Goal: Information Seeking & Learning: Learn about a topic

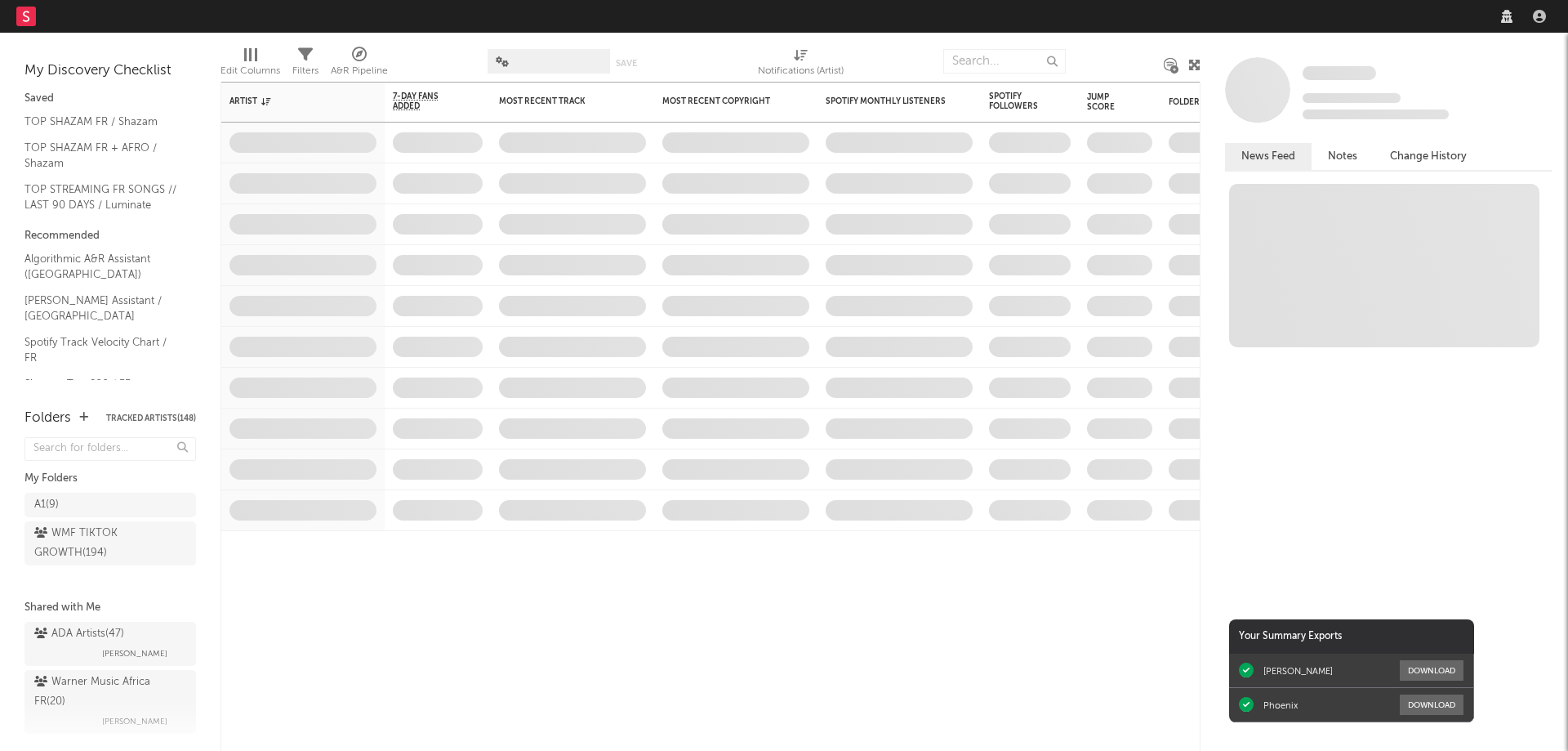
select select "recorded_music"
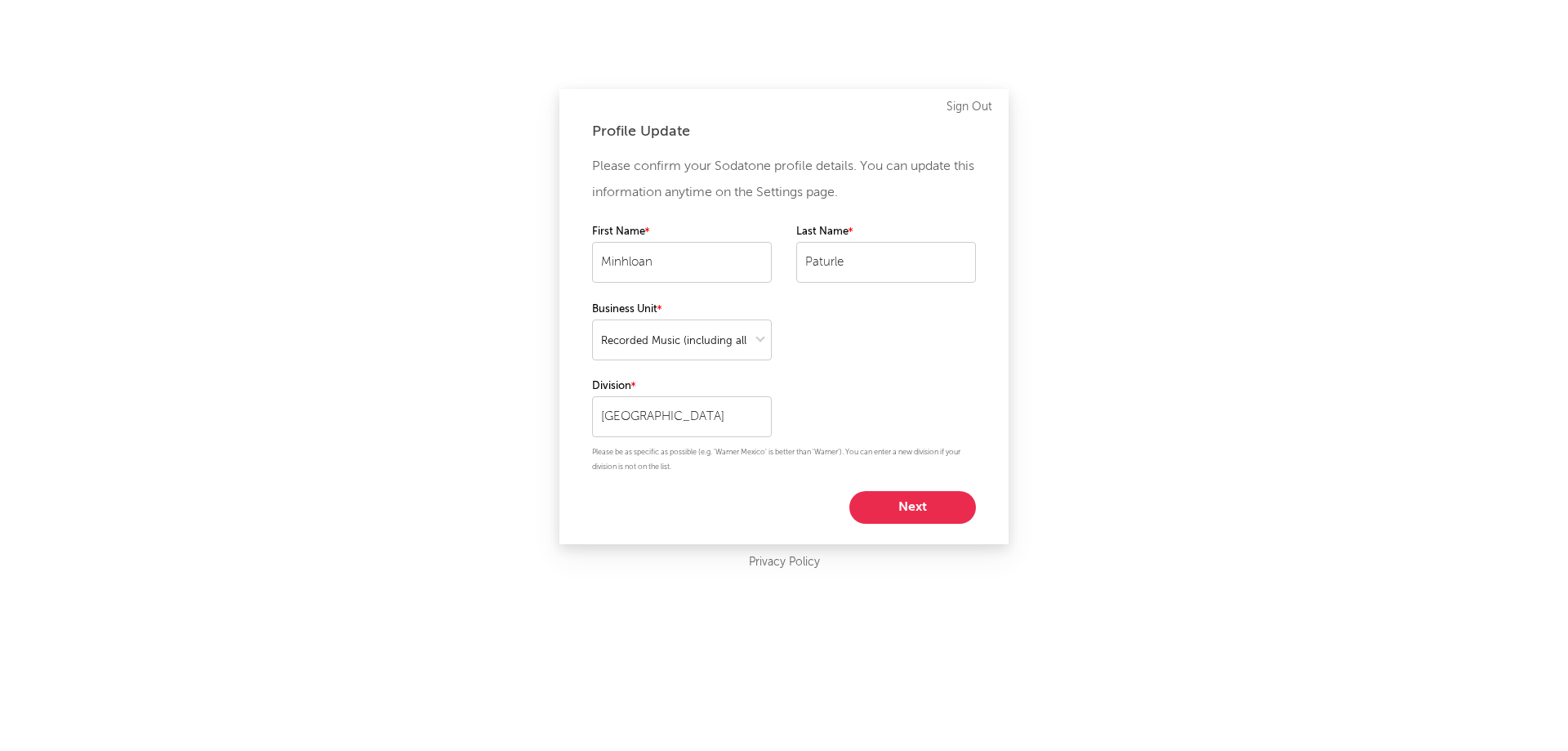
click at [901, 508] on button "Next" at bounding box center [913, 508] width 127 height 33
select select "marketing"
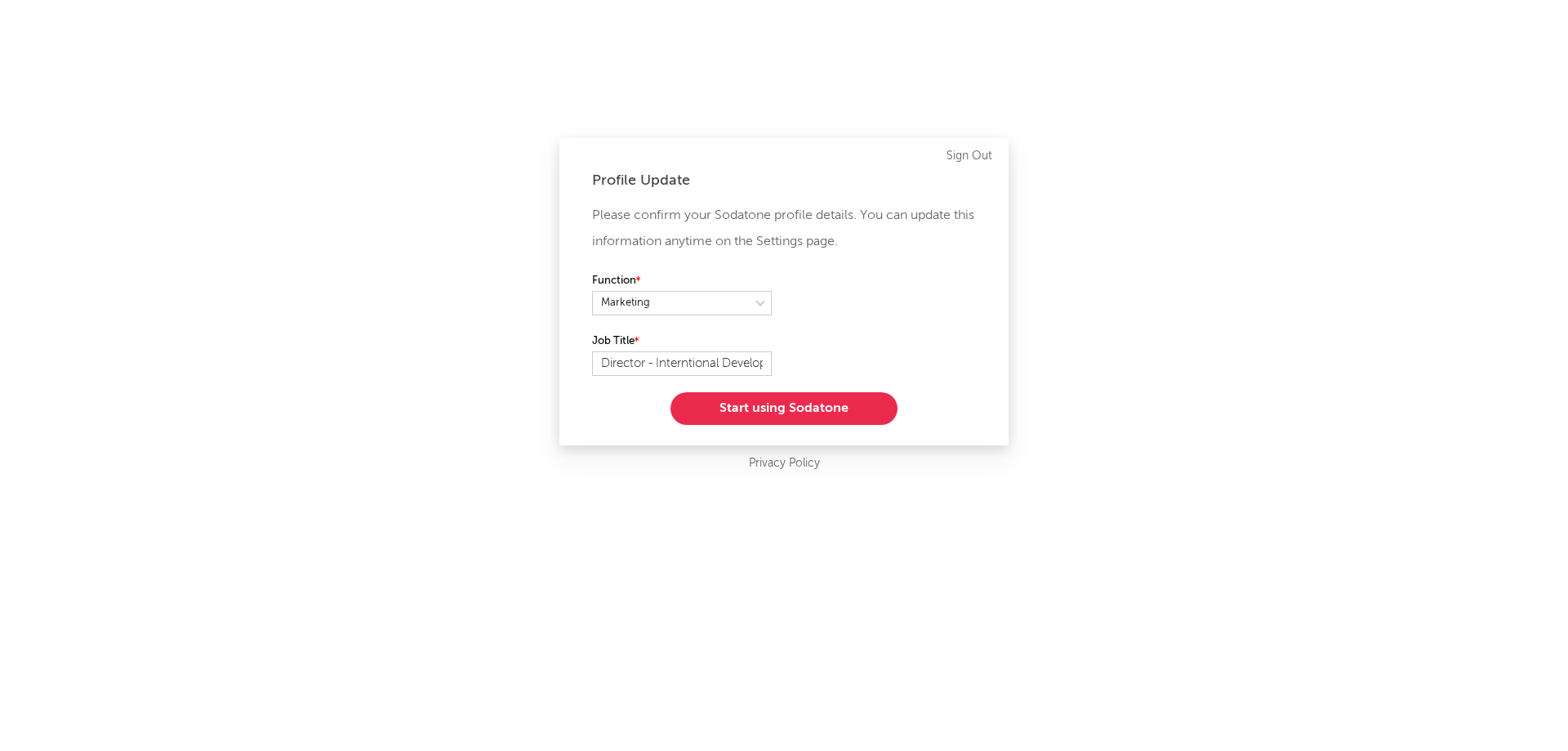
click at [789, 406] on button "Start using Sodatone" at bounding box center [784, 408] width 227 height 33
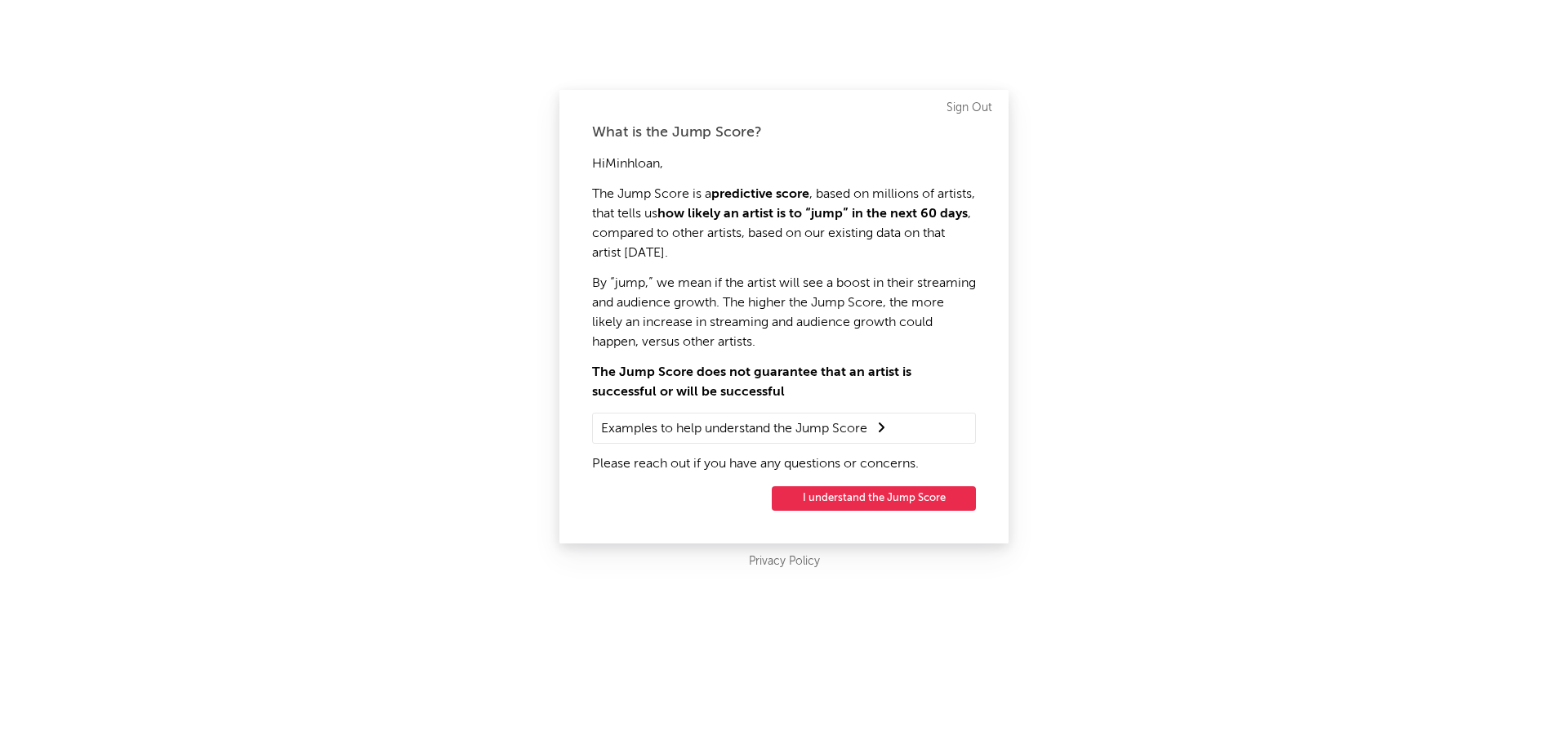
click at [888, 495] on button "I understand the Jump Score" at bounding box center [874, 498] width 204 height 25
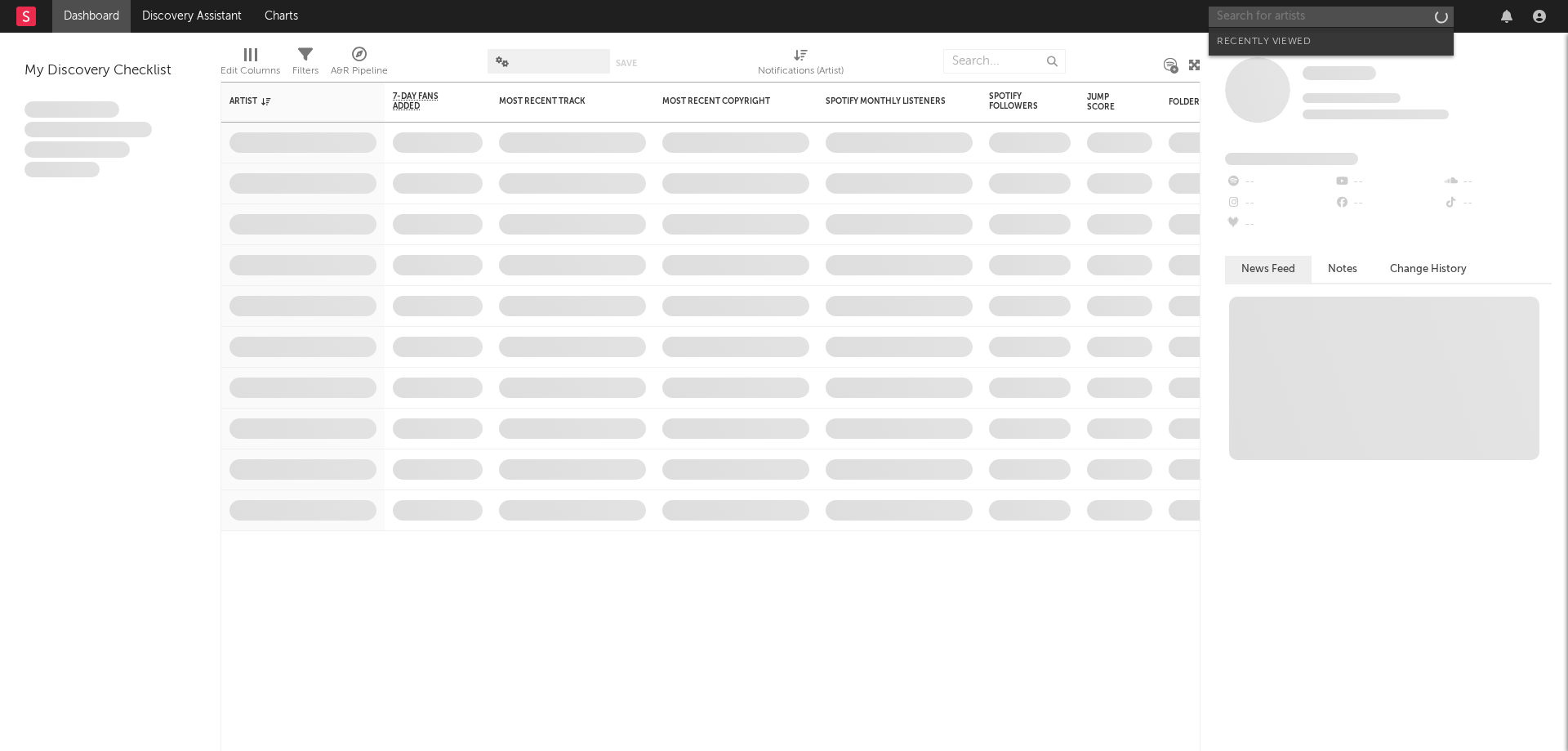
click at [1254, 15] on input "text" at bounding box center [1331, 17] width 245 height 21
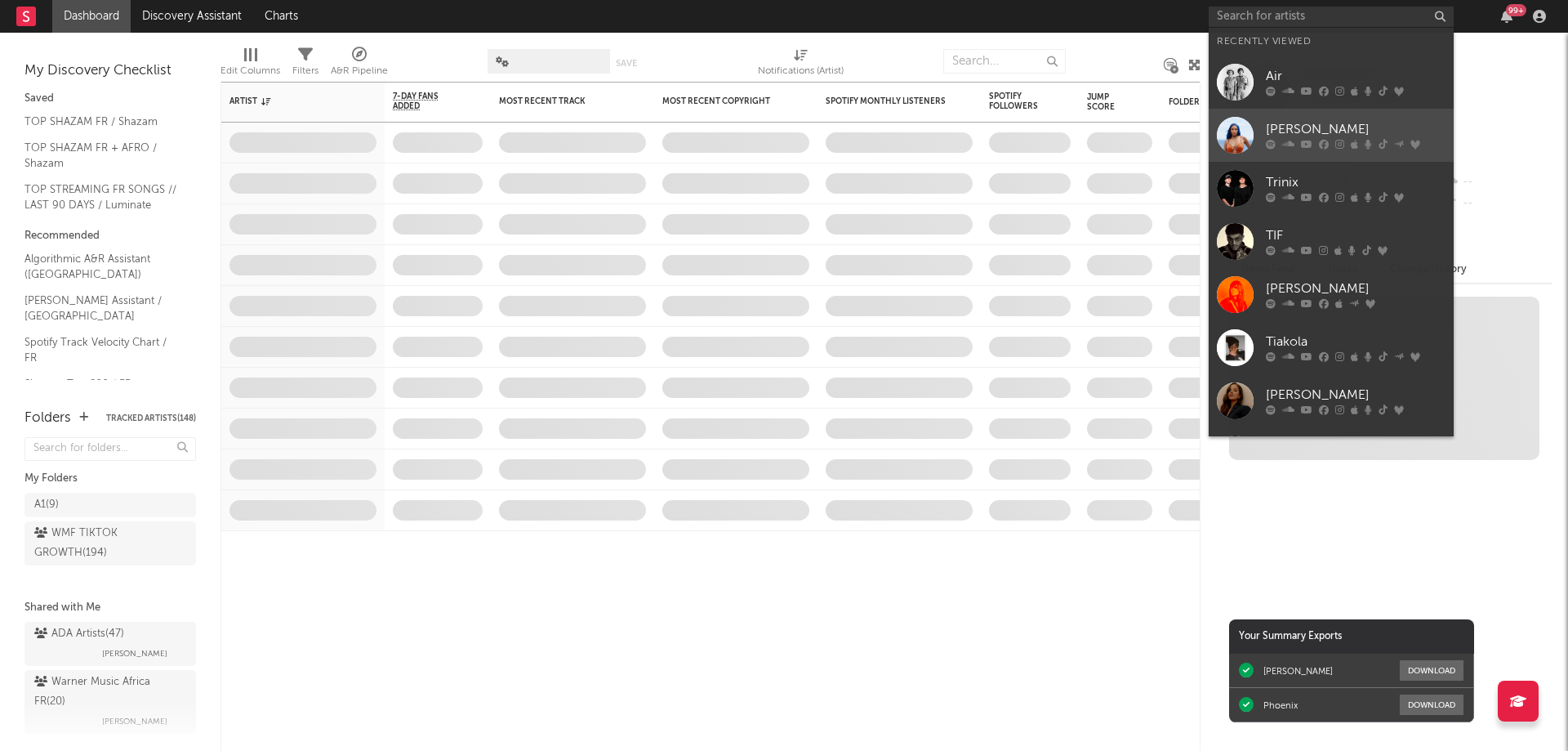
click at [1286, 125] on div "[PERSON_NAME]" at bounding box center [1356, 129] width 180 height 20
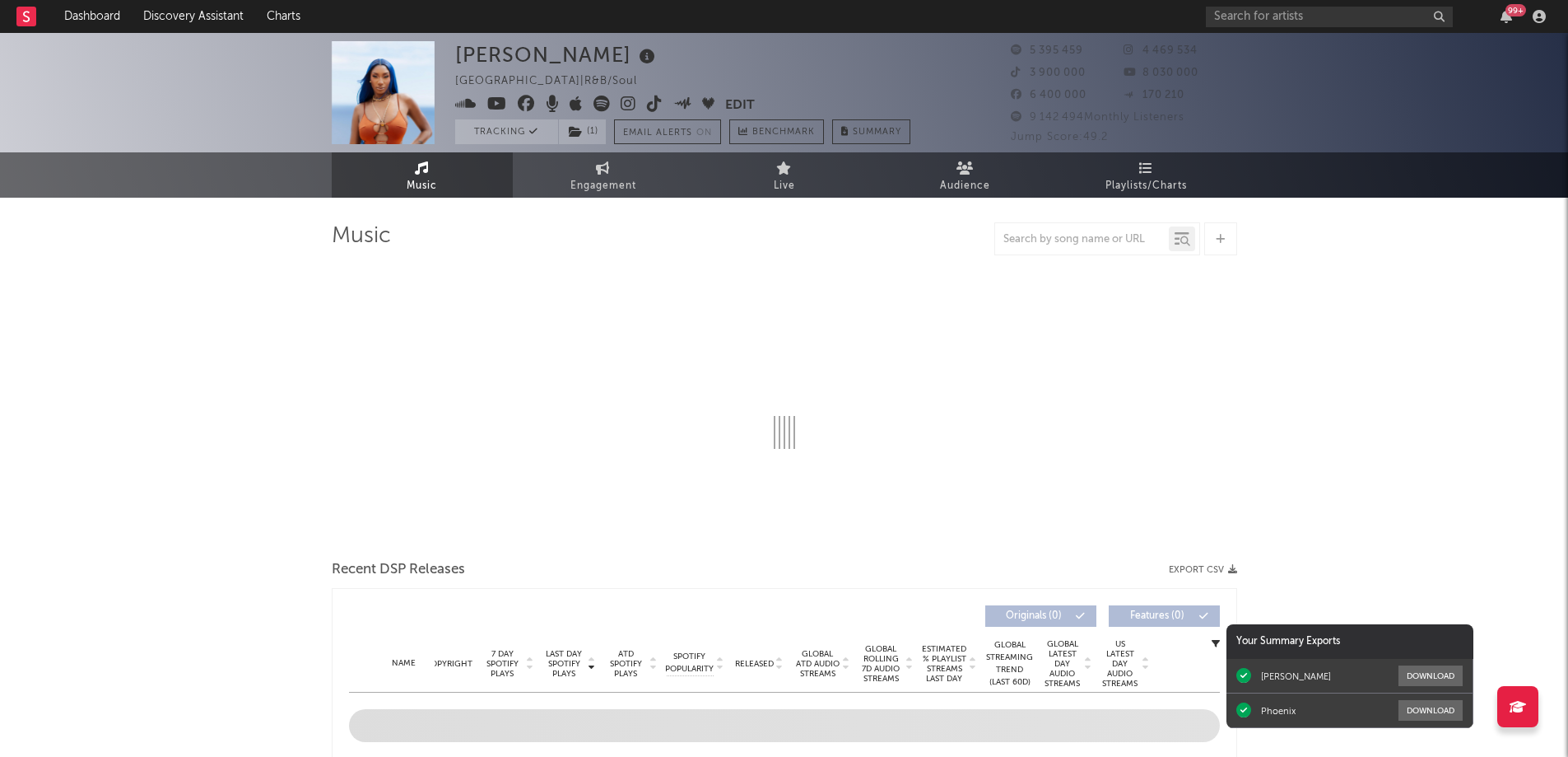
select select "6m"
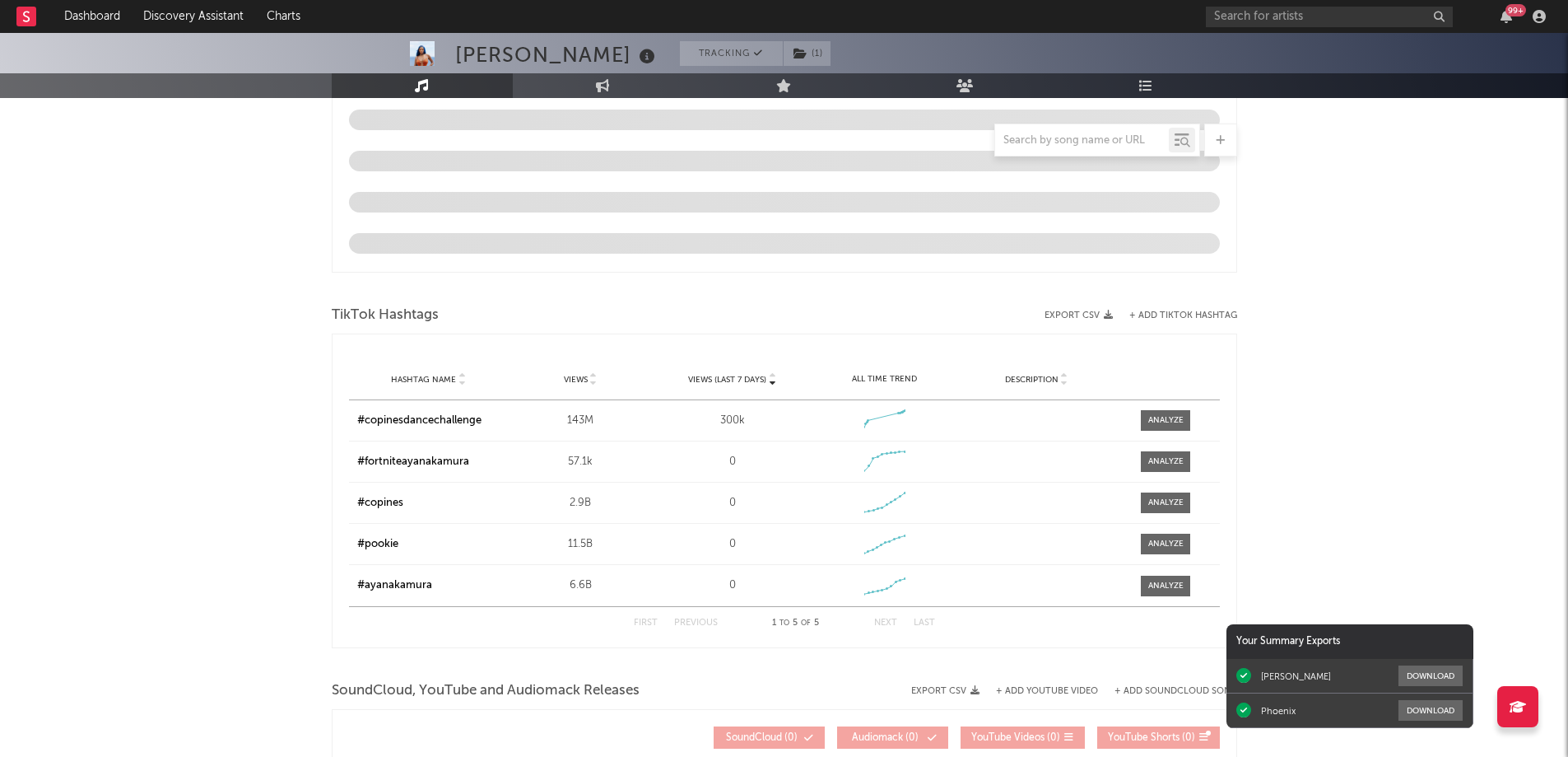
scroll to position [1018, 0]
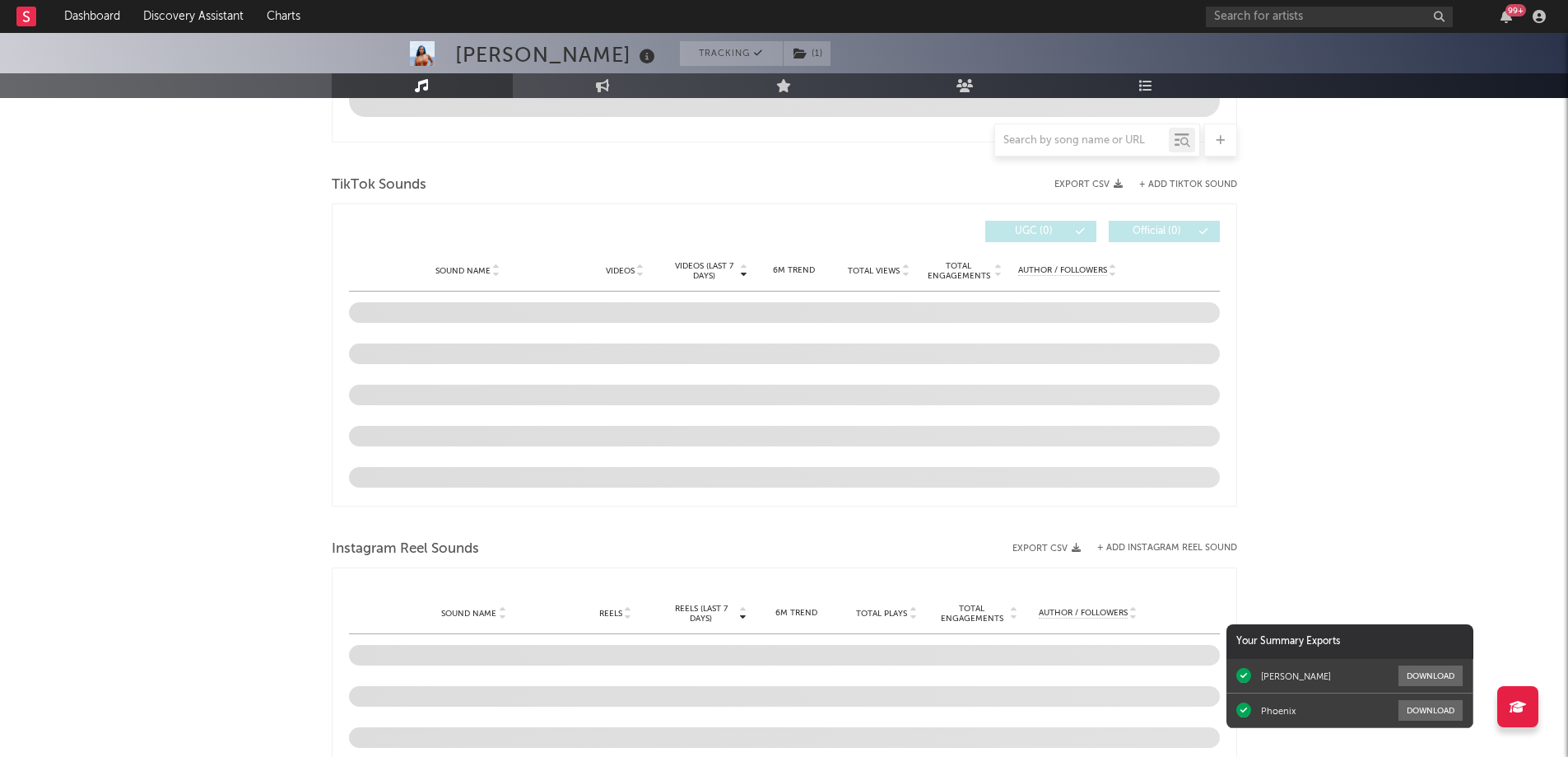
click at [1507, 10] on div "99 +" at bounding box center [1515, 10] width 21 height 12
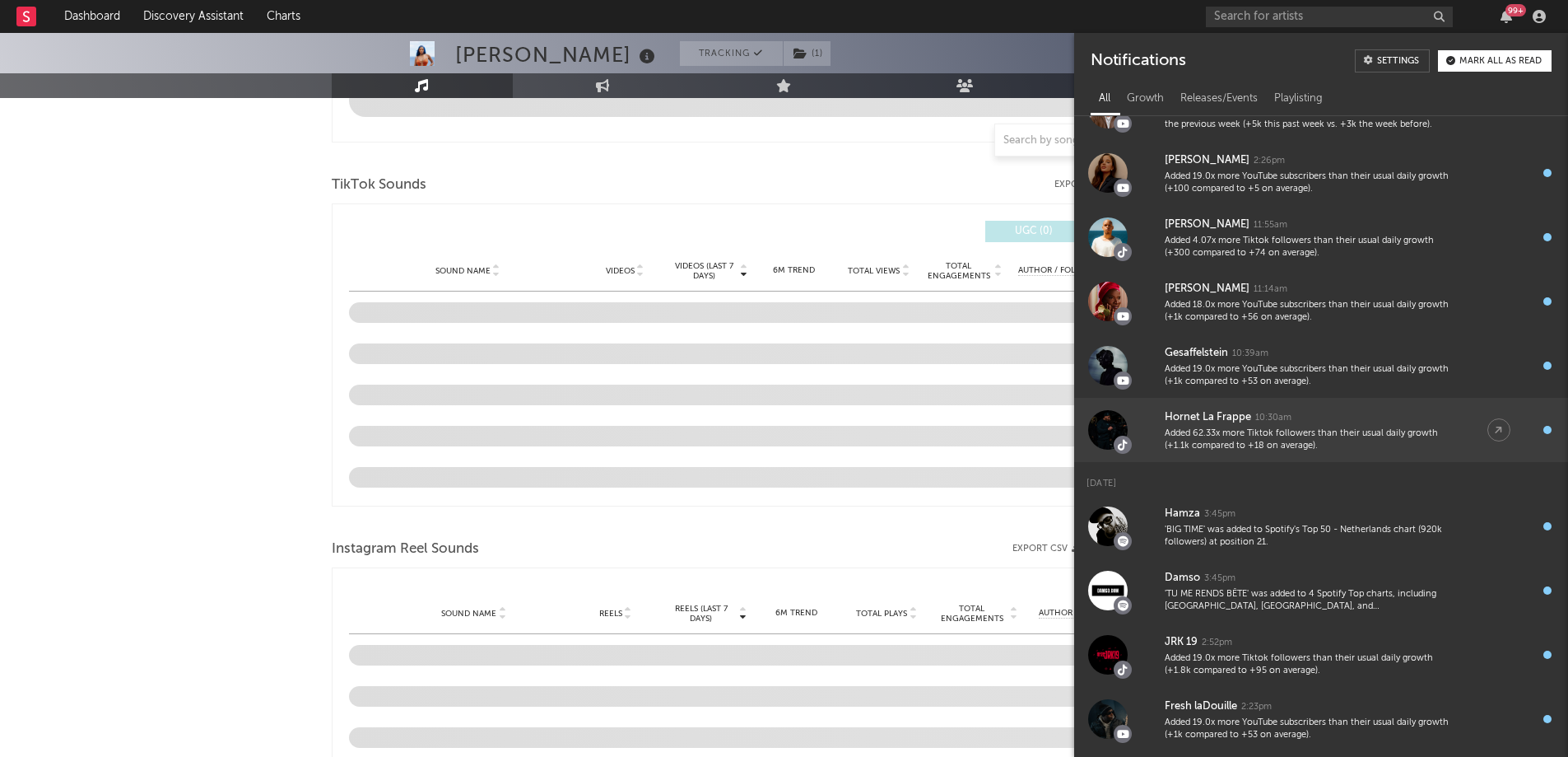
scroll to position [0, 0]
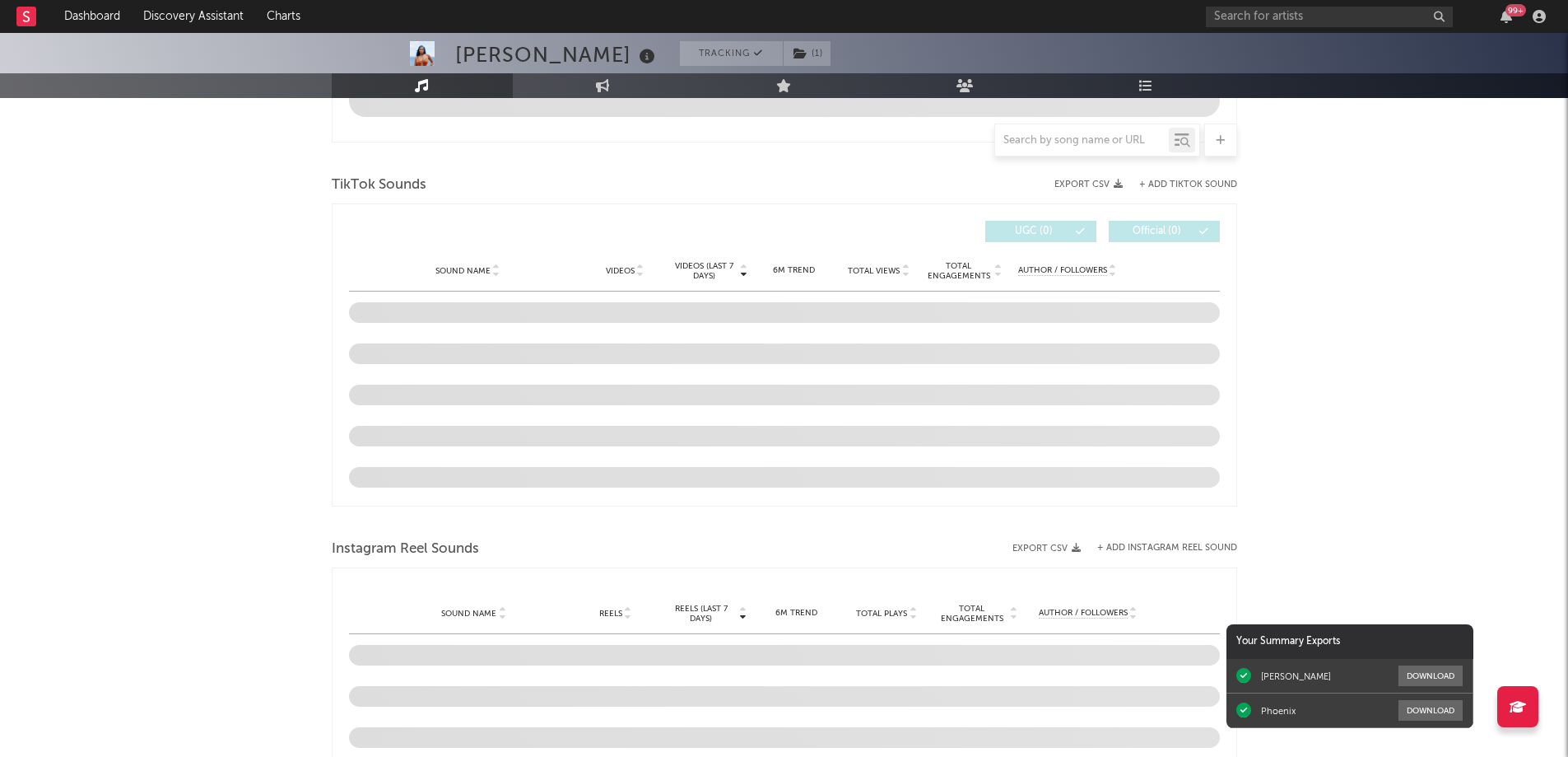
click at [248, 285] on div "Aya Nakamura Tracking ( 1 ) France | R&B/Soul Edit Tracking ( 1 ) Email Alerts …" at bounding box center [784, 380] width 1568 height 2731
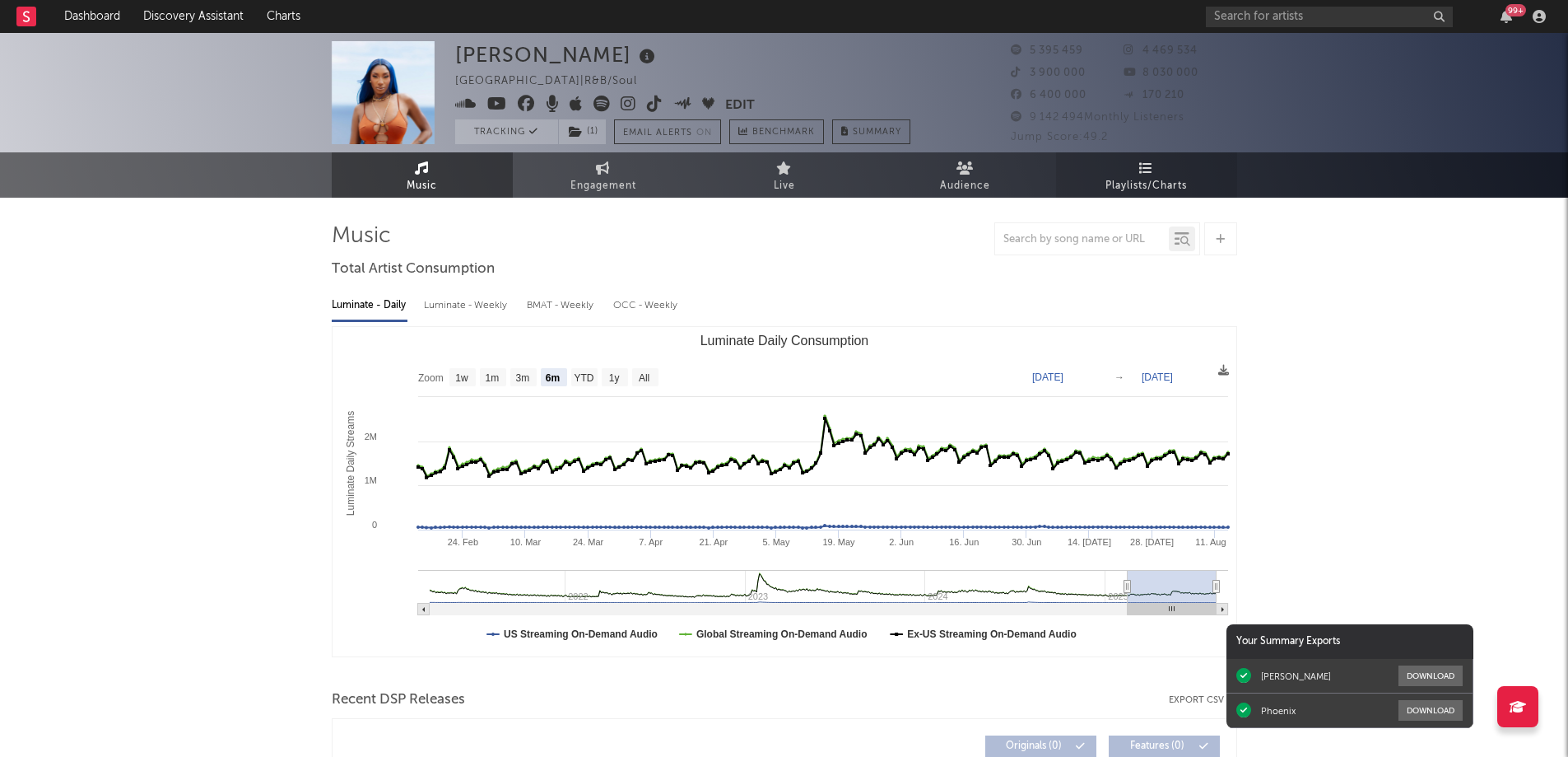
click at [1178, 172] on link "Playlists/Charts" at bounding box center [1146, 175] width 181 height 45
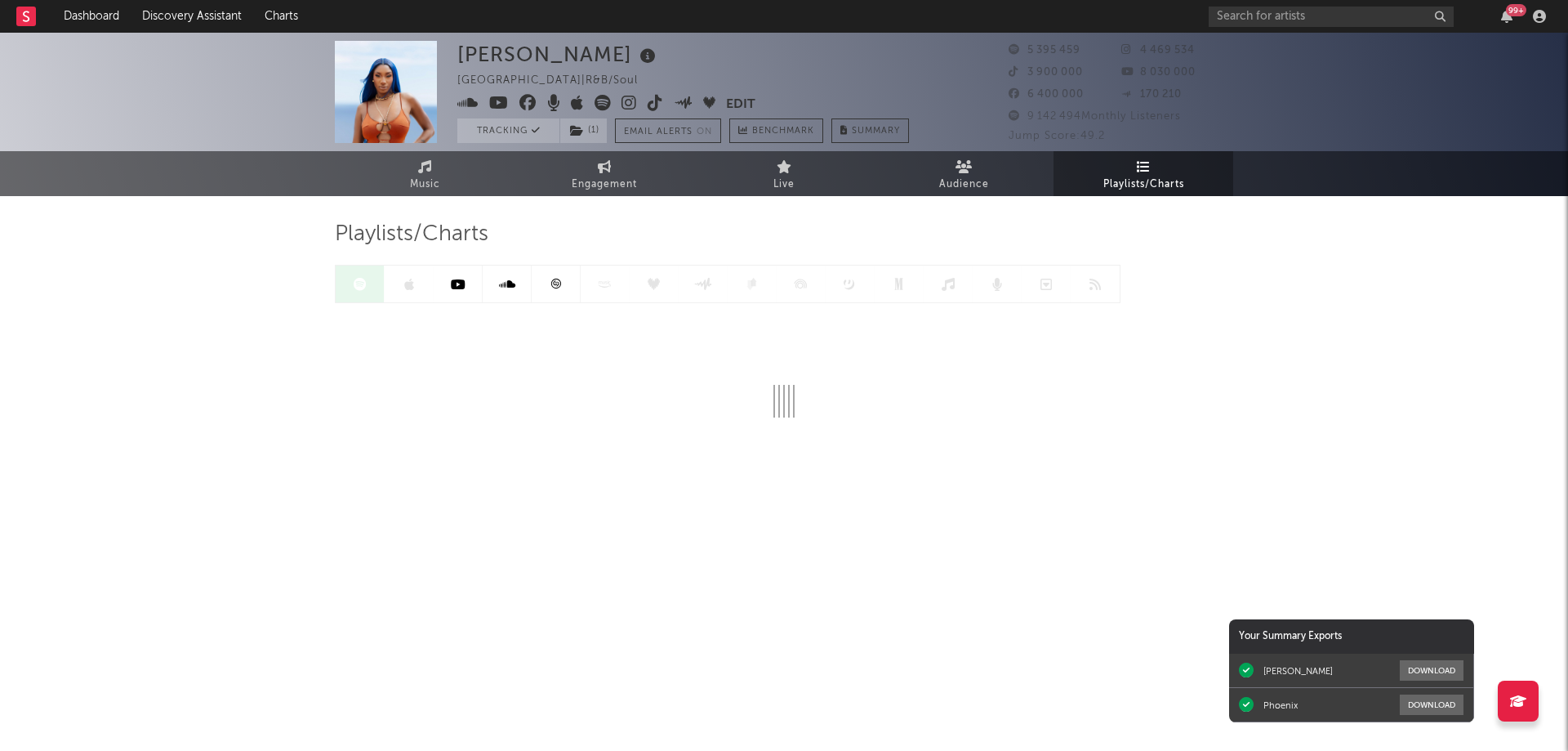
click at [555, 289] on icon at bounding box center [556, 284] width 12 height 12
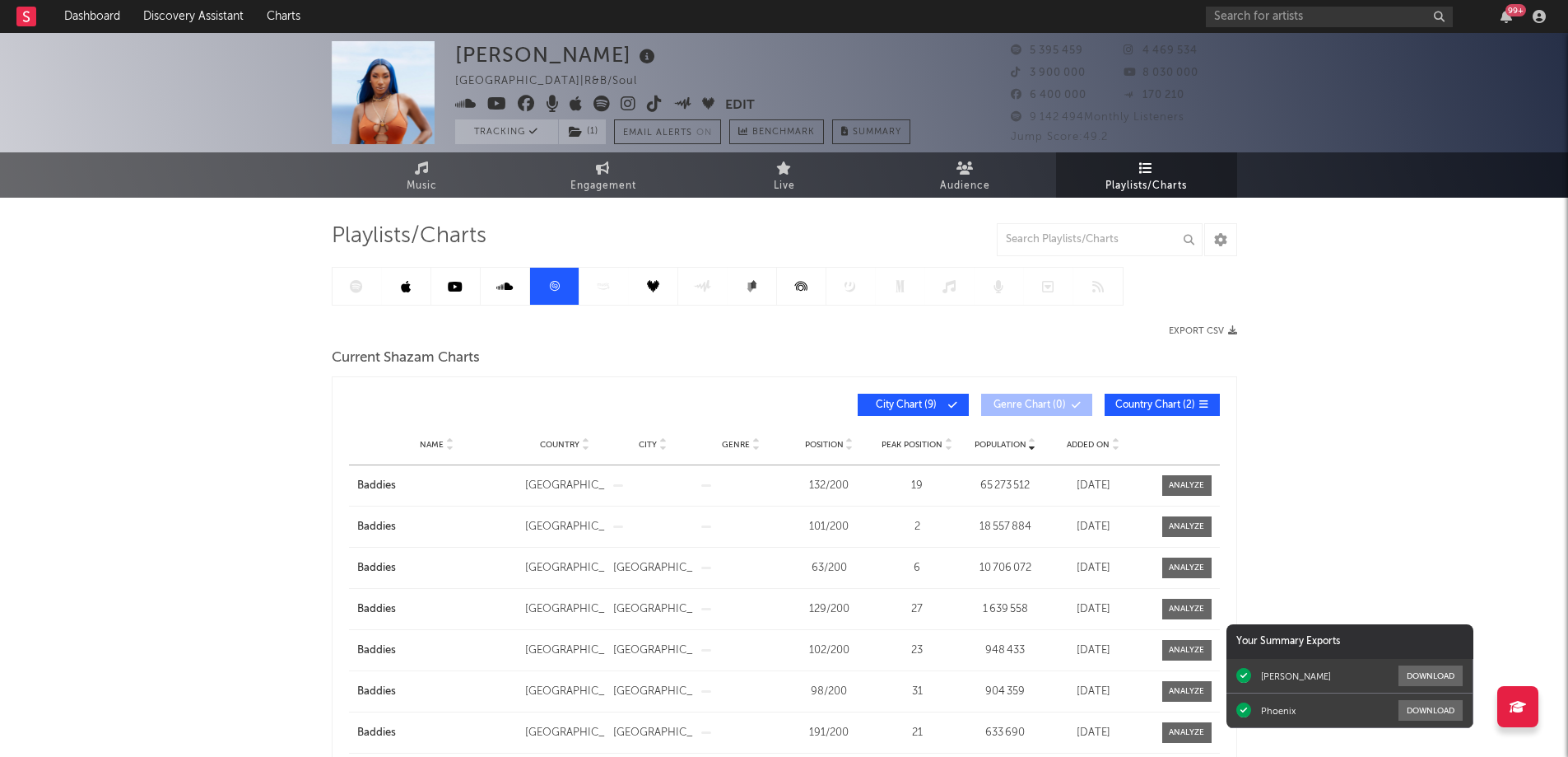
click at [1098, 443] on span "Added On" at bounding box center [1089, 444] width 43 height 10
click at [922, 405] on span at bounding box center [923, 404] width 3 height 10
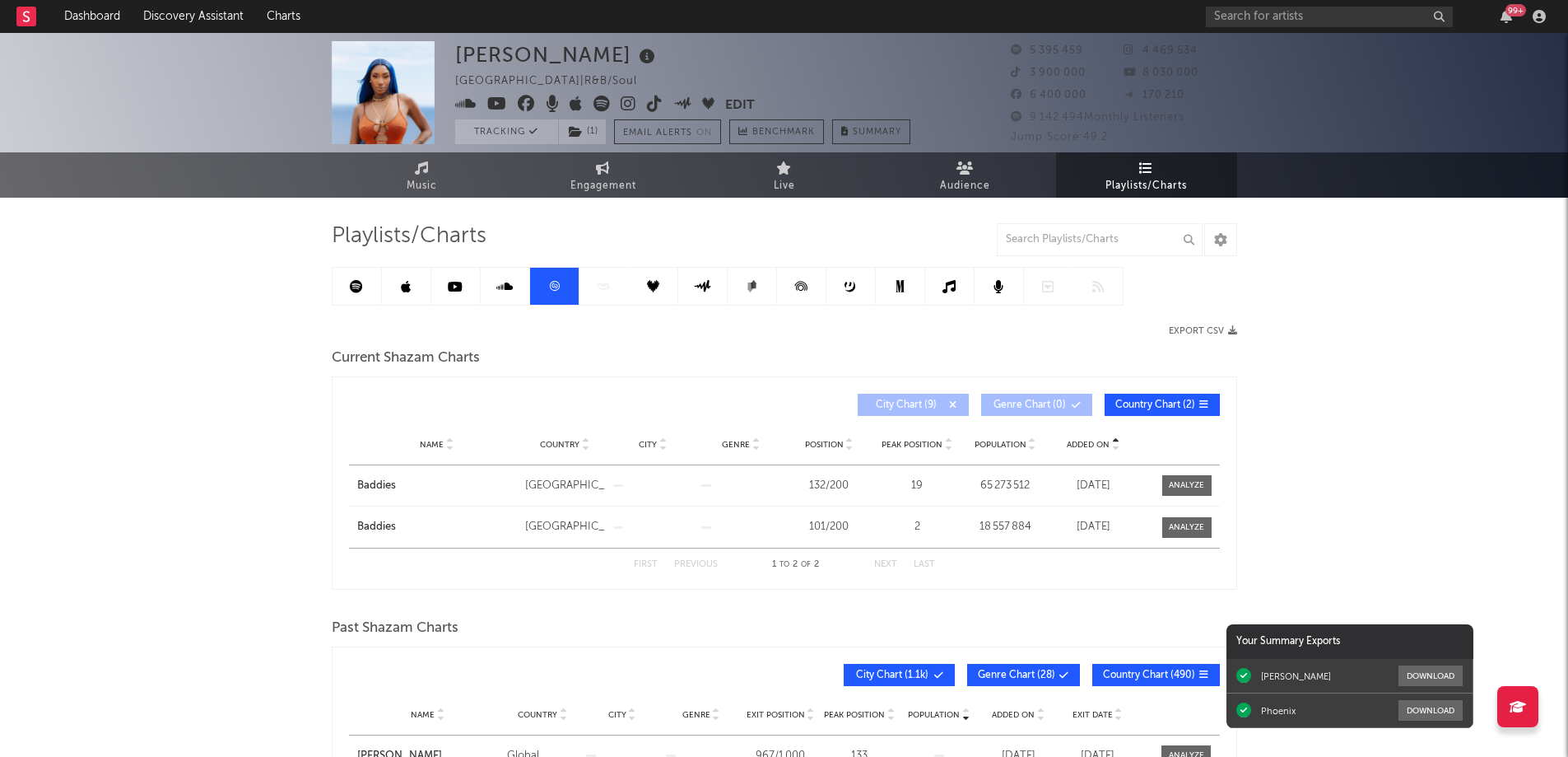
click at [346, 287] on link at bounding box center [357, 286] width 49 height 37
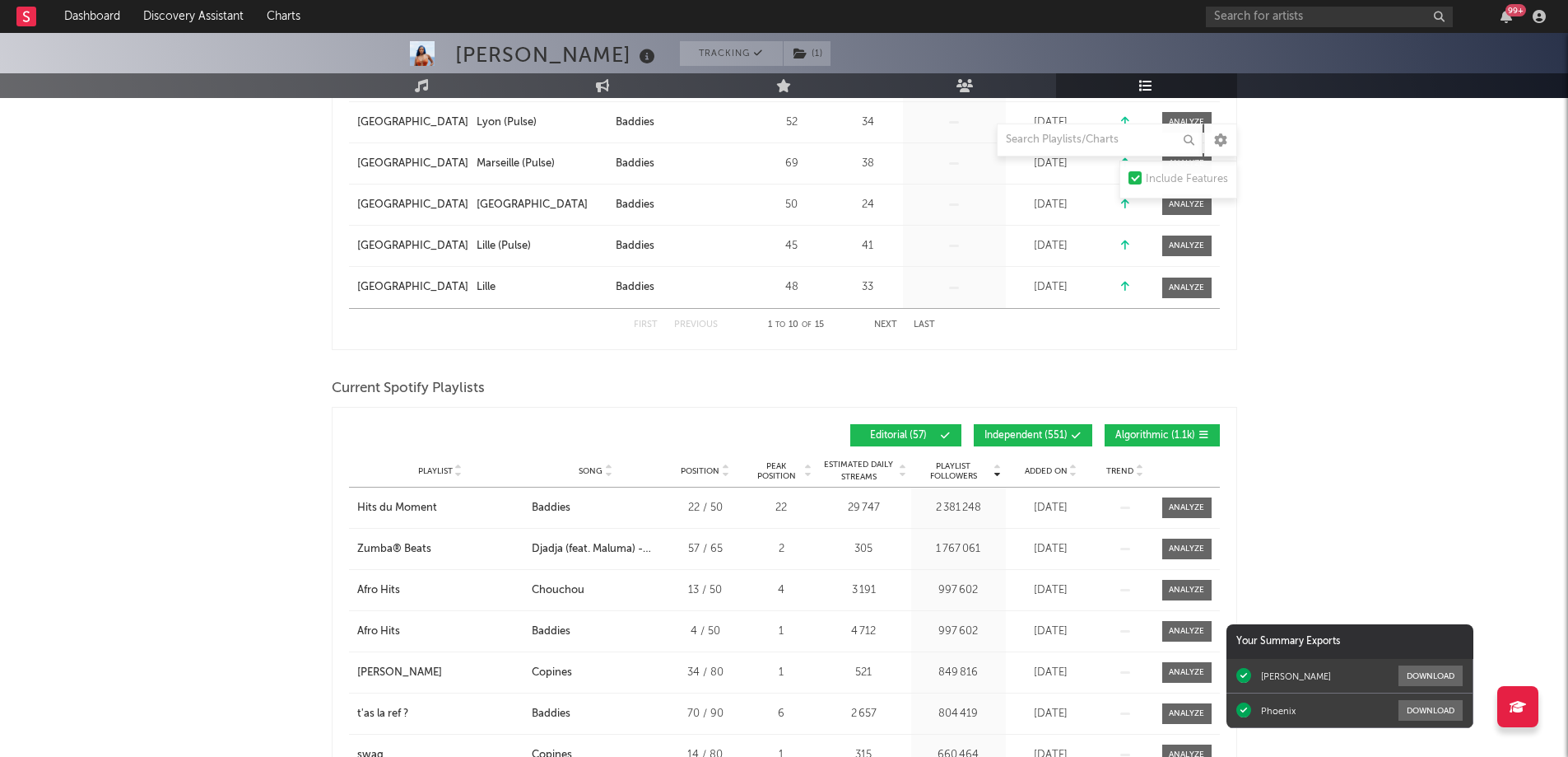
scroll to position [741, 0]
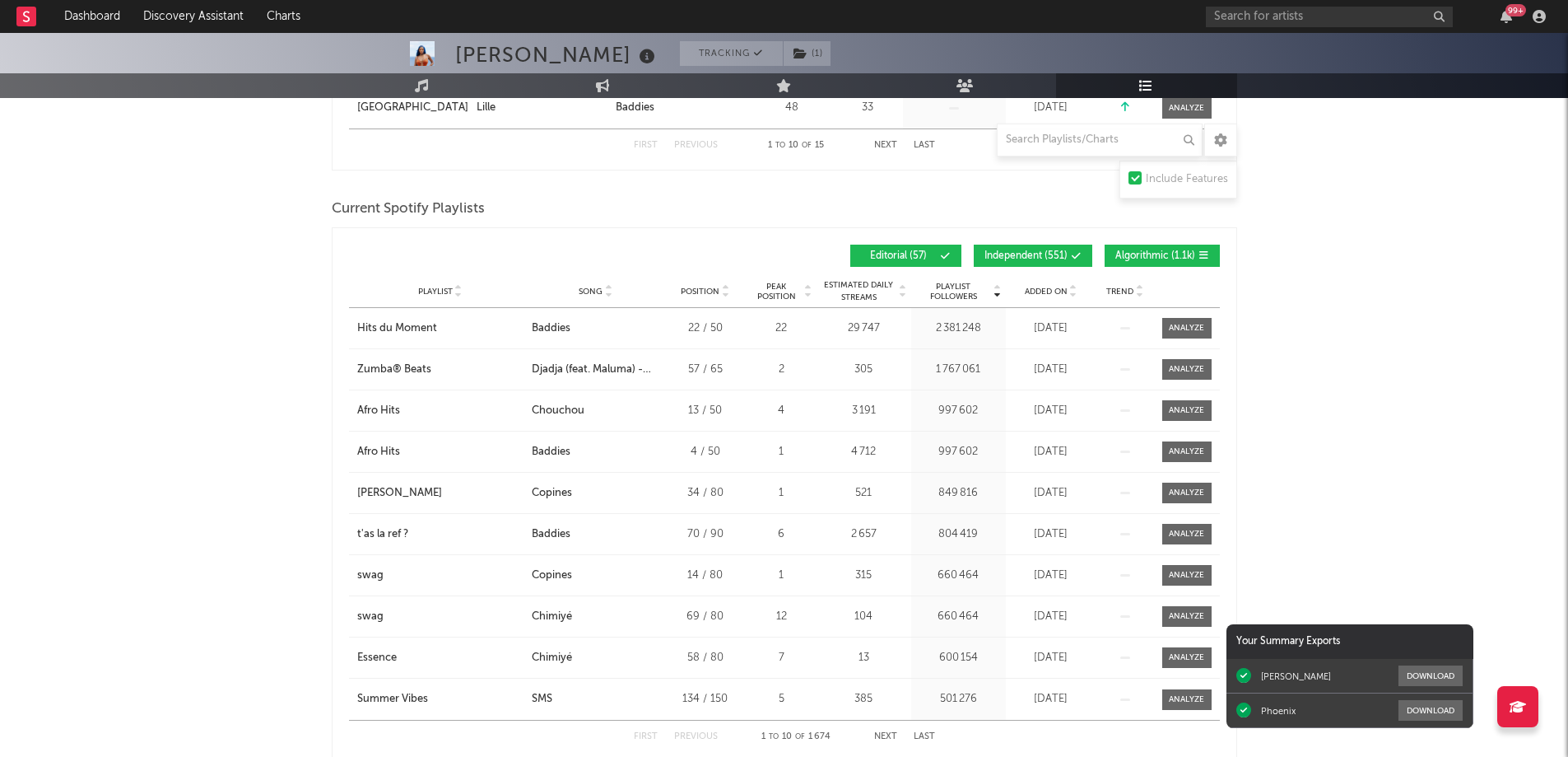
click at [1056, 289] on span "Added On" at bounding box center [1046, 291] width 43 height 10
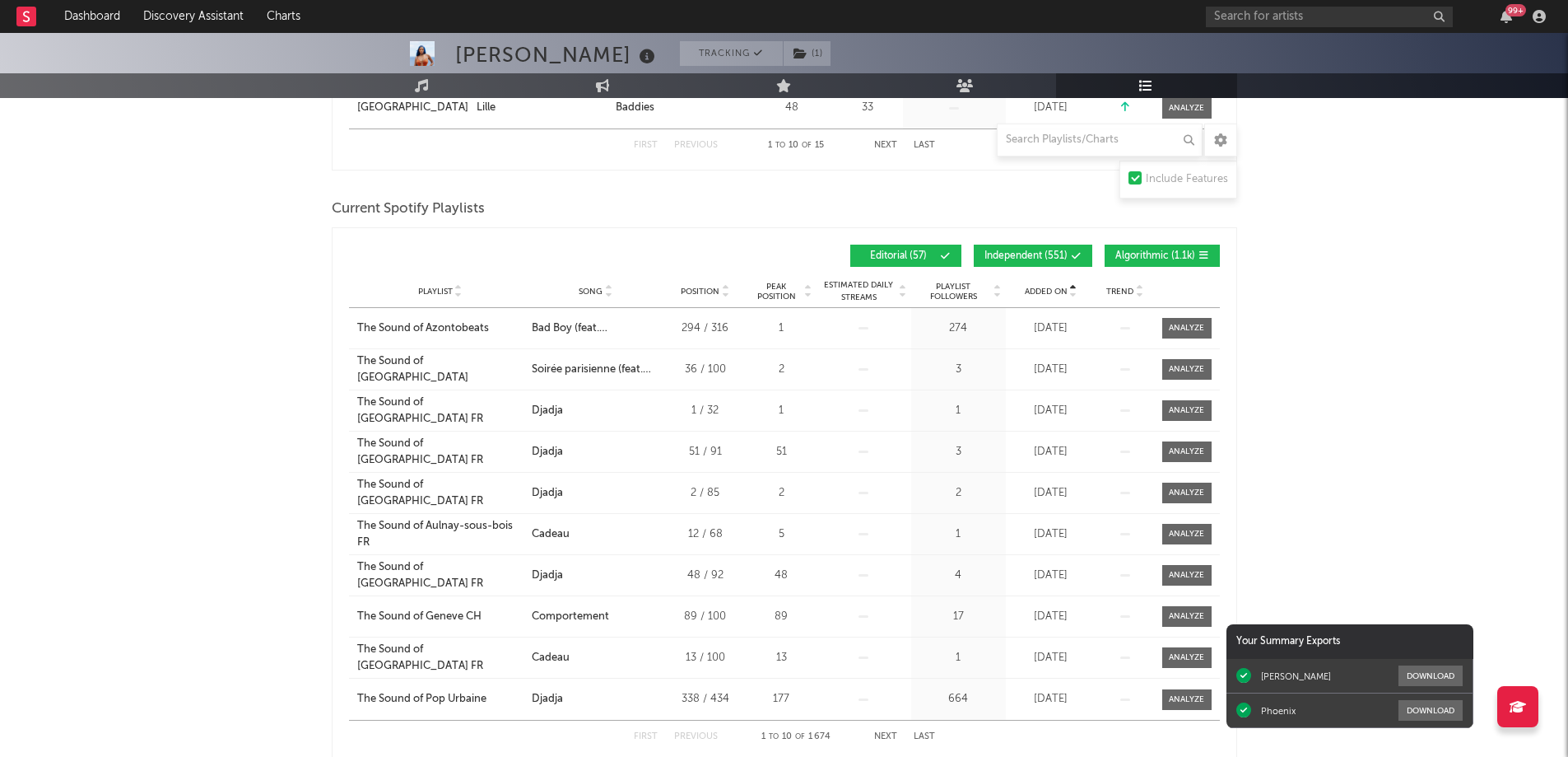
click at [1056, 289] on span "Added On" at bounding box center [1046, 291] width 43 height 10
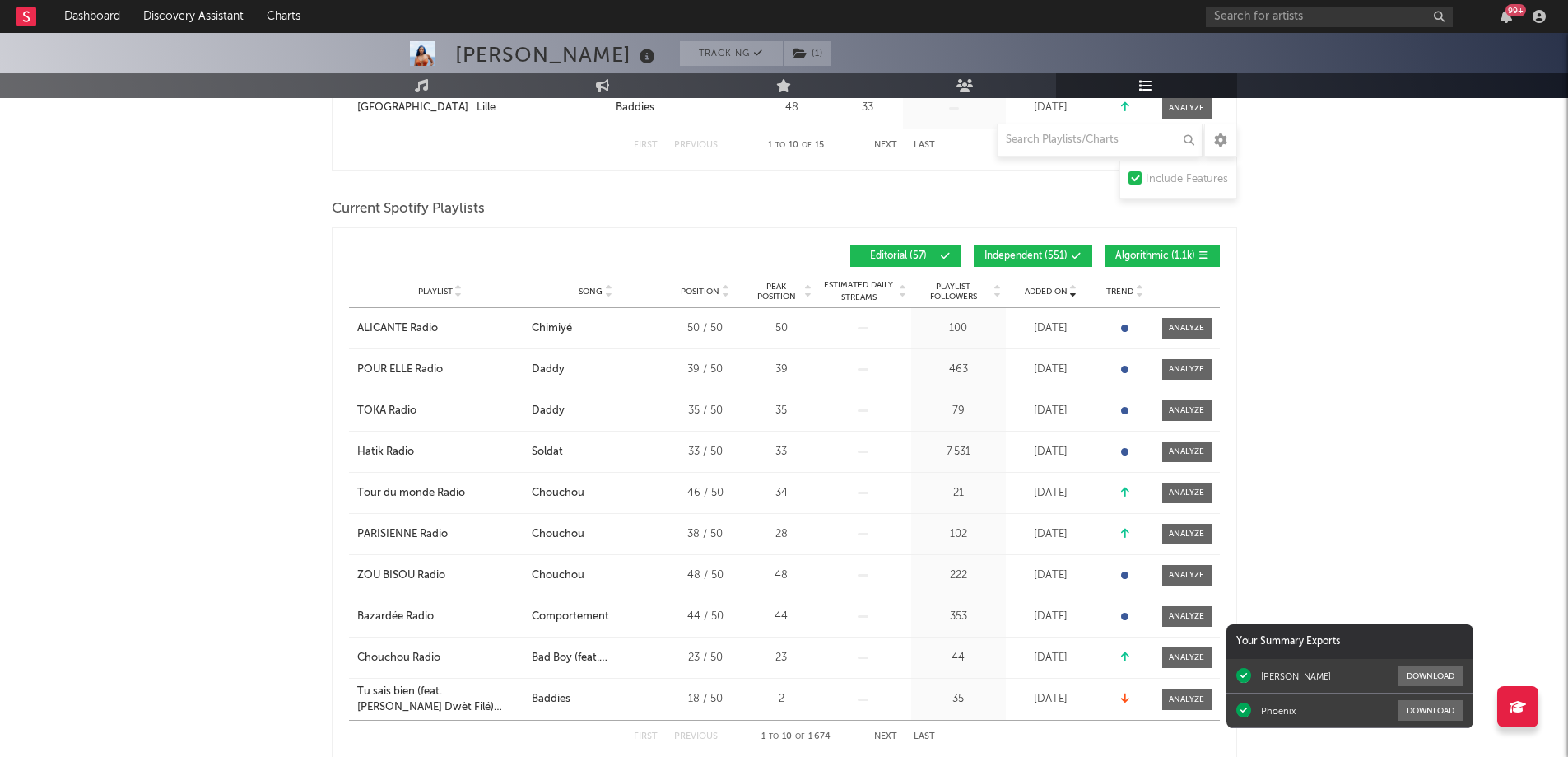
click at [878, 734] on button "Next" at bounding box center [886, 736] width 23 height 9
click at [891, 734] on button "Next" at bounding box center [886, 736] width 23 height 9
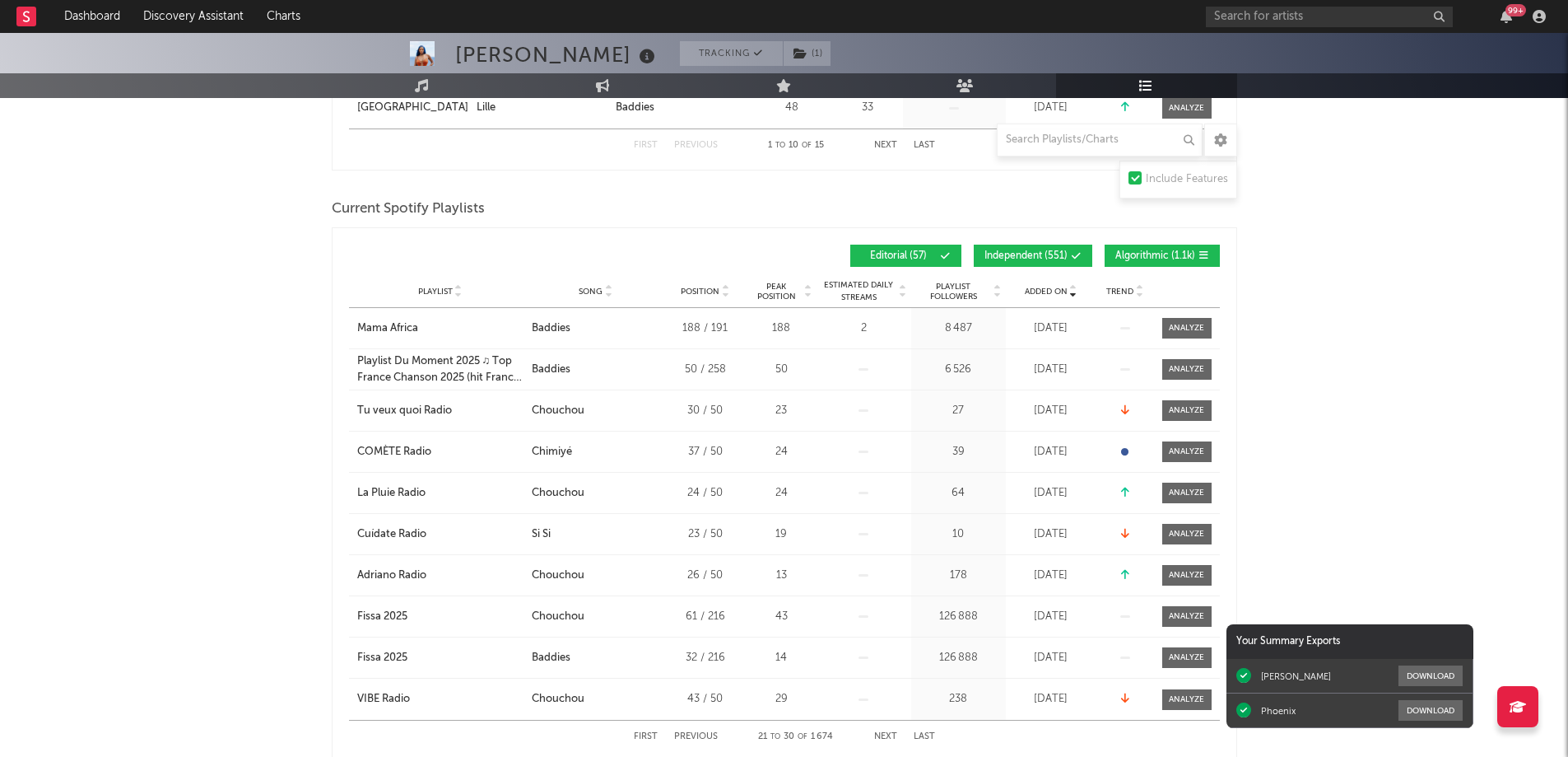
click at [951, 297] on span "Playlist Followers" at bounding box center [953, 291] width 77 height 20
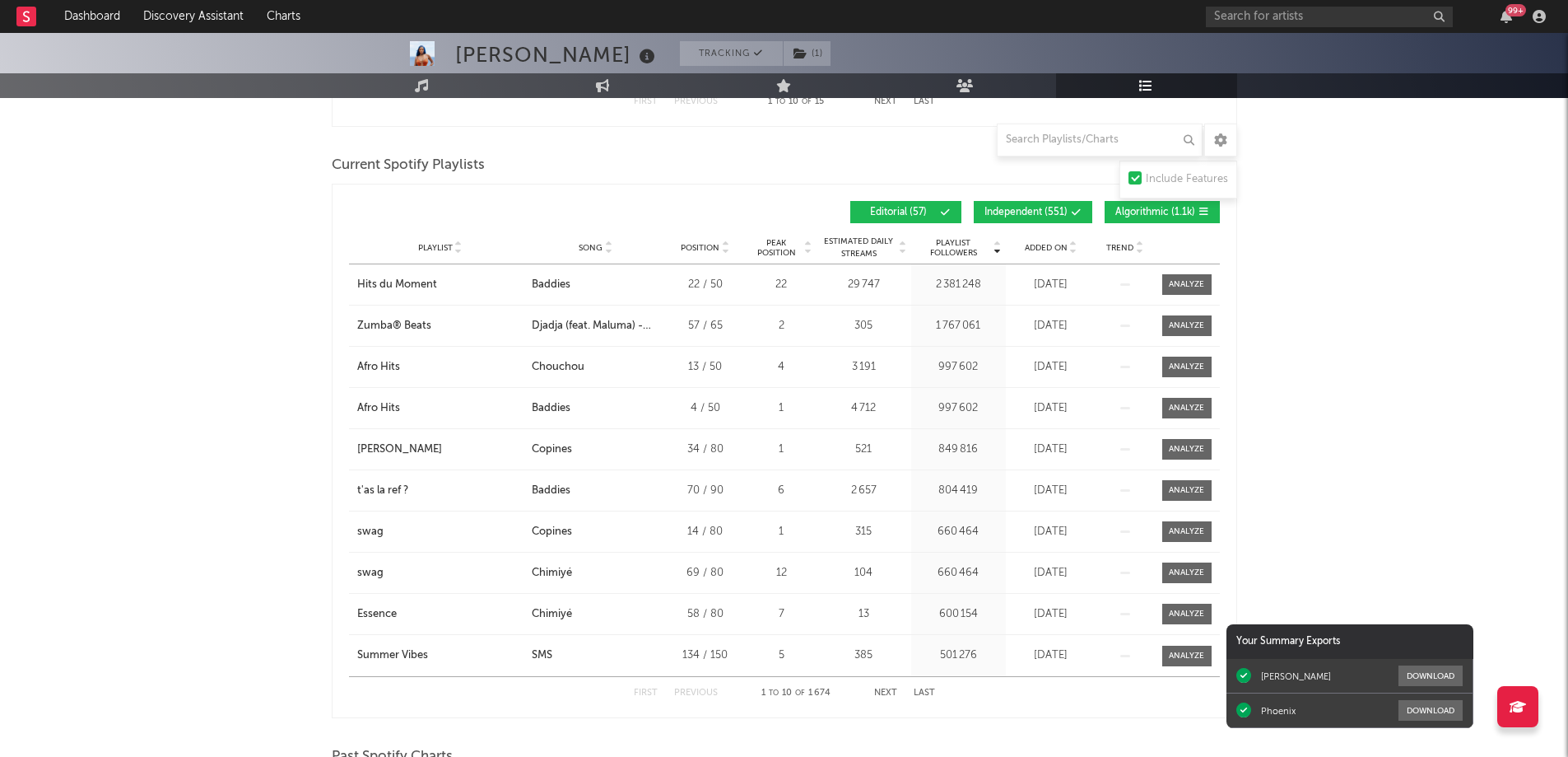
scroll to position [906, 0]
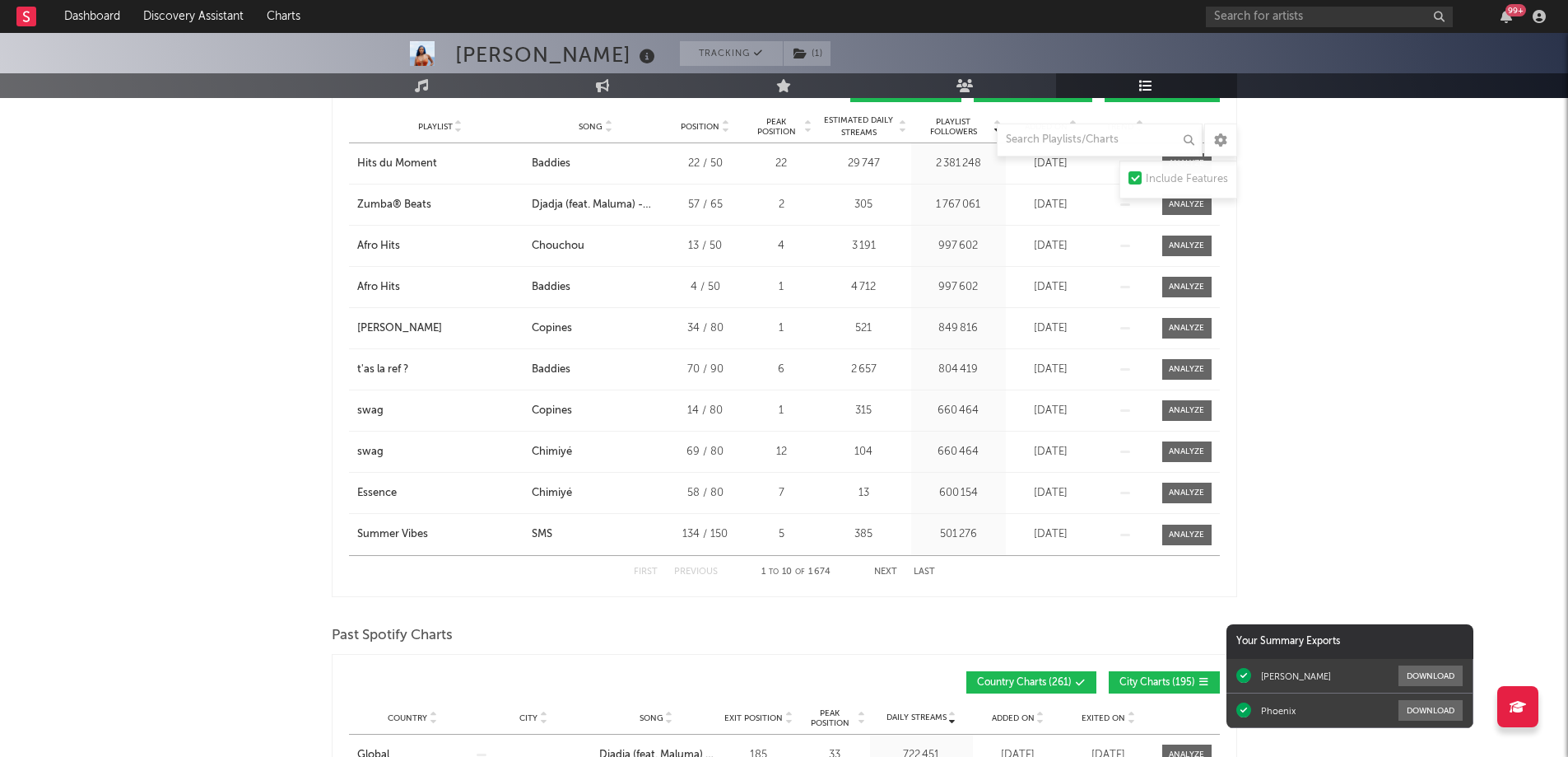
click at [886, 570] on button "Next" at bounding box center [886, 571] width 23 height 9
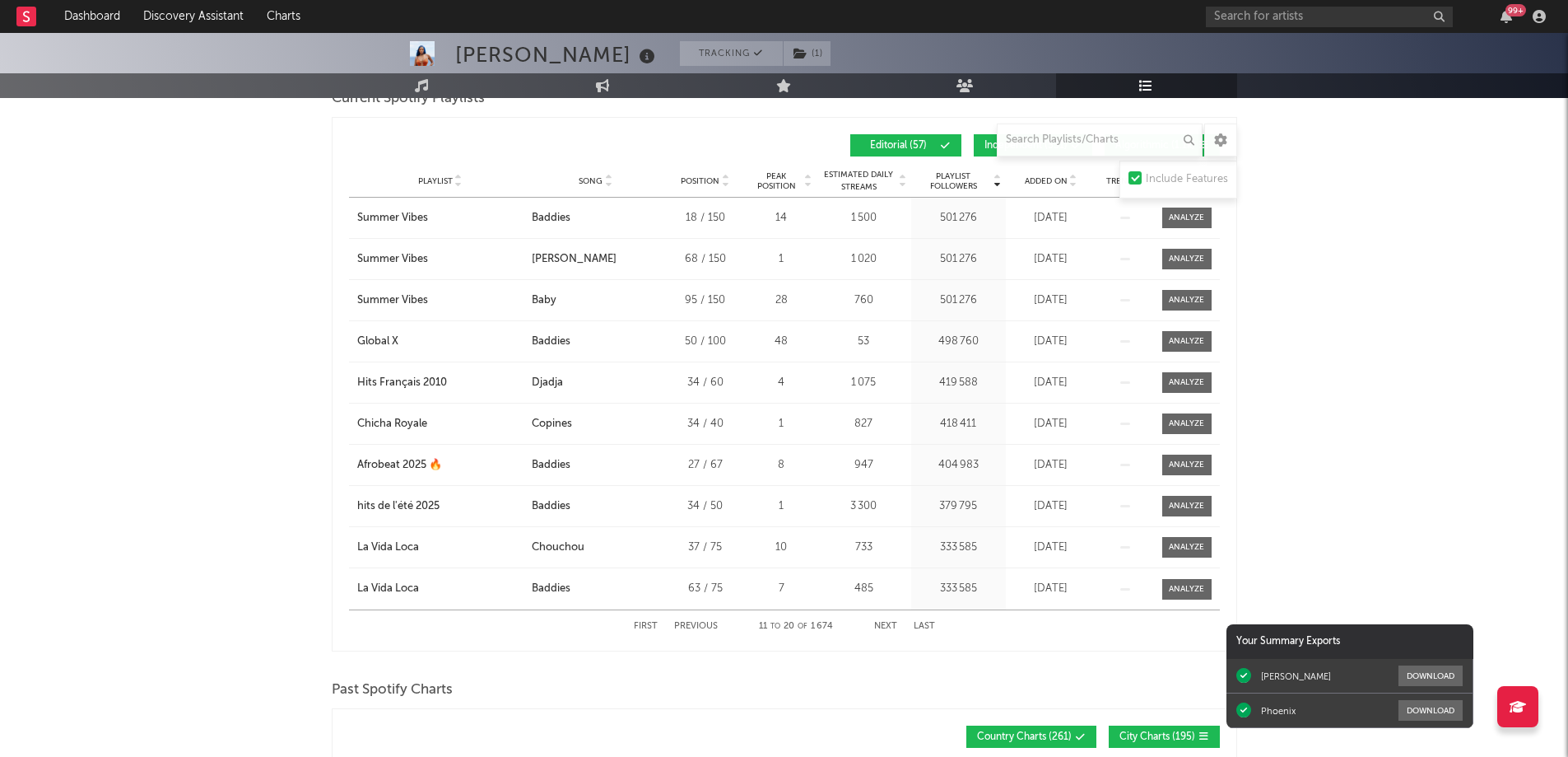
scroll to position [824, 0]
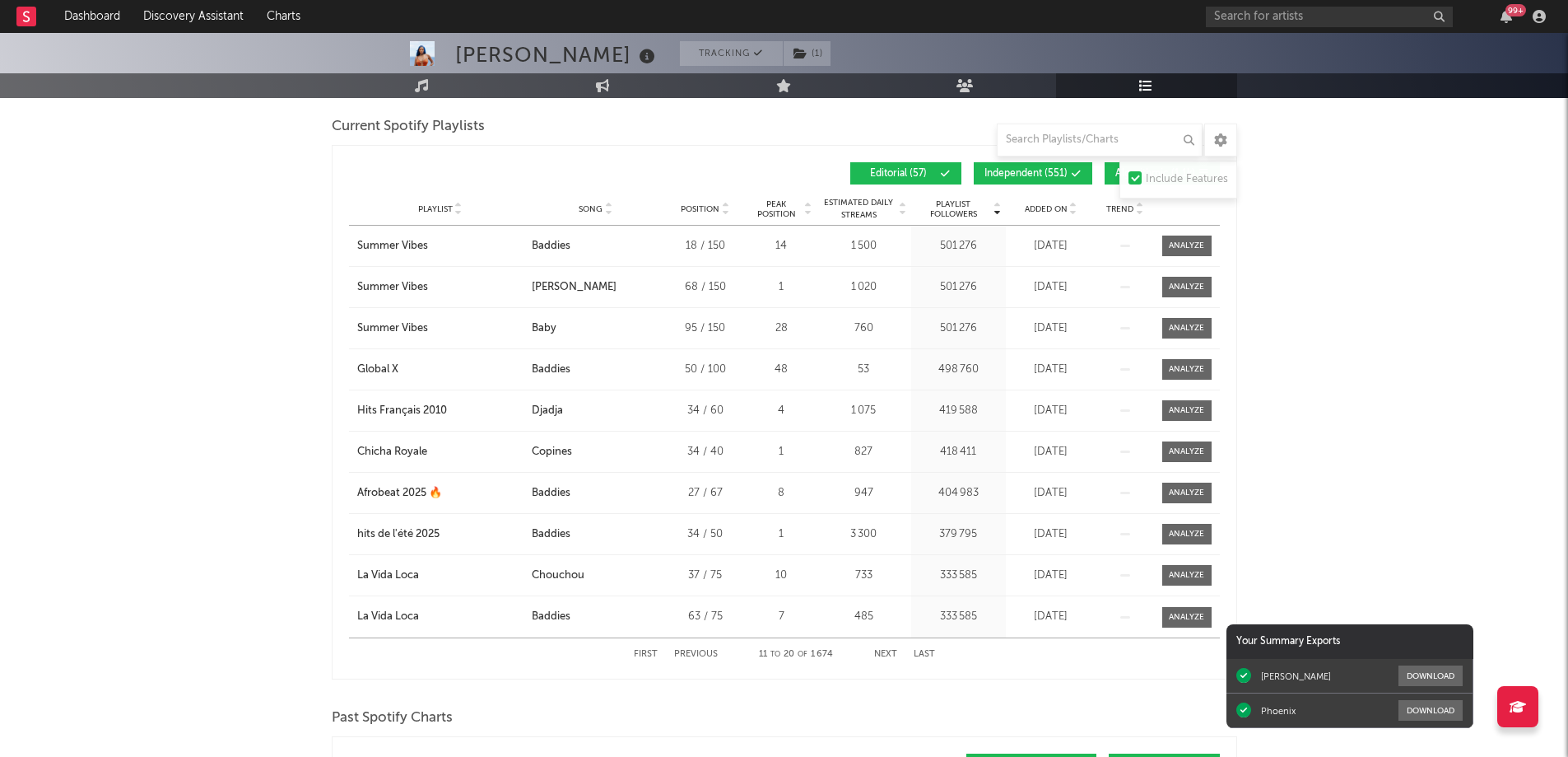
click at [879, 655] on button "Next" at bounding box center [886, 654] width 23 height 9
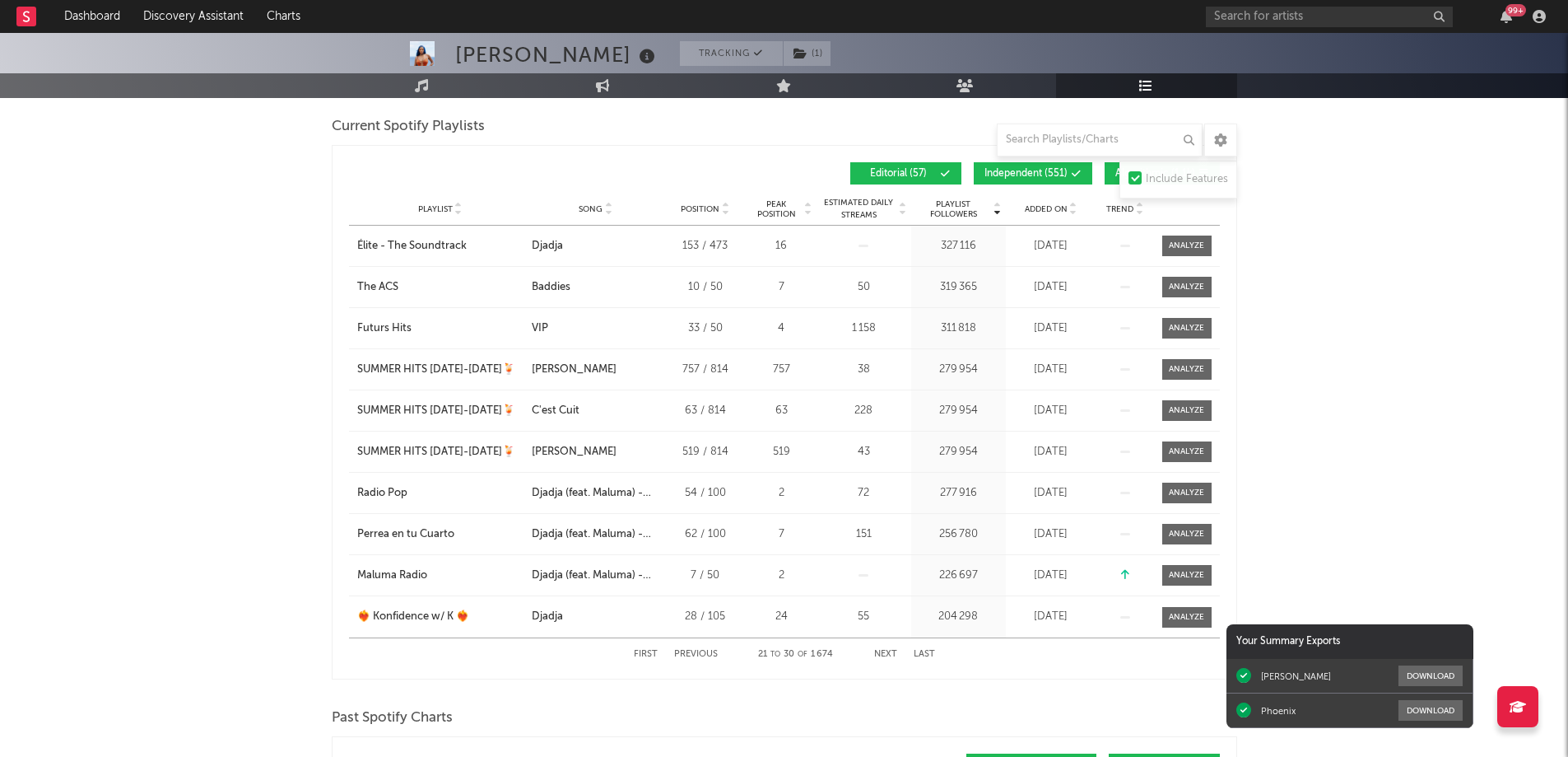
click at [879, 655] on button "Next" at bounding box center [886, 654] width 23 height 9
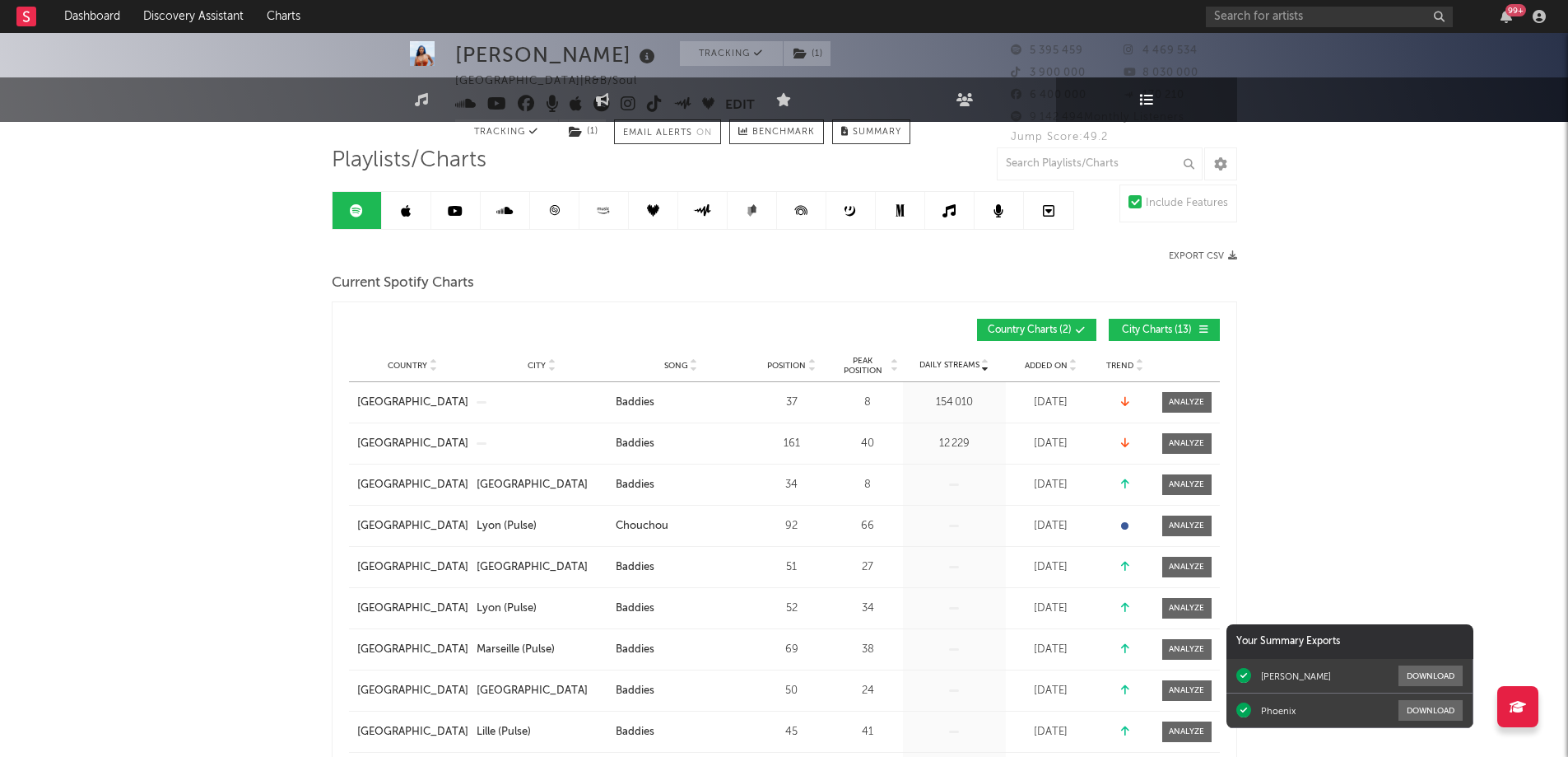
scroll to position [0, 0]
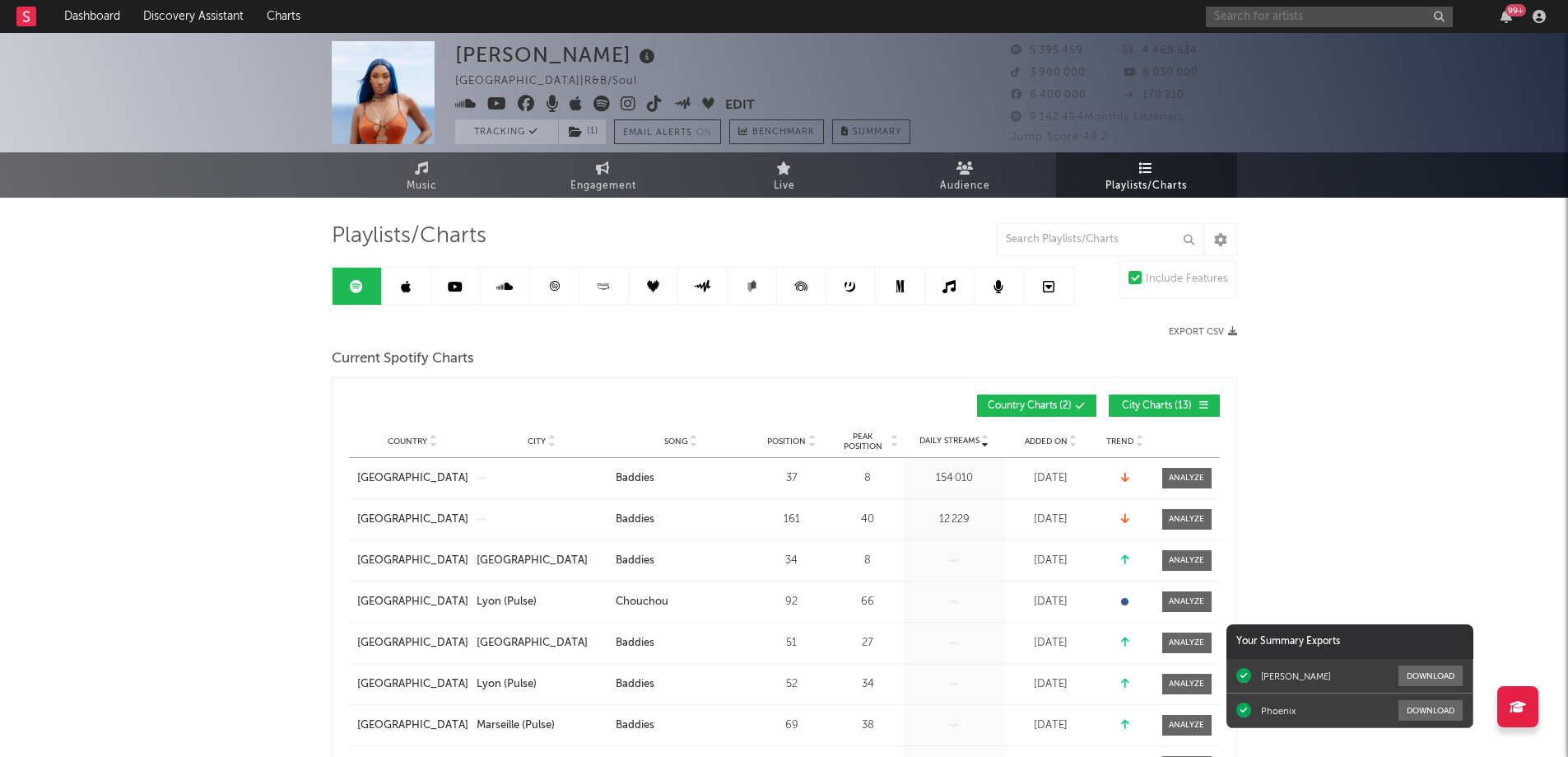
click at [1270, 22] on input "text" at bounding box center [1330, 17] width 247 height 21
click at [231, 195] on div "Music Engagement Live Audience Playlists/Charts" at bounding box center [784, 175] width 1568 height 45
click at [423, 170] on icon at bounding box center [422, 168] width 14 height 13
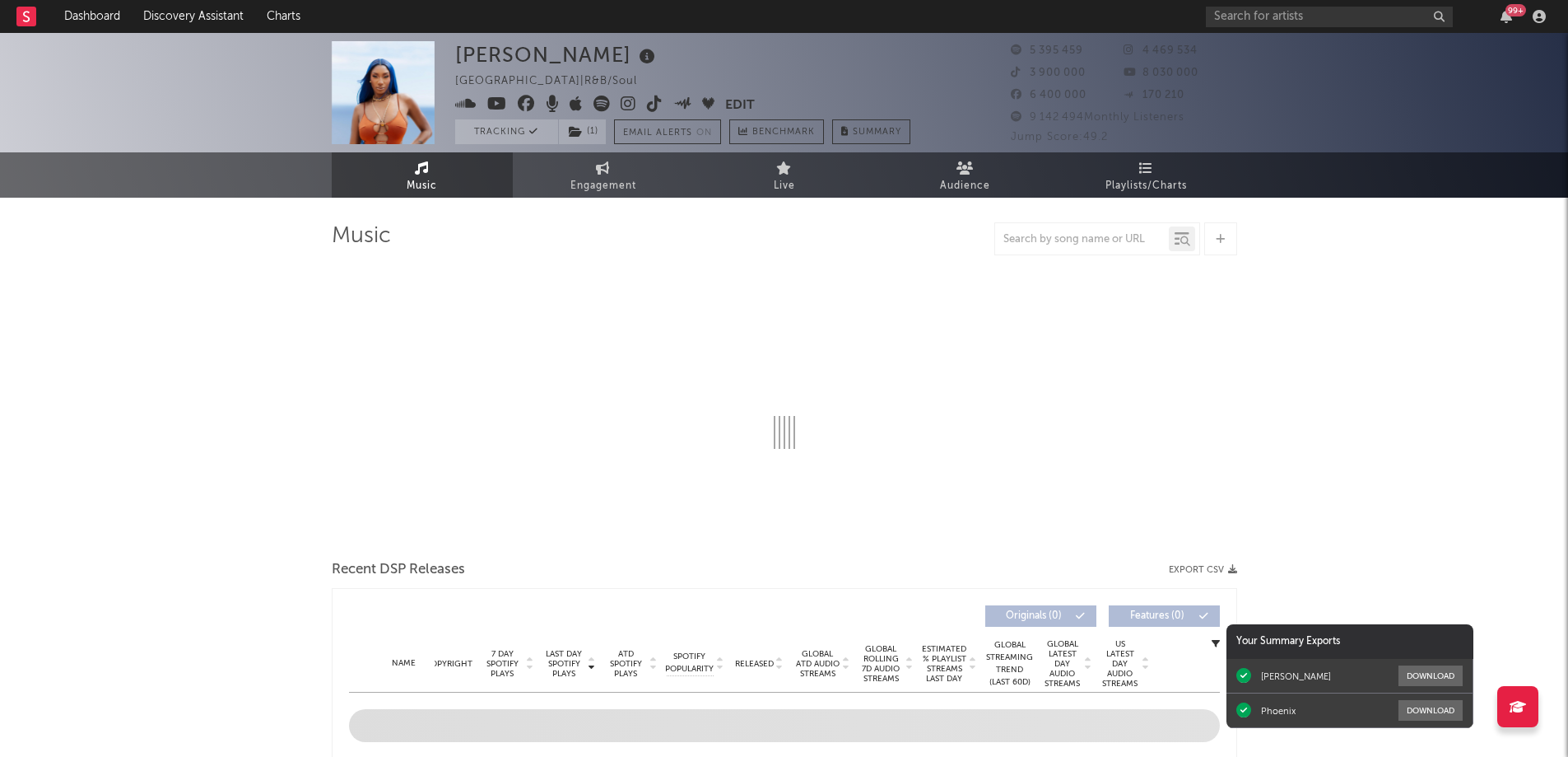
select select "6m"
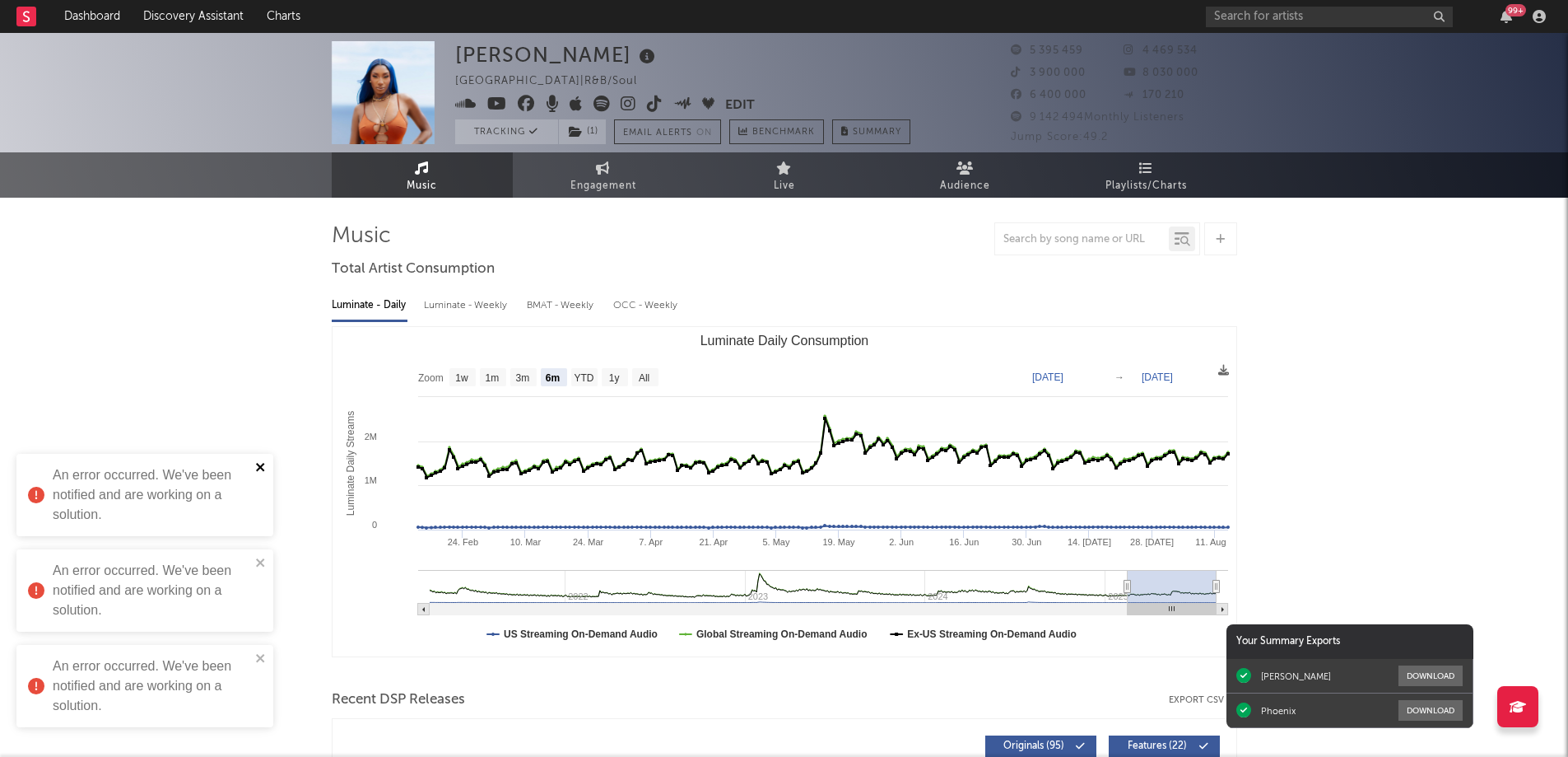
click at [258, 466] on icon "close" at bounding box center [260, 467] width 9 height 9
click at [256, 563] on icon "close" at bounding box center [260, 562] width 11 height 13
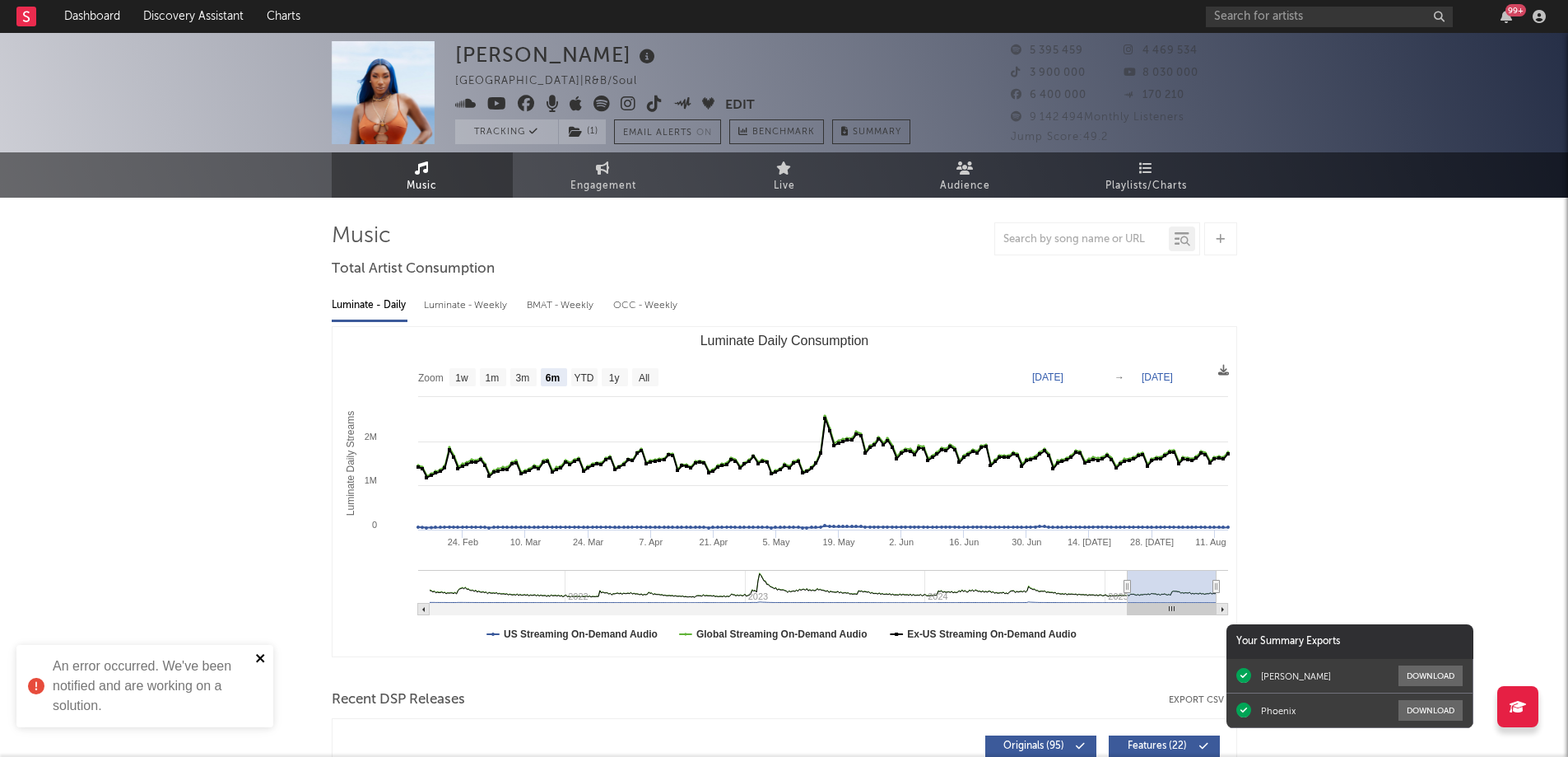
click at [258, 664] on icon "close" at bounding box center [260, 658] width 11 height 13
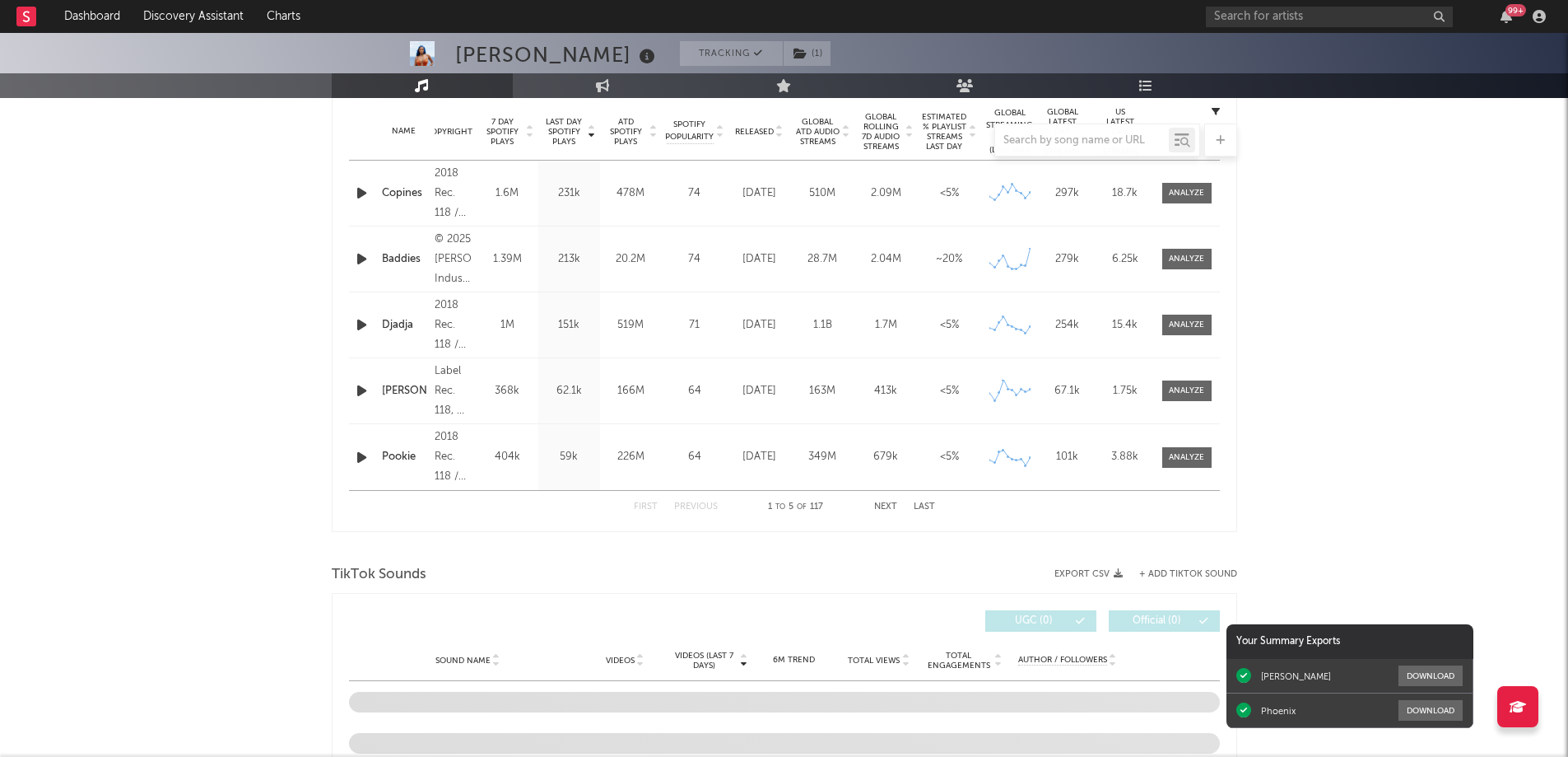
scroll to position [576, 0]
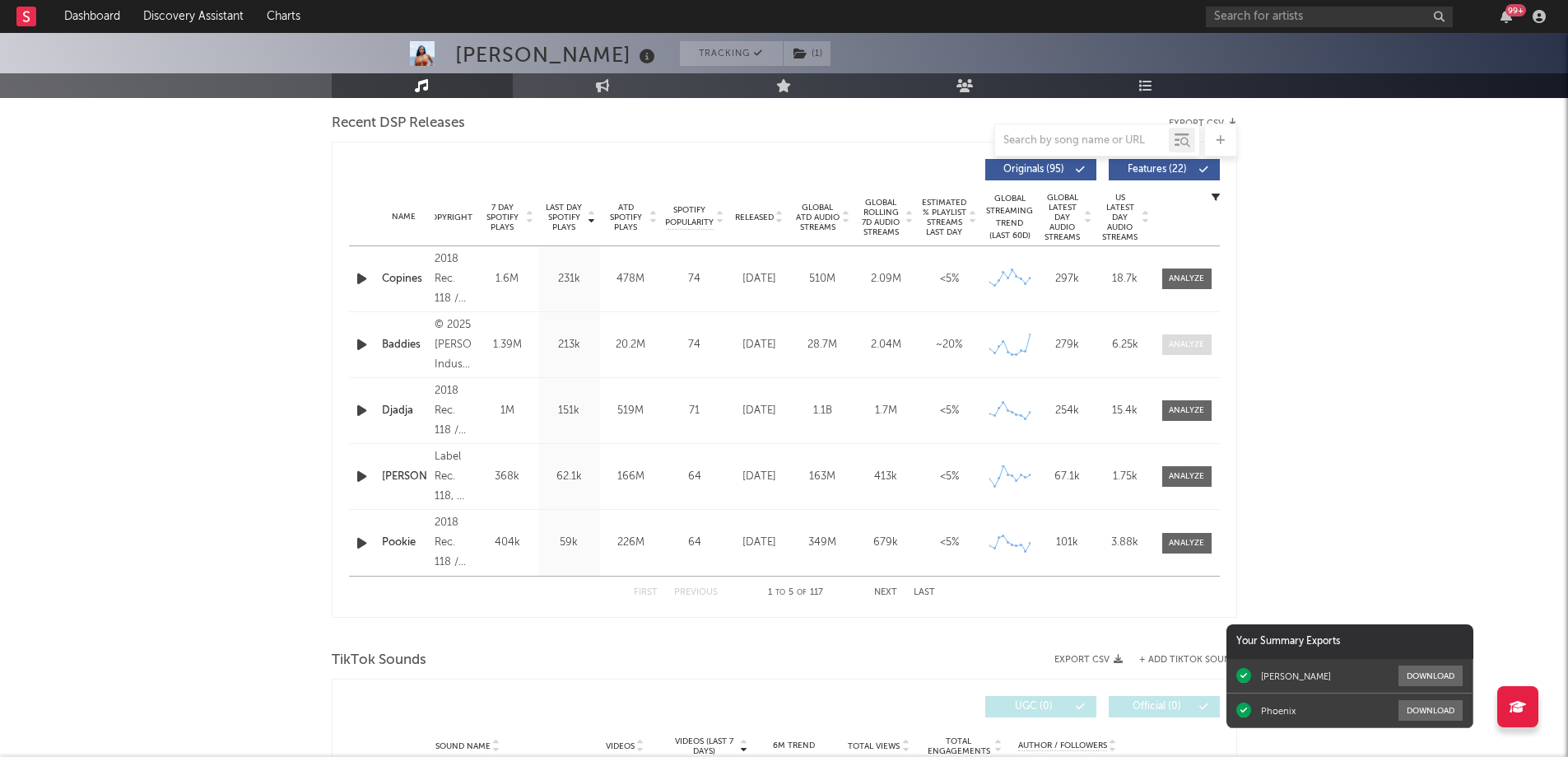
click at [1206, 345] on span at bounding box center [1186, 345] width 49 height 21
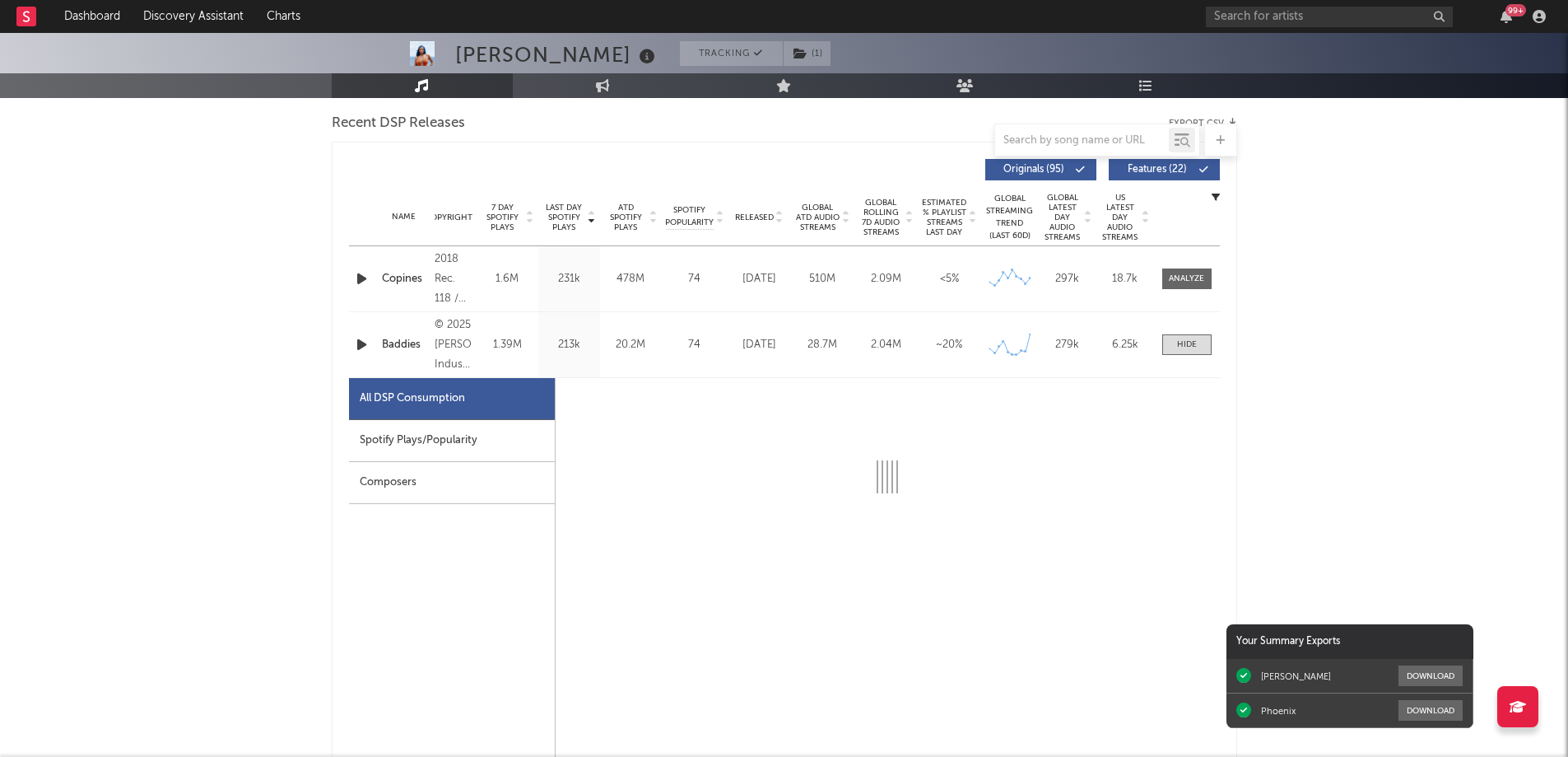
select select "1w"
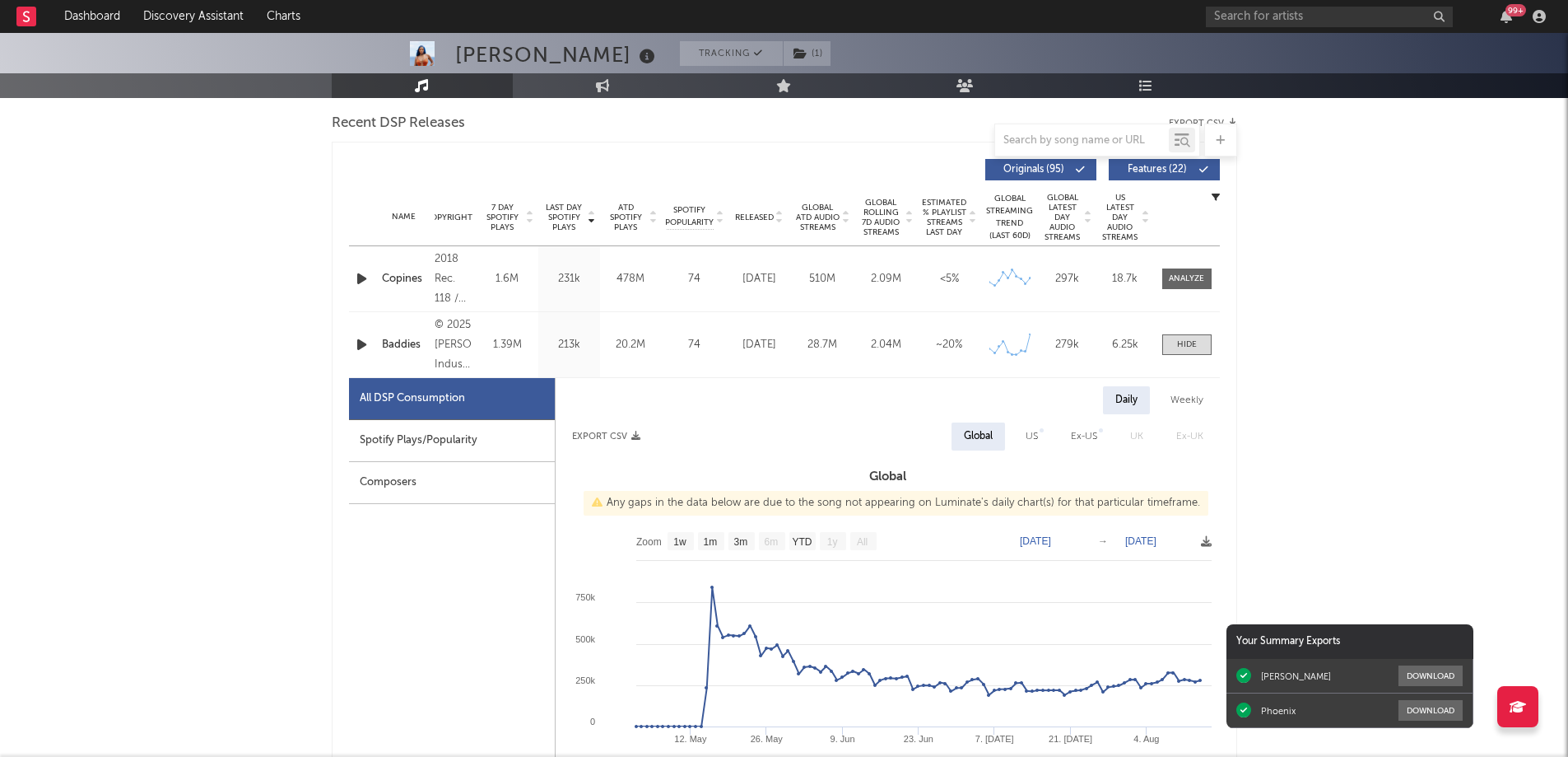
click at [399, 427] on div "Spotify Plays/Popularity" at bounding box center [452, 441] width 206 height 42
select select "1w"
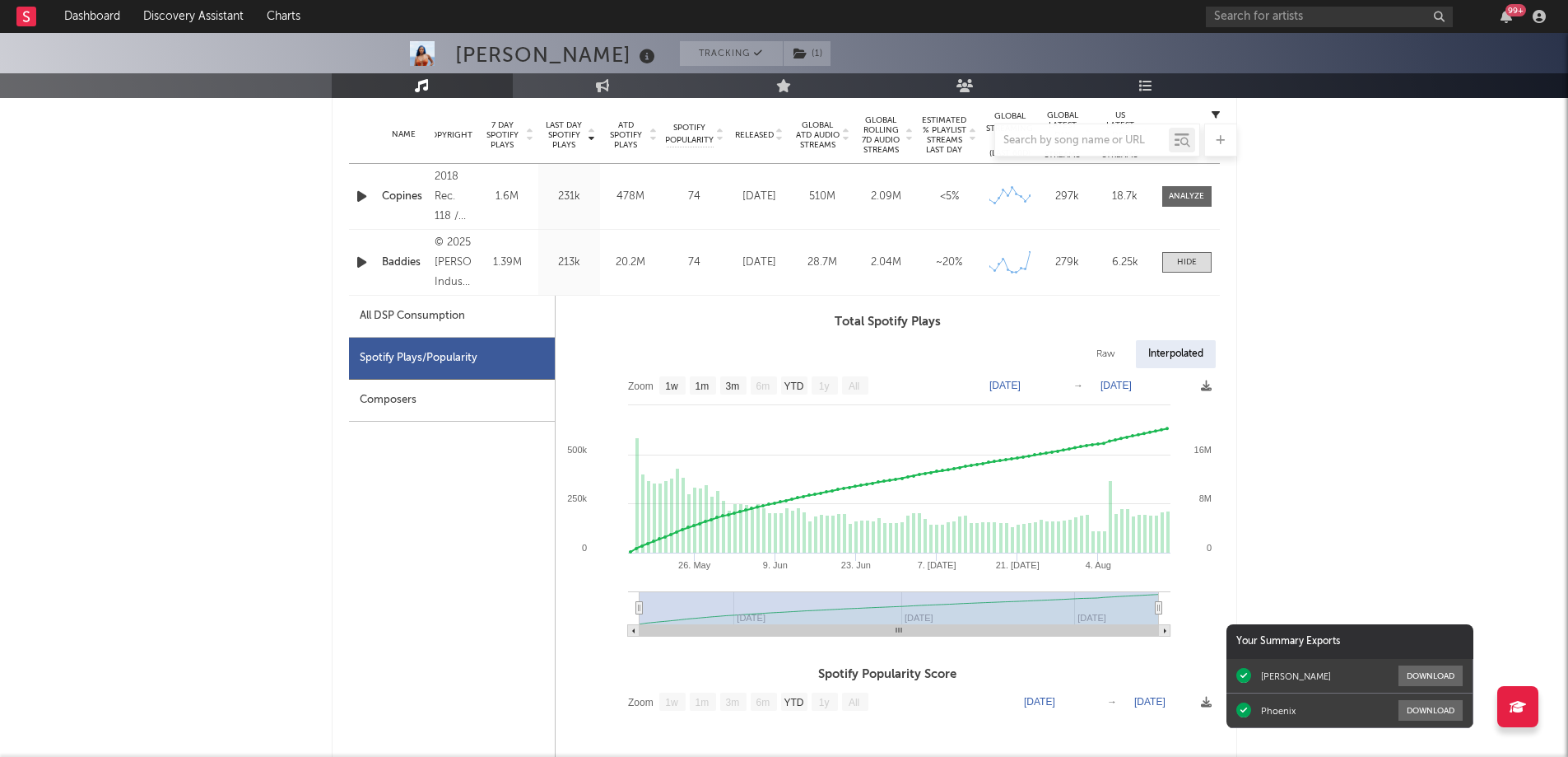
scroll to position [1153, 0]
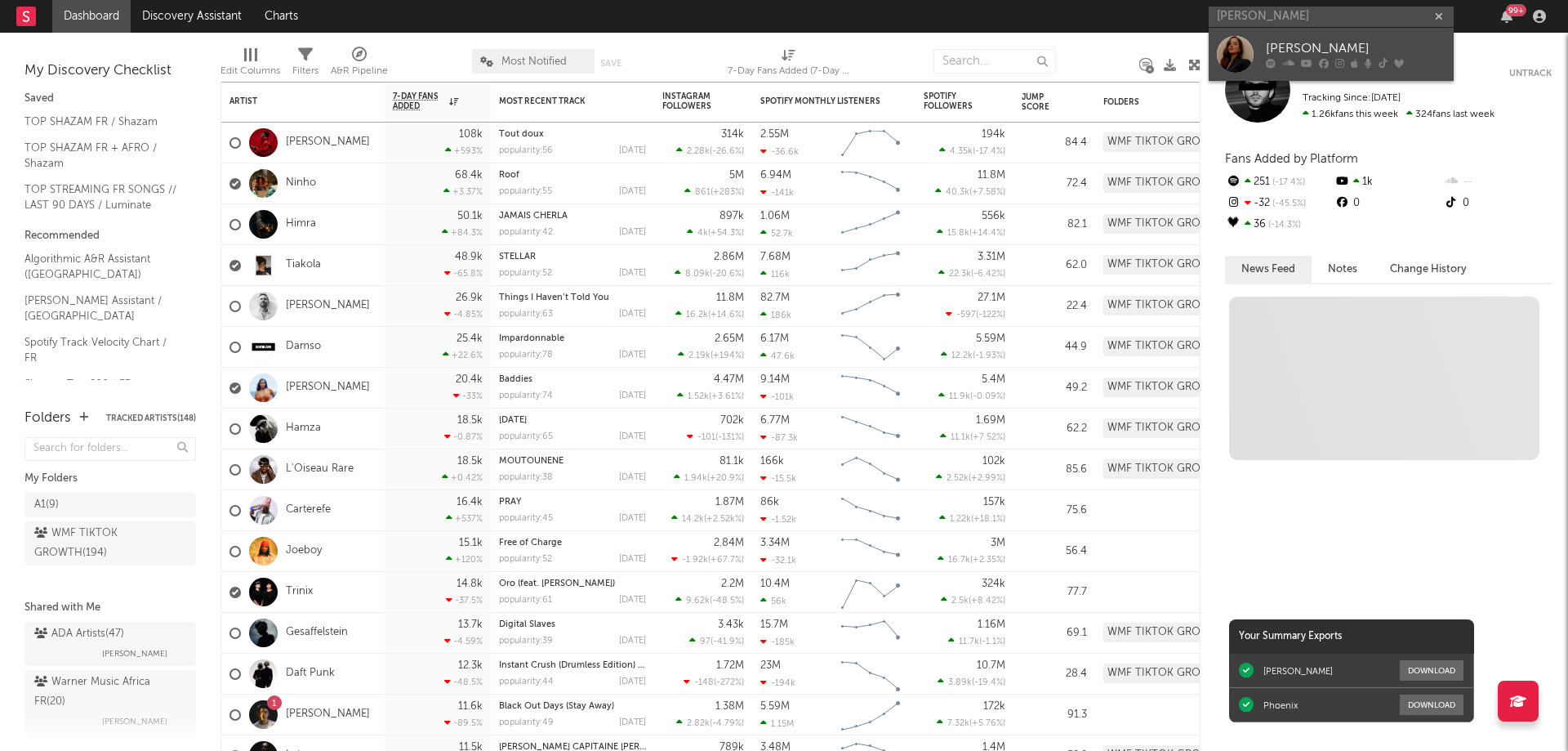
type input "[PERSON_NAME]"
click at [1385, 63] on icon at bounding box center [1383, 63] width 9 height 9
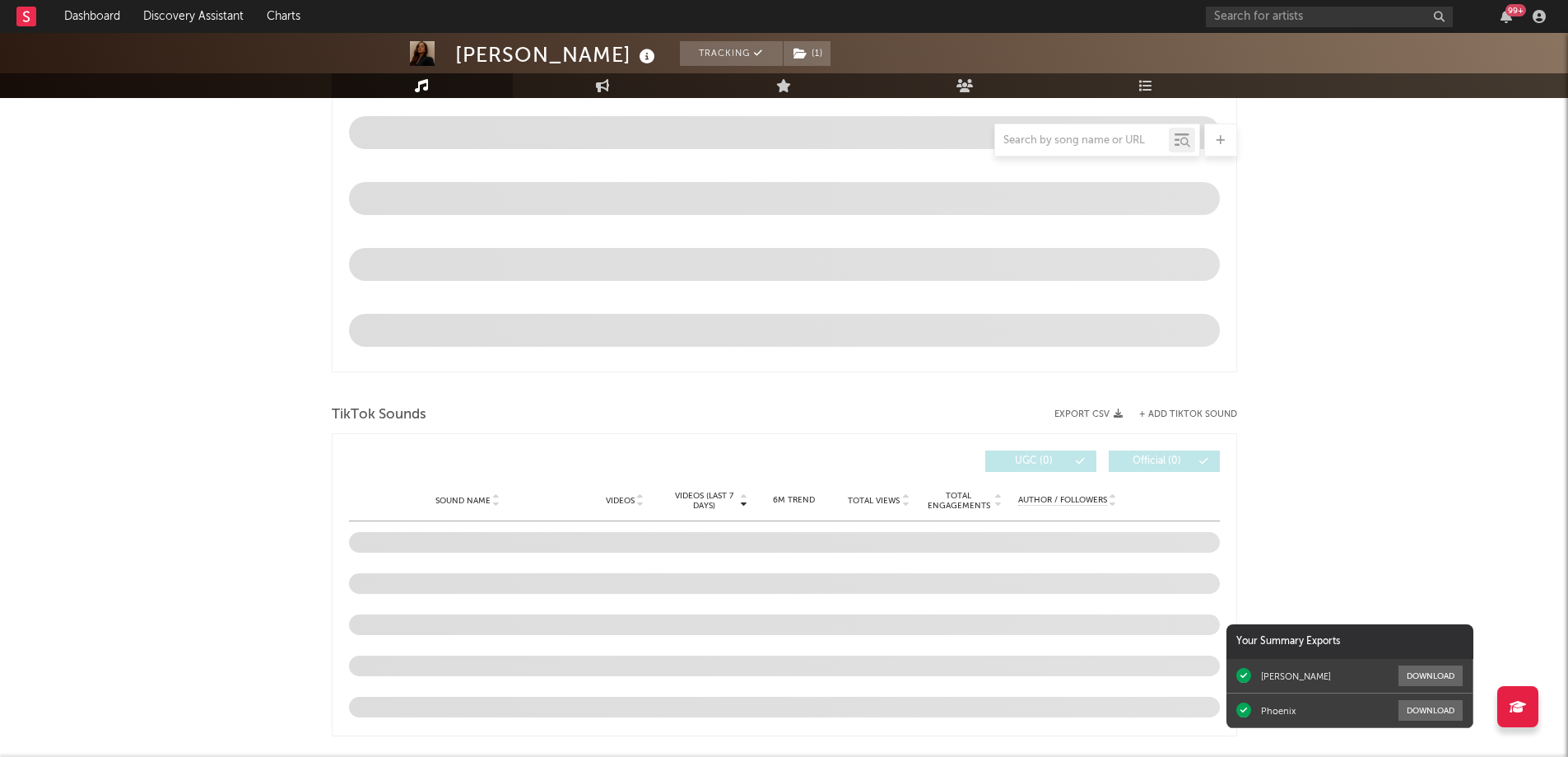
scroll to position [789, 0]
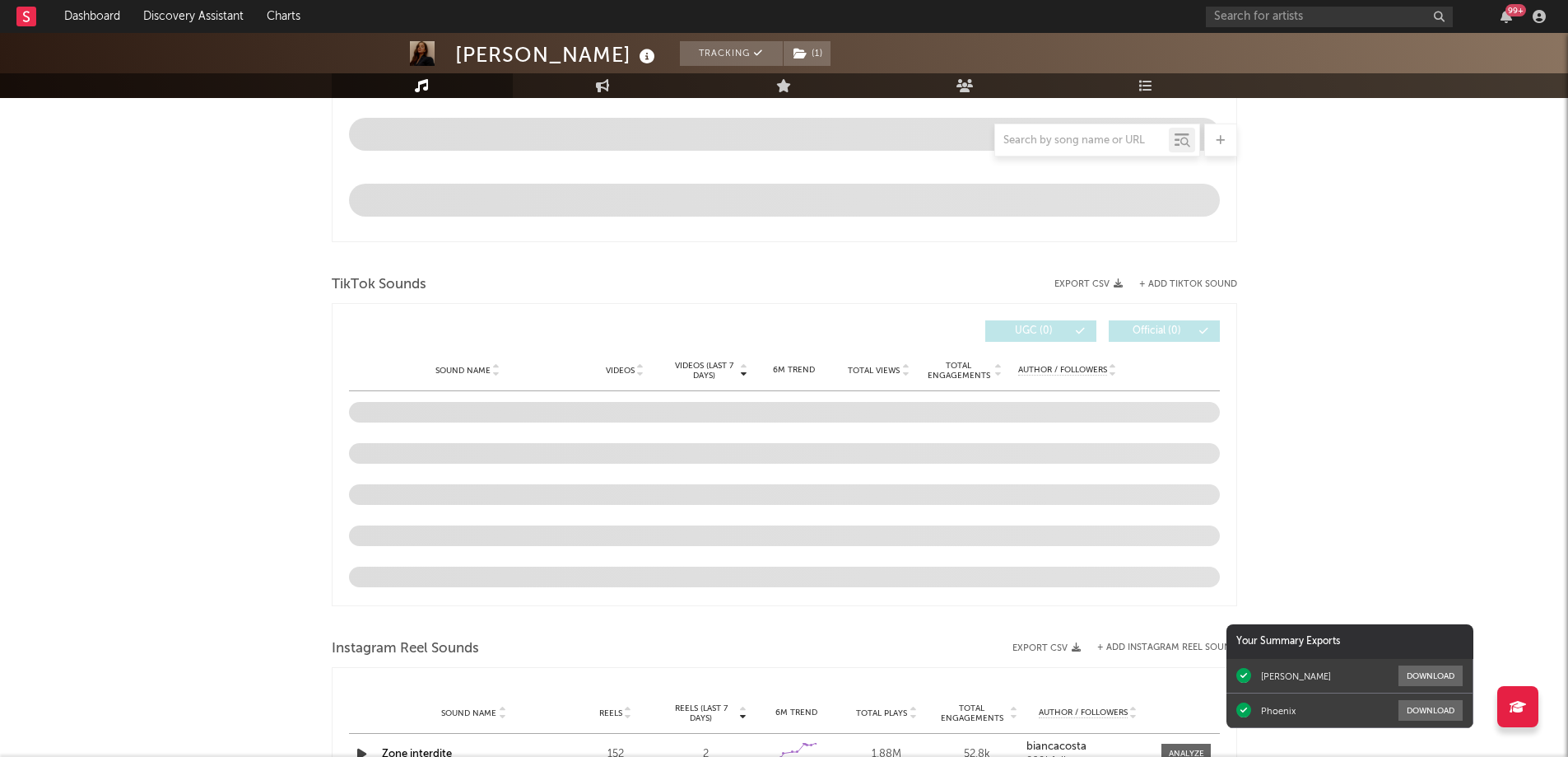
select select "6m"
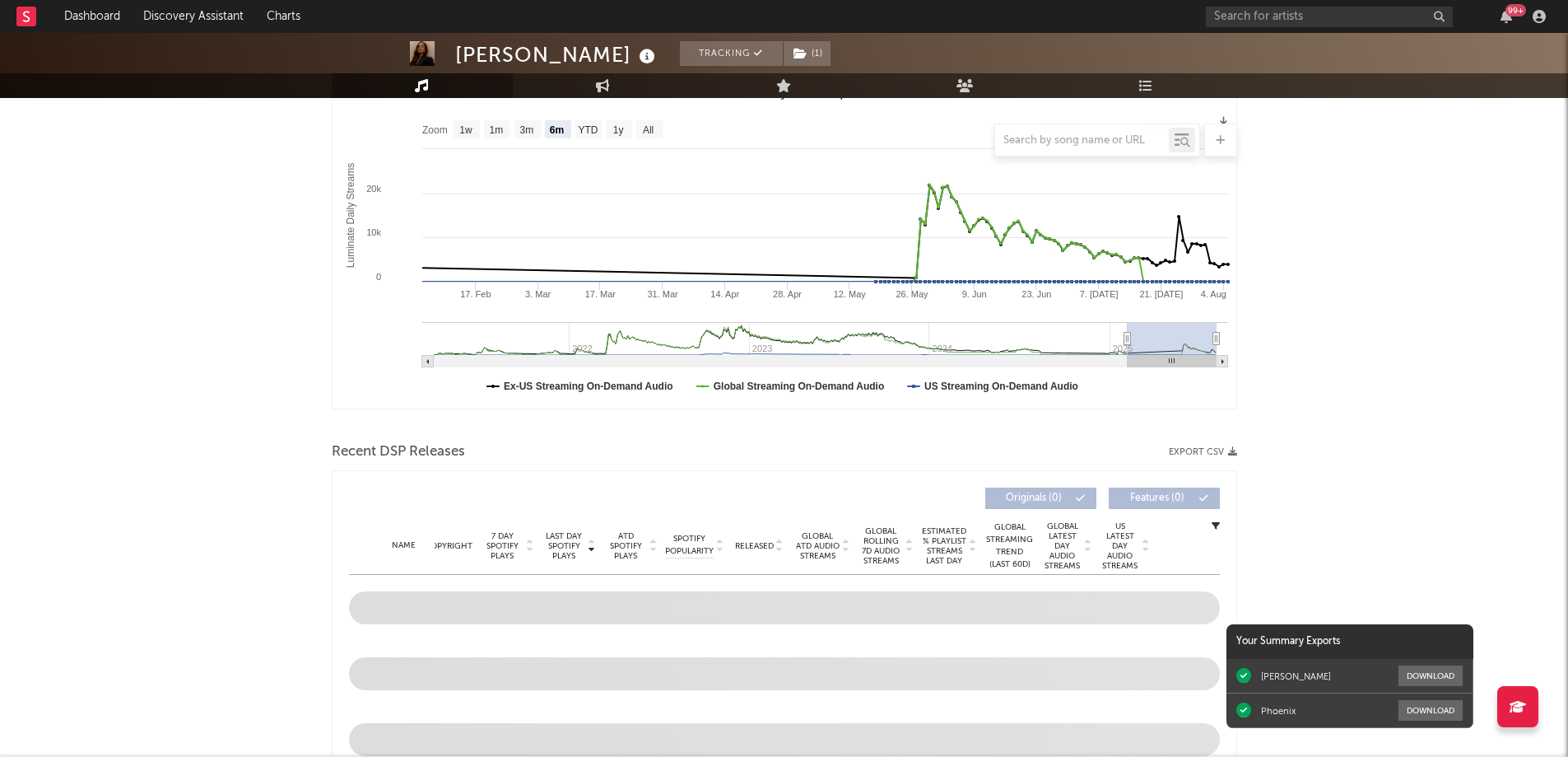
scroll to position [0, 0]
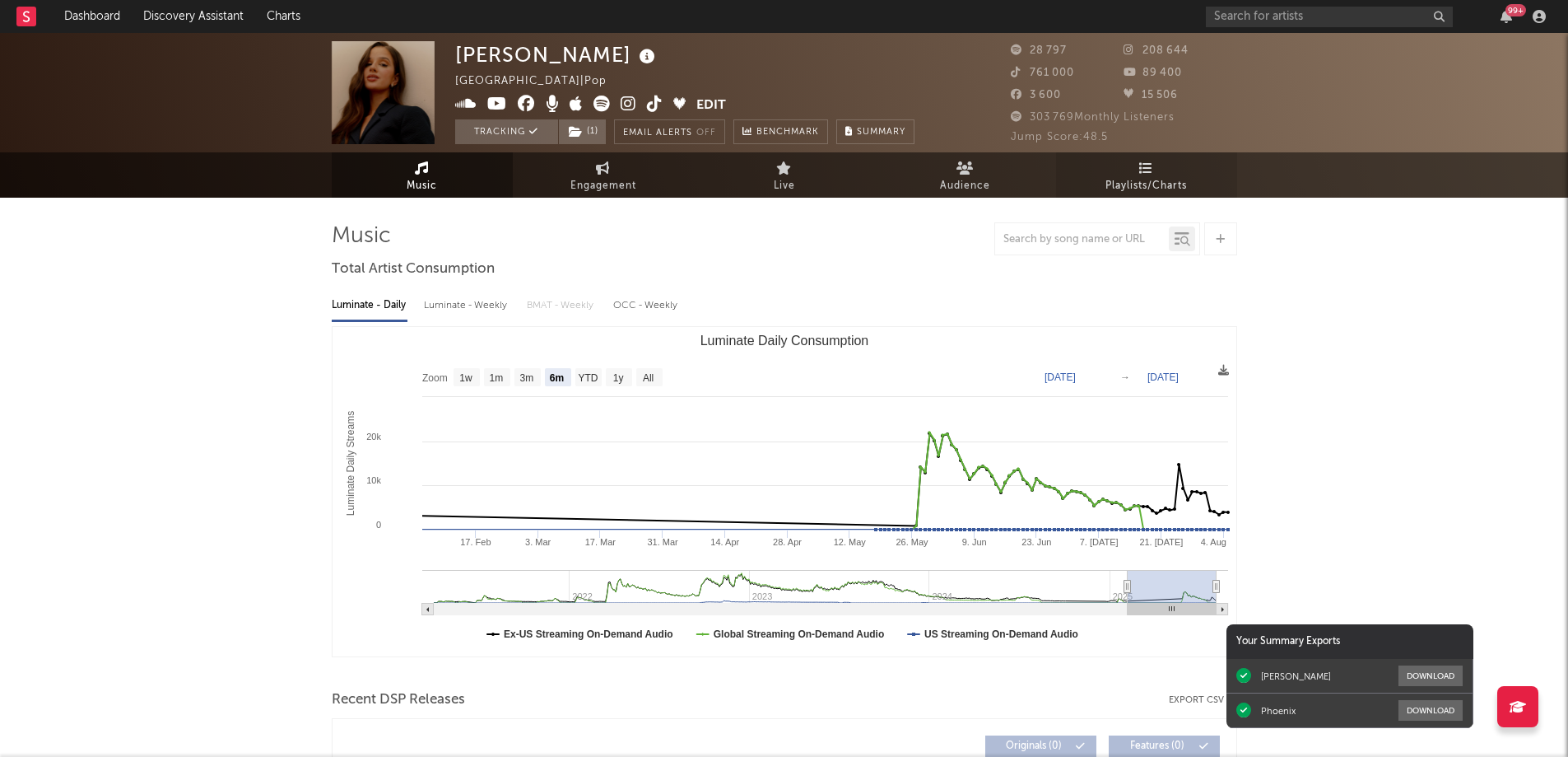
click at [1160, 181] on span "Playlists/Charts" at bounding box center [1146, 186] width 81 height 20
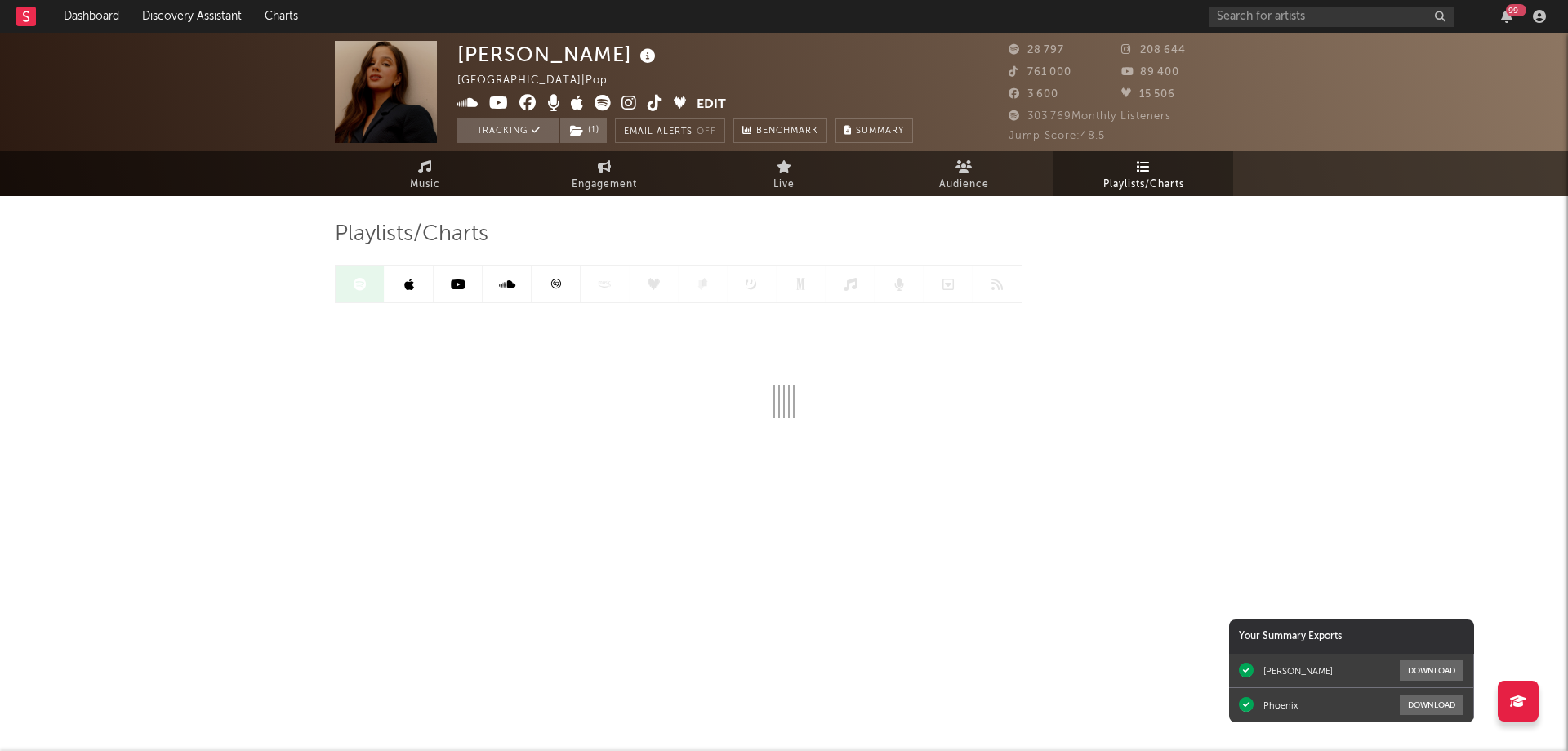
click at [556, 288] on icon at bounding box center [556, 283] width 9 height 9
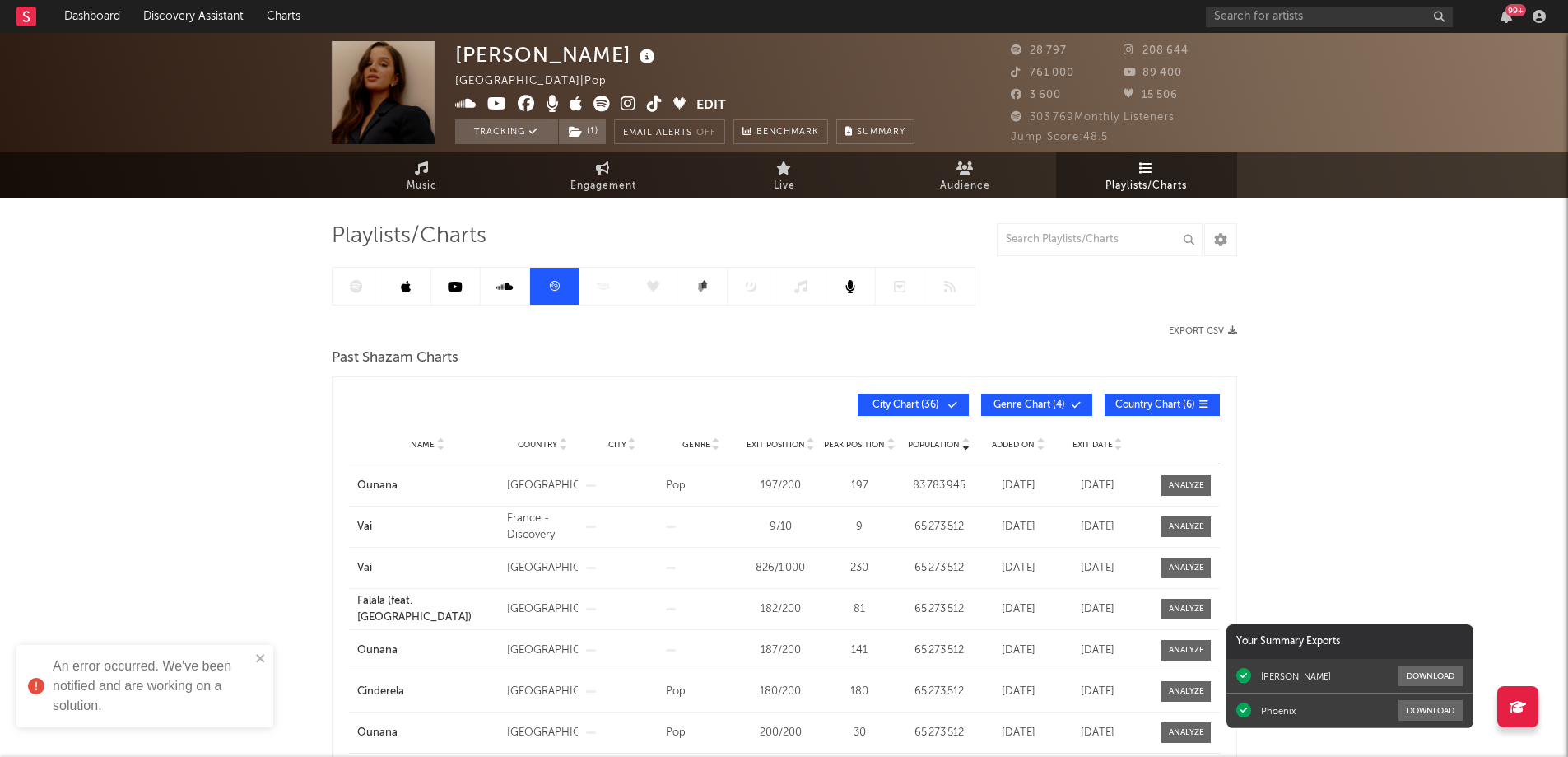
click at [1089, 447] on span "Exit Date" at bounding box center [1092, 444] width 41 height 10
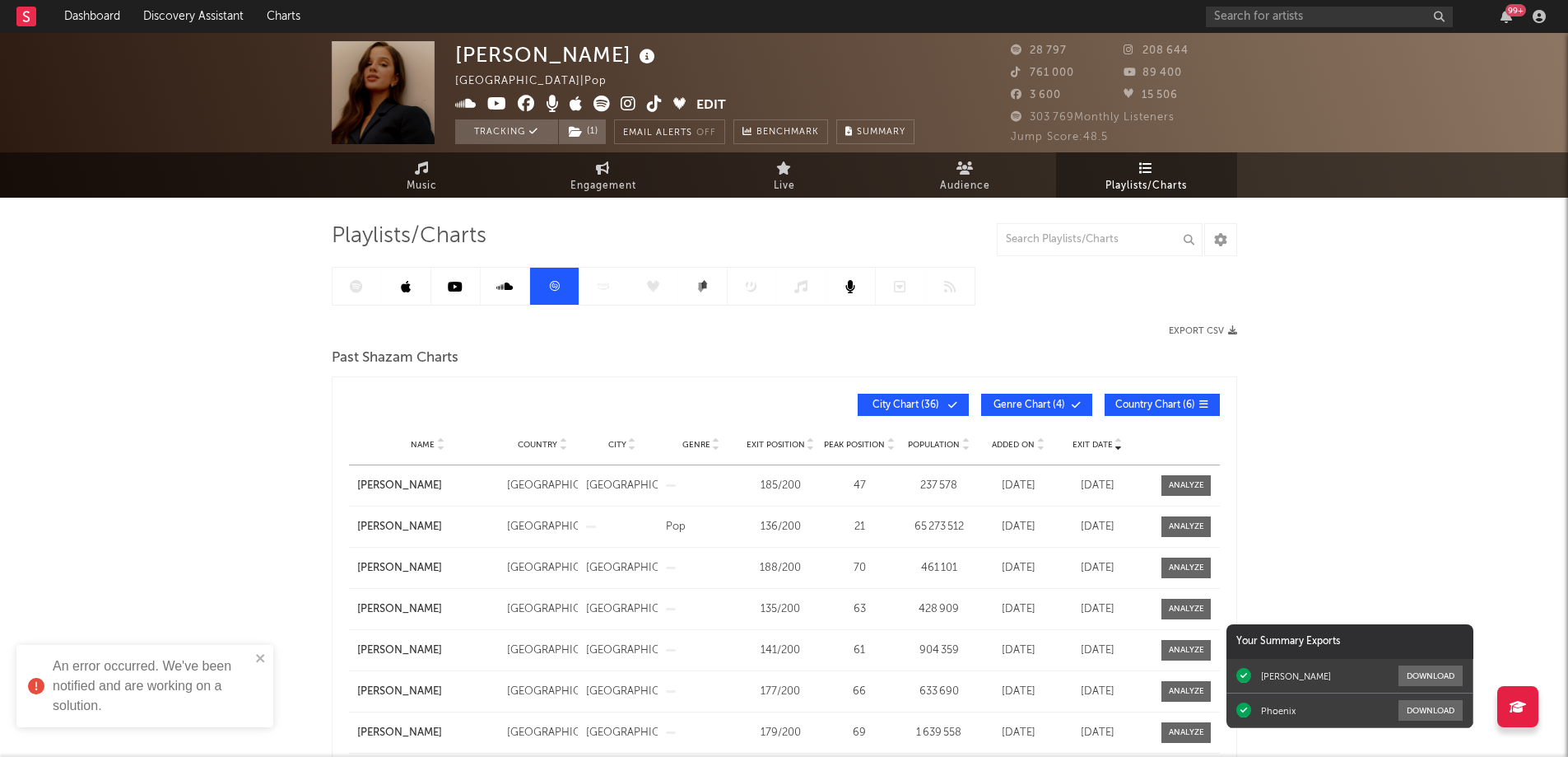
click at [355, 283] on div at bounding box center [653, 286] width 644 height 39
click at [352, 292] on div at bounding box center [580, 286] width 496 height 39
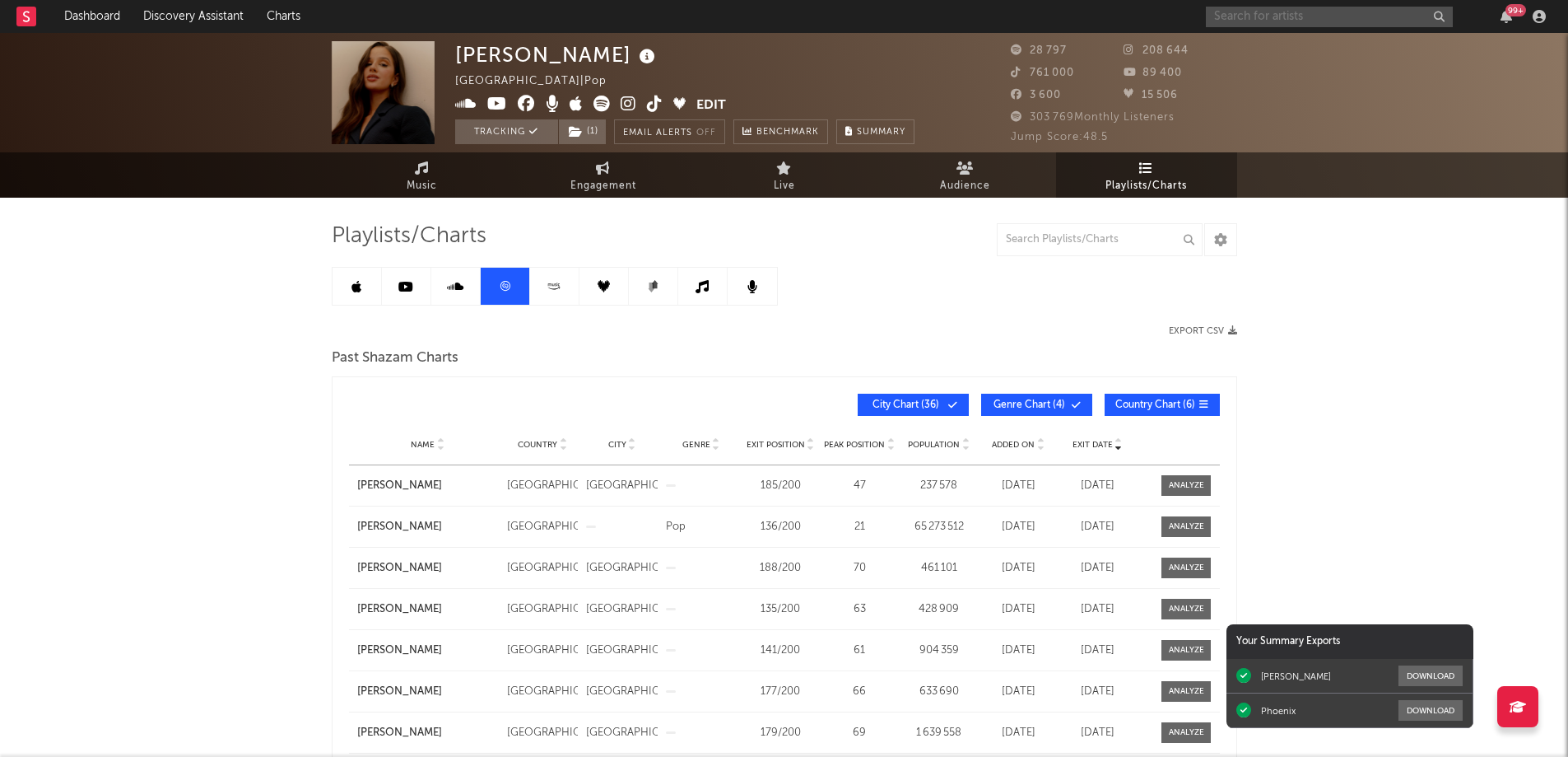
click at [1364, 22] on input "text" at bounding box center [1330, 17] width 247 height 21
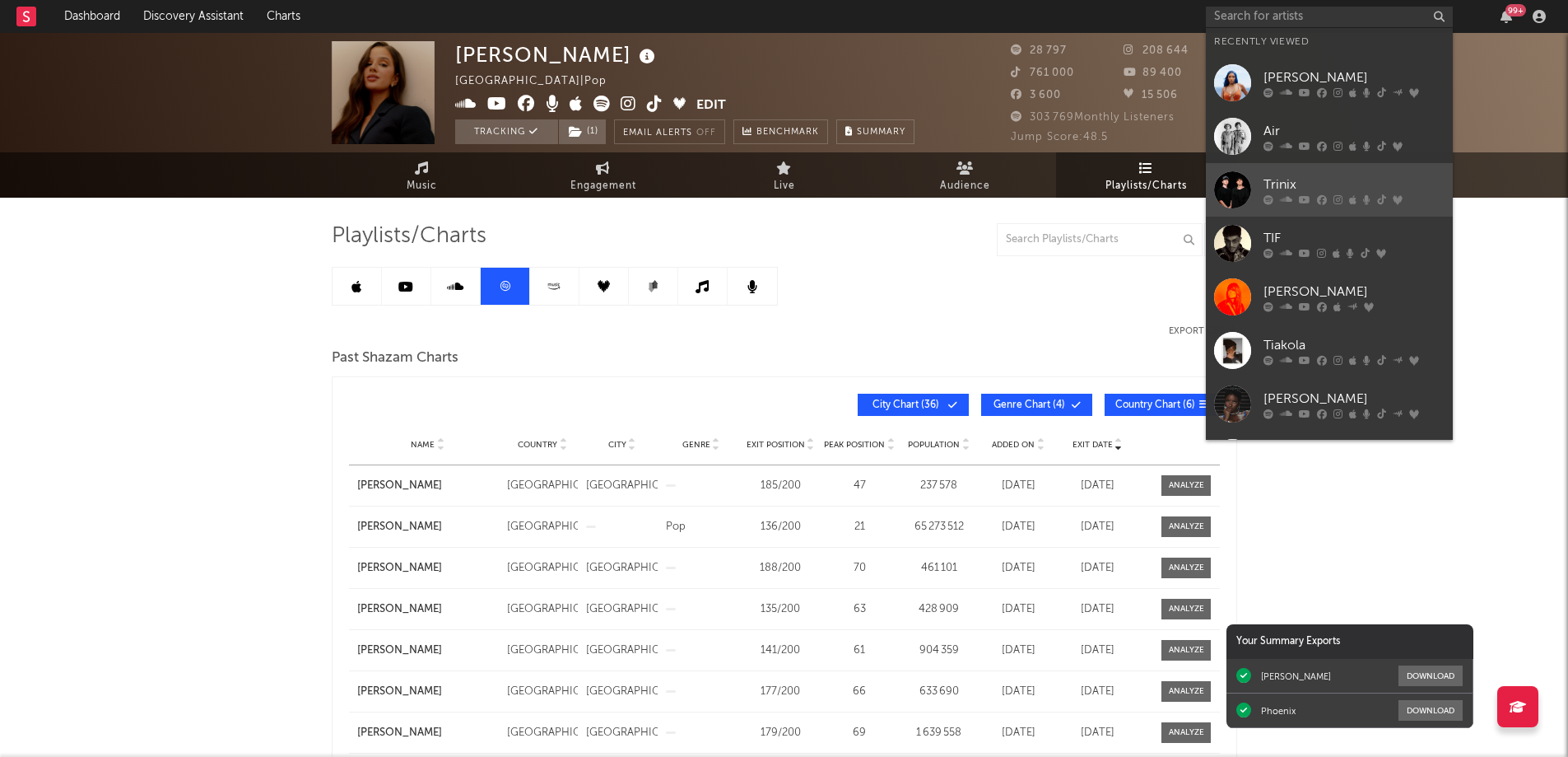
click at [1349, 180] on div "Trinix" at bounding box center [1354, 184] width 181 height 20
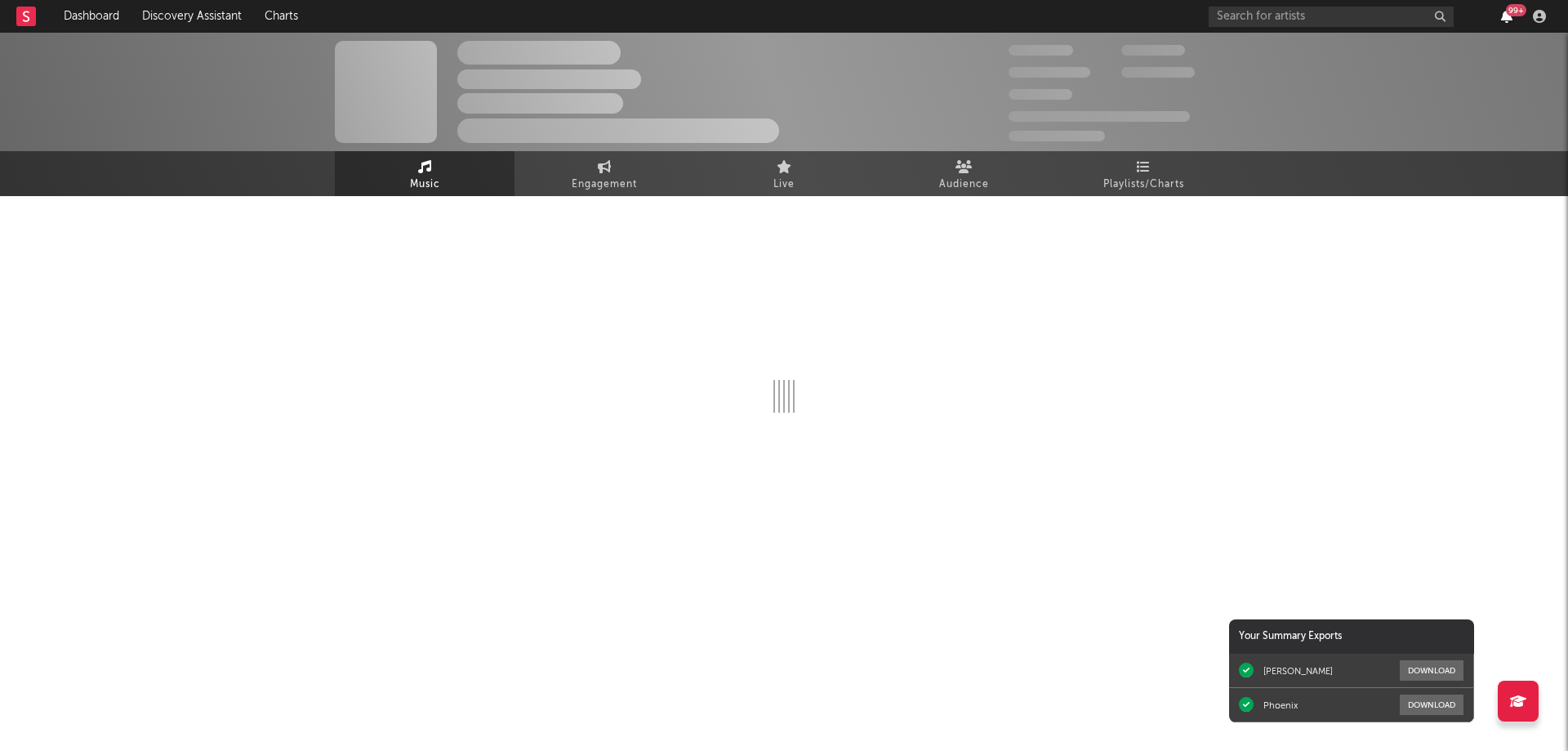
click at [1507, 16] on icon "button" at bounding box center [1506, 15] width 11 height 13
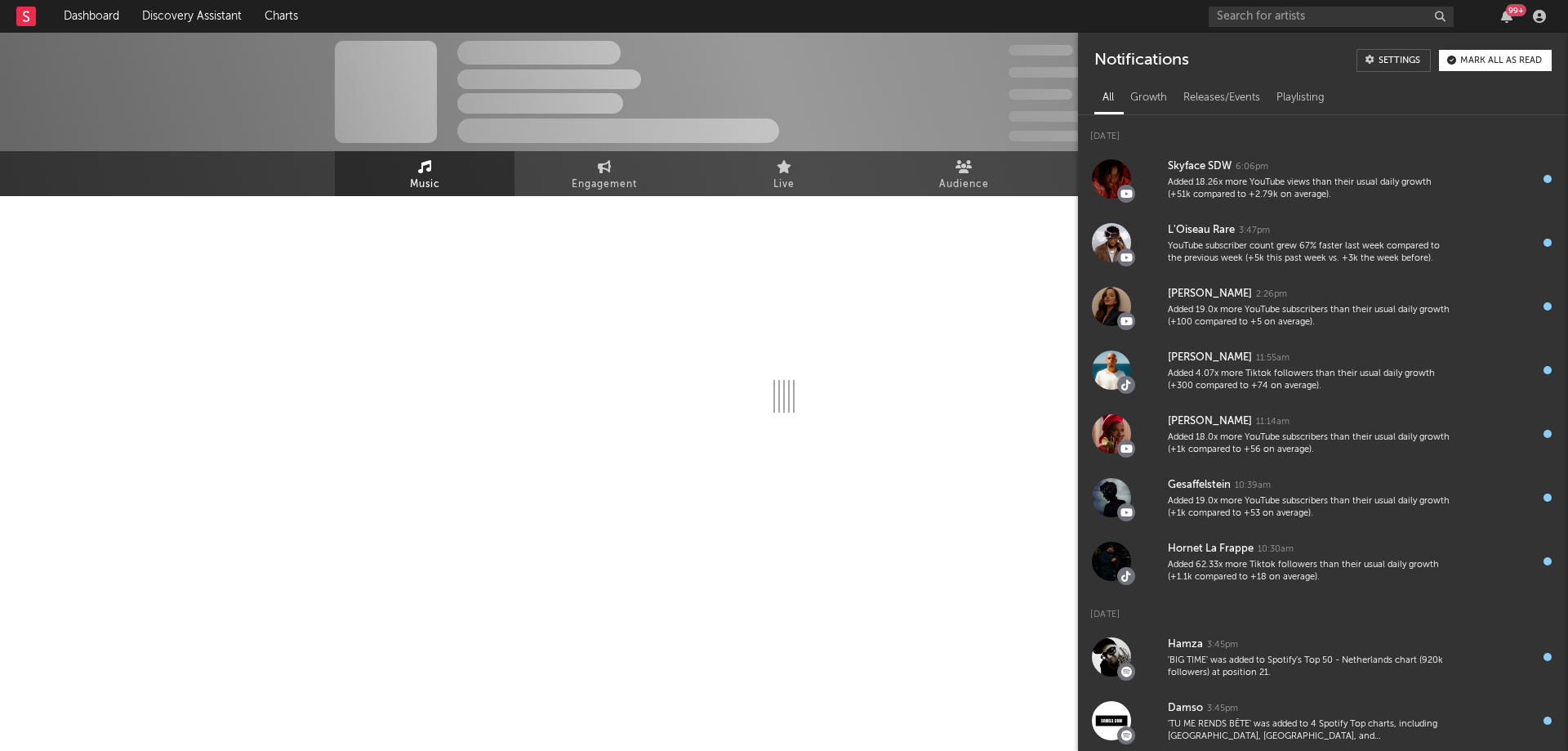
click at [77, 333] on div "The Artist Name Unknown Location | Shoegaze Edit Track Benchmark Summary 300 00…" at bounding box center [784, 300] width 1568 height 535
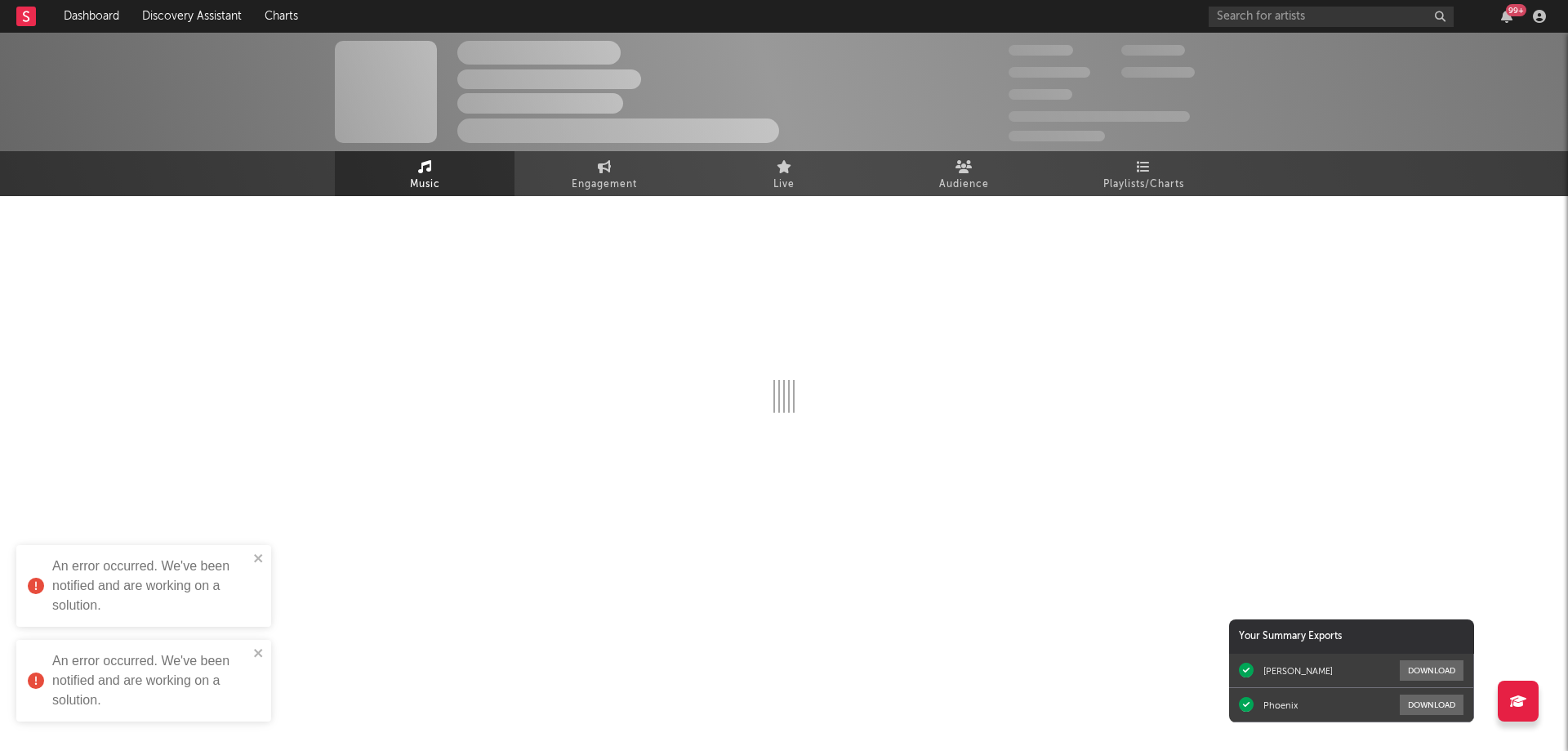
select select "6m"
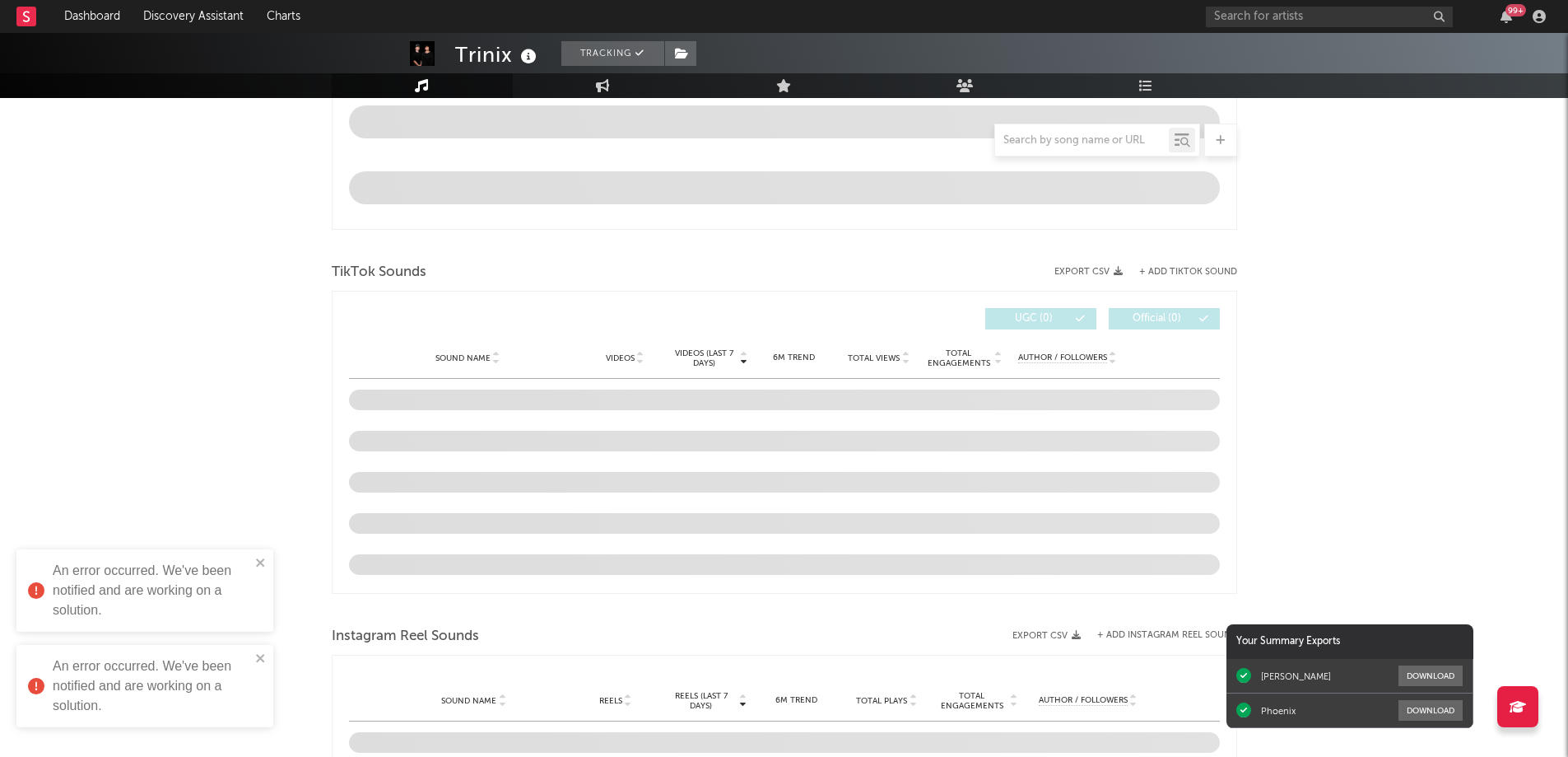
scroll to position [741, 0]
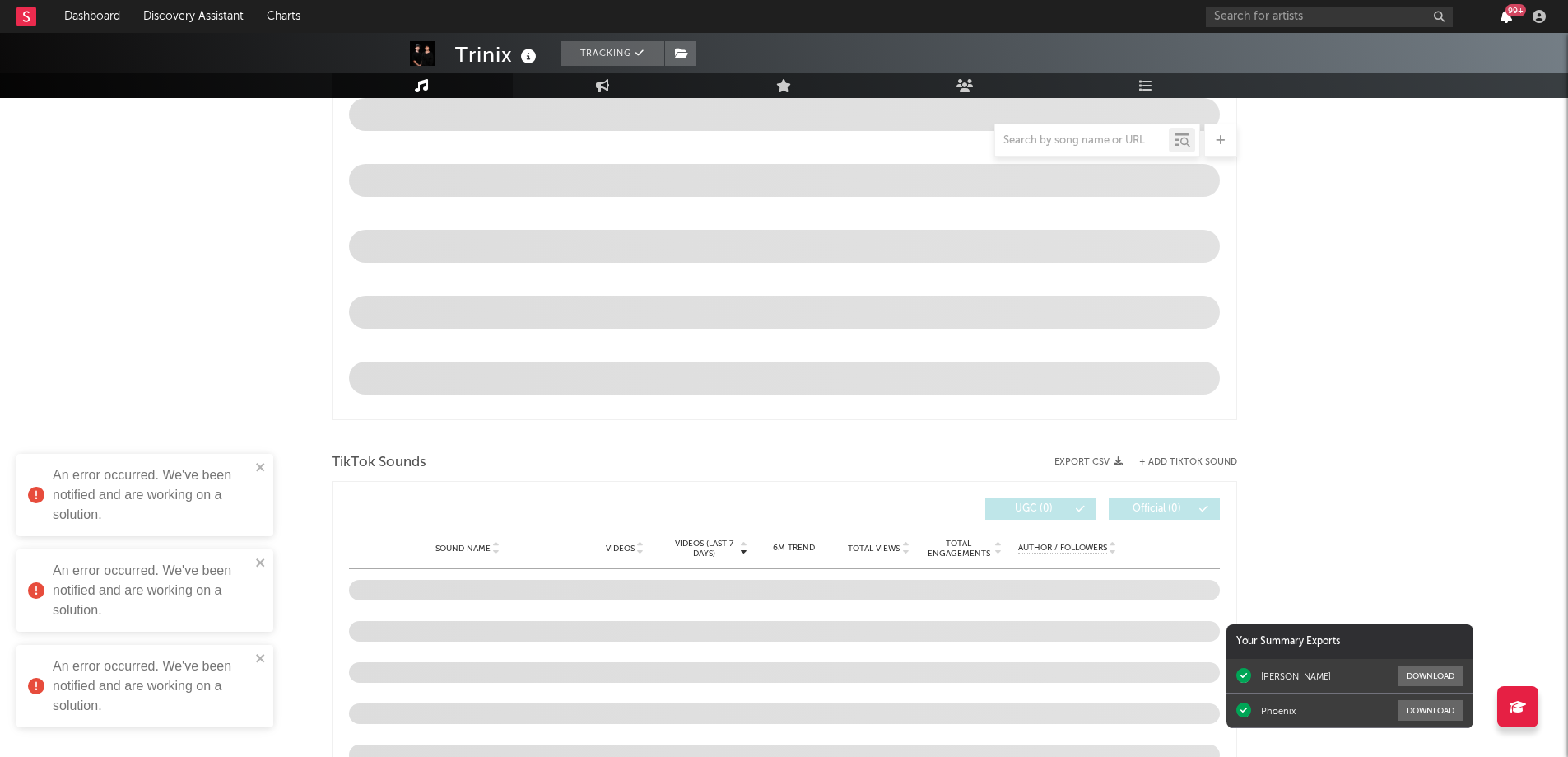
click at [1504, 20] on icon "button" at bounding box center [1506, 16] width 11 height 13
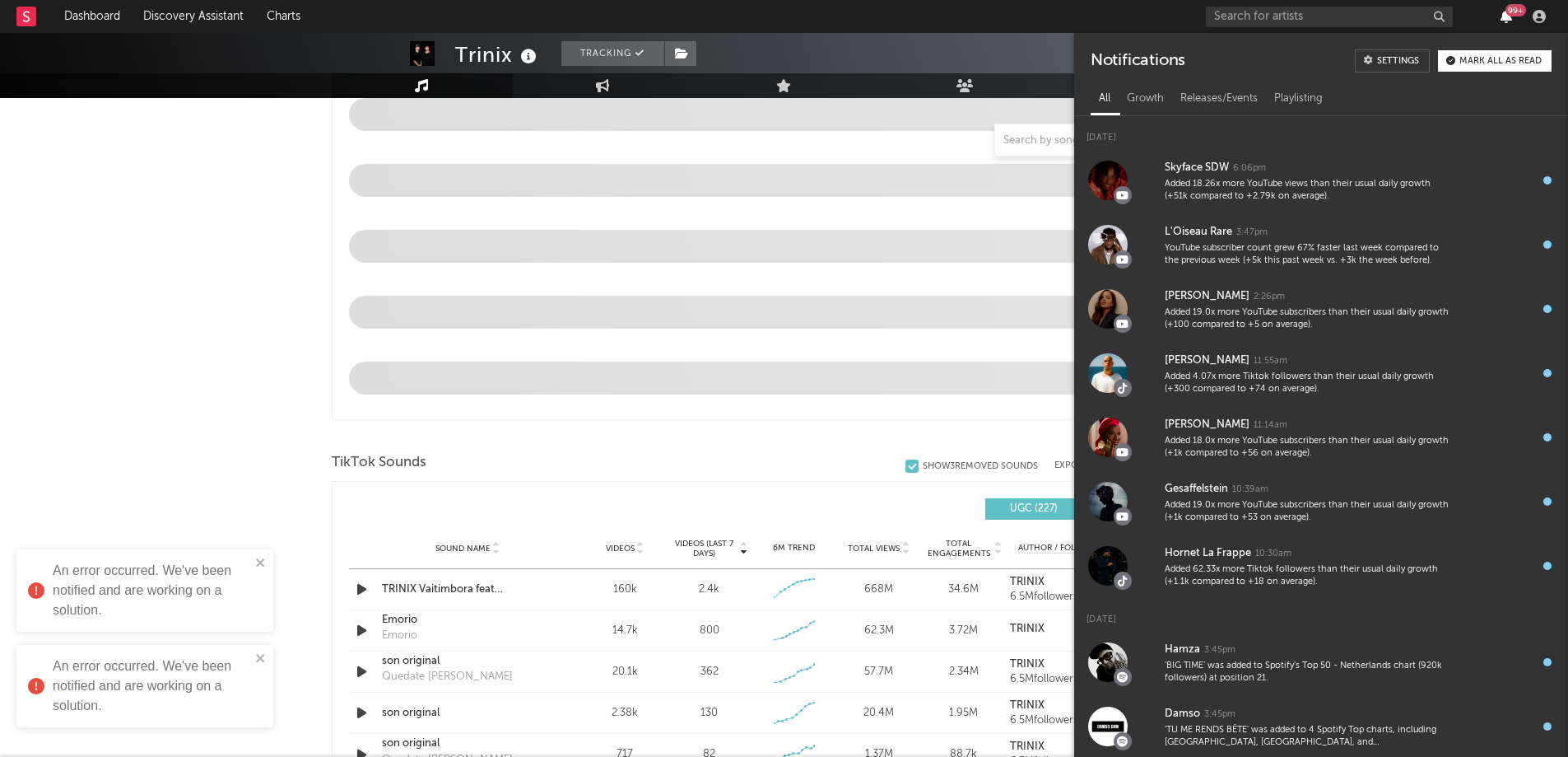
click at [1504, 16] on icon "button" at bounding box center [1506, 16] width 11 height 13
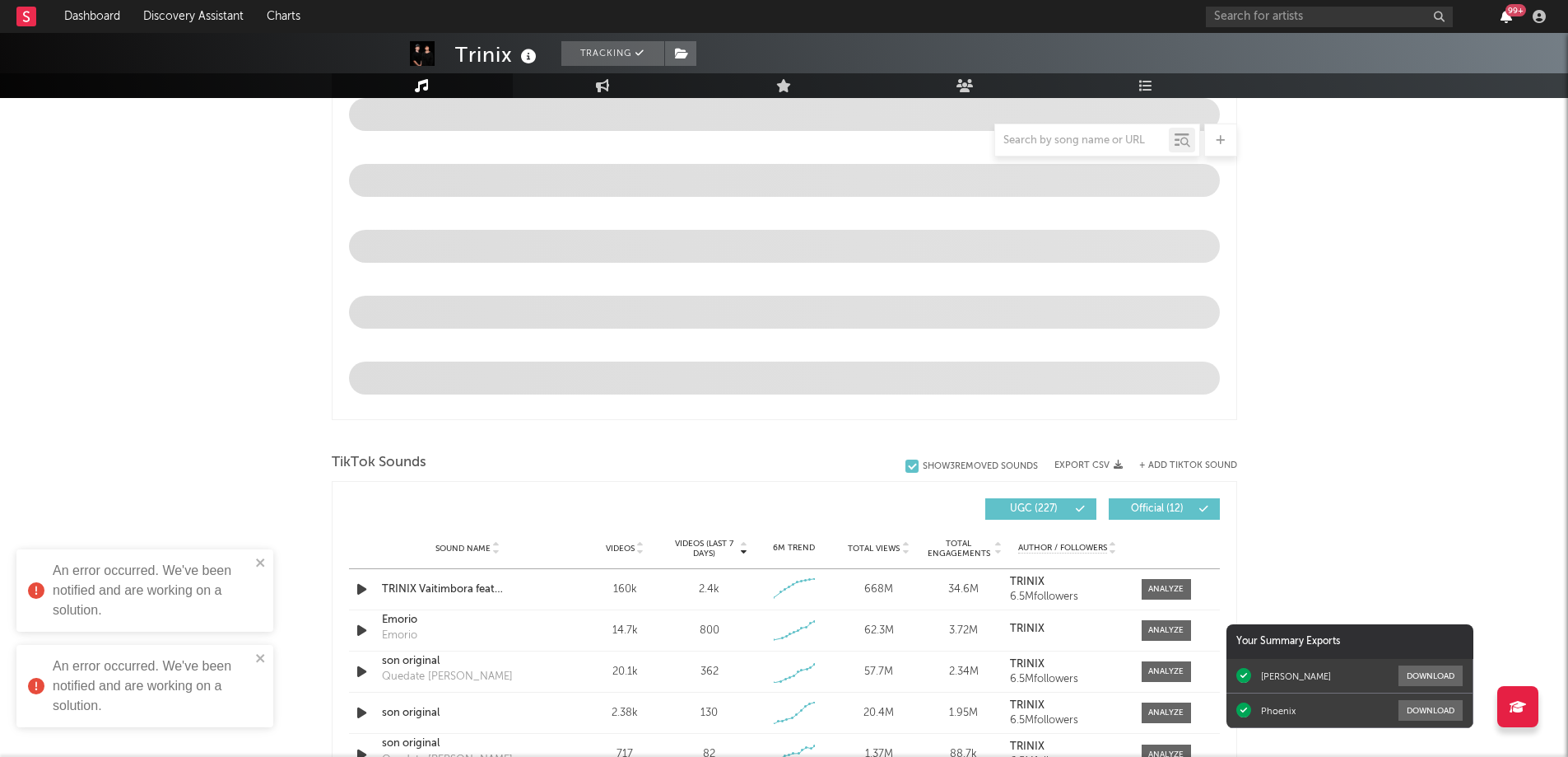
click at [1504, 16] on icon "button" at bounding box center [1506, 16] width 11 height 13
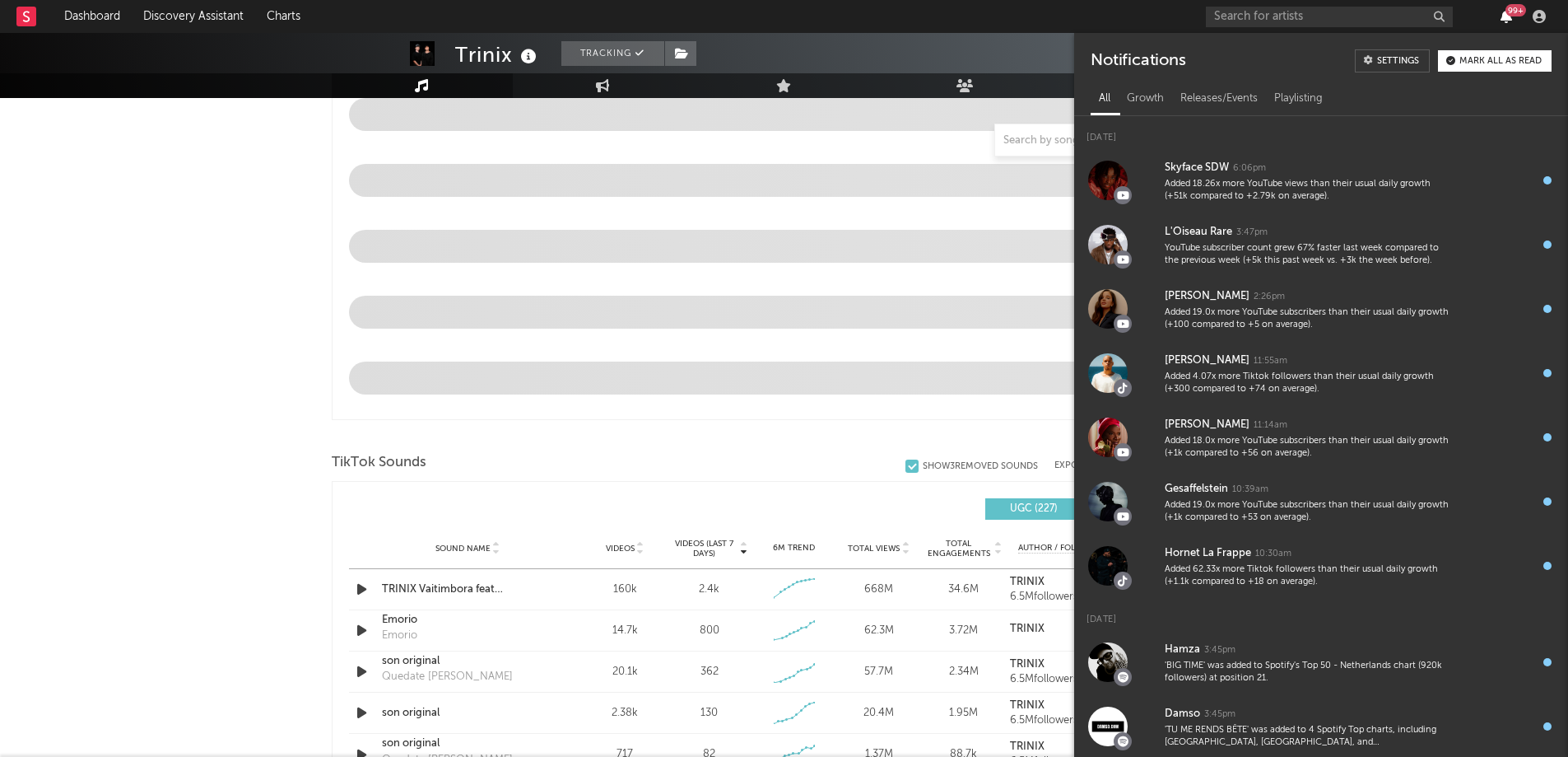
click at [1501, 13] on icon "button" at bounding box center [1506, 16] width 11 height 13
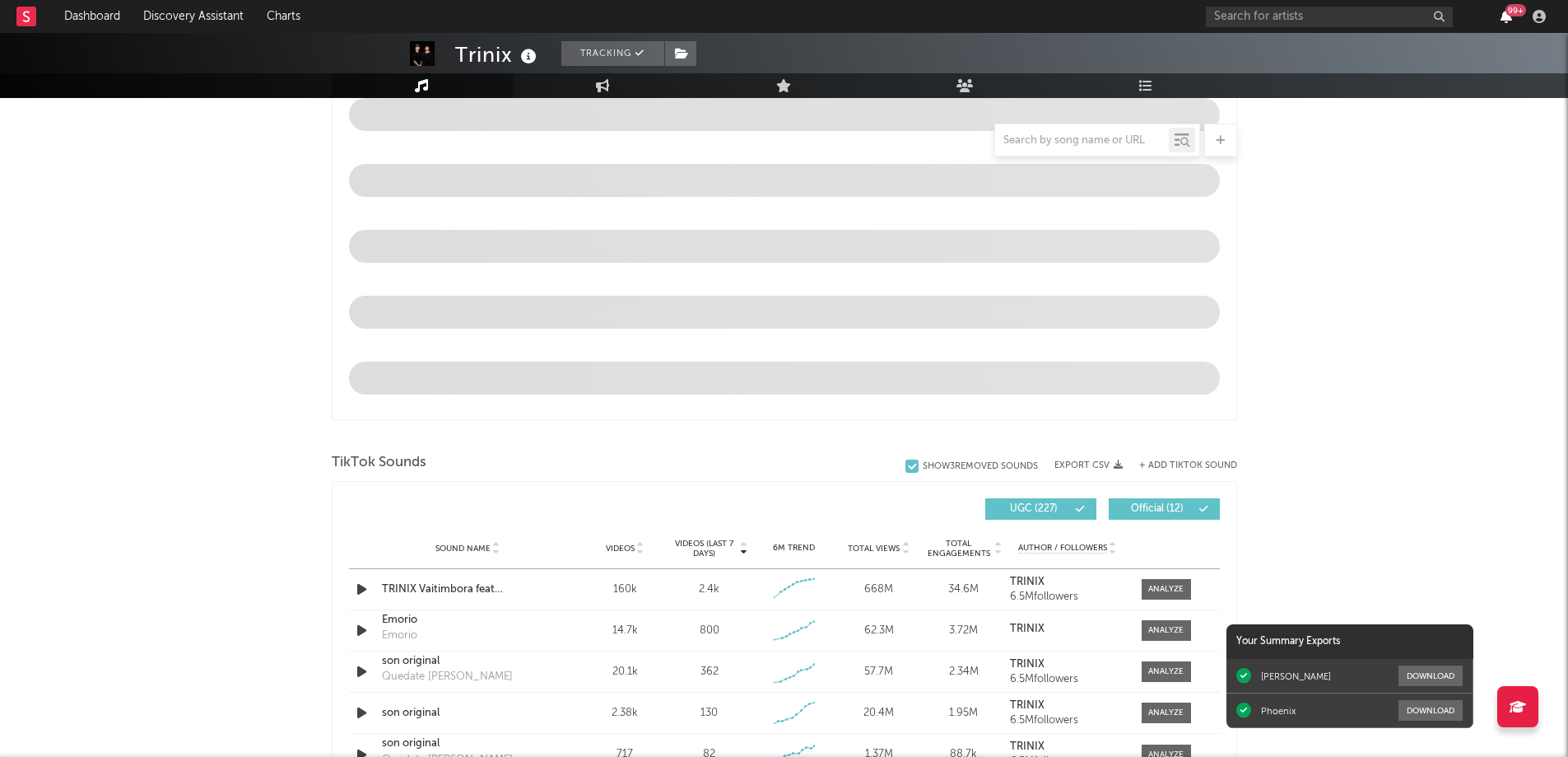
click at [1503, 16] on icon "button" at bounding box center [1506, 16] width 11 height 13
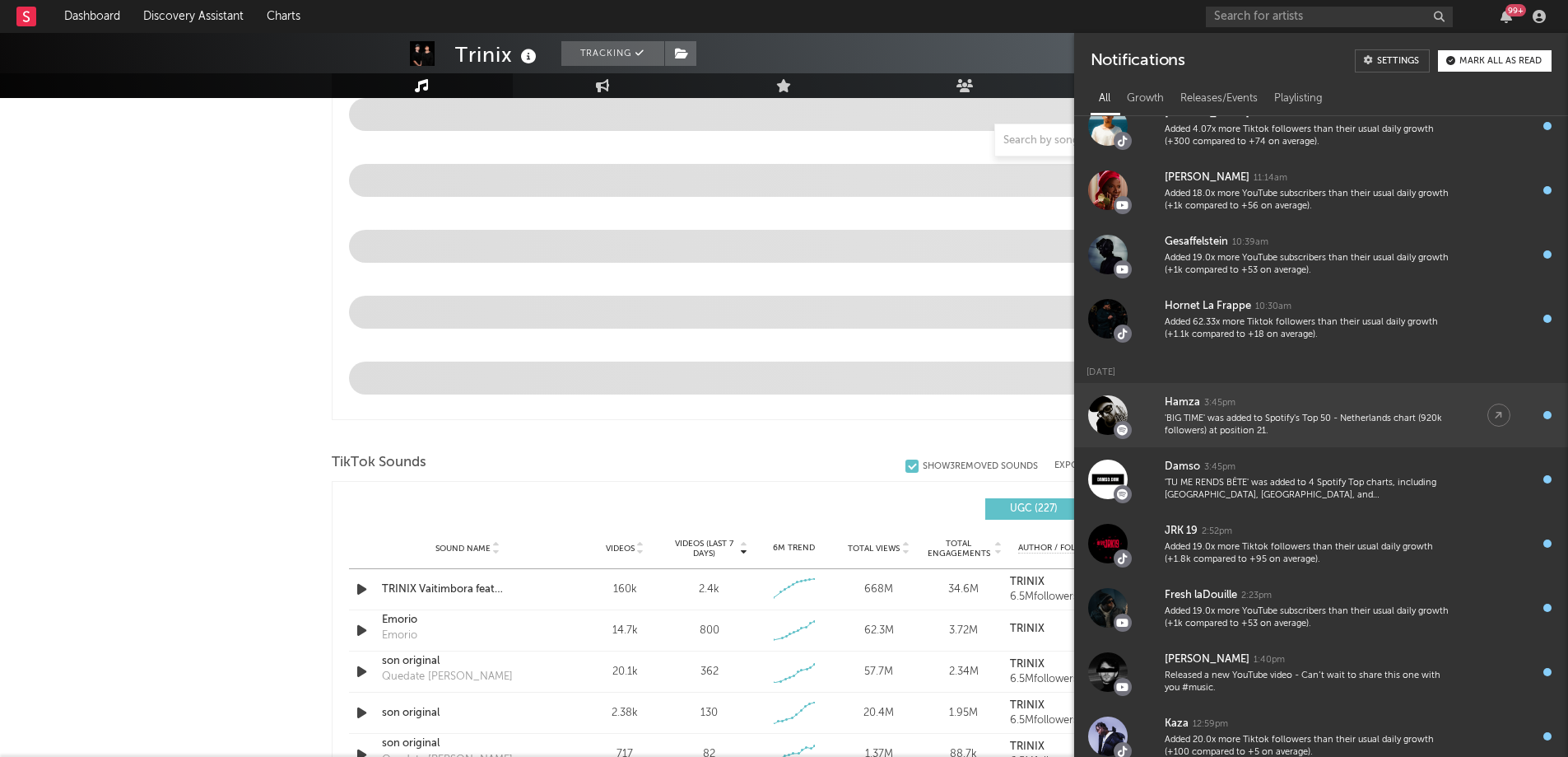
scroll to position [0, 0]
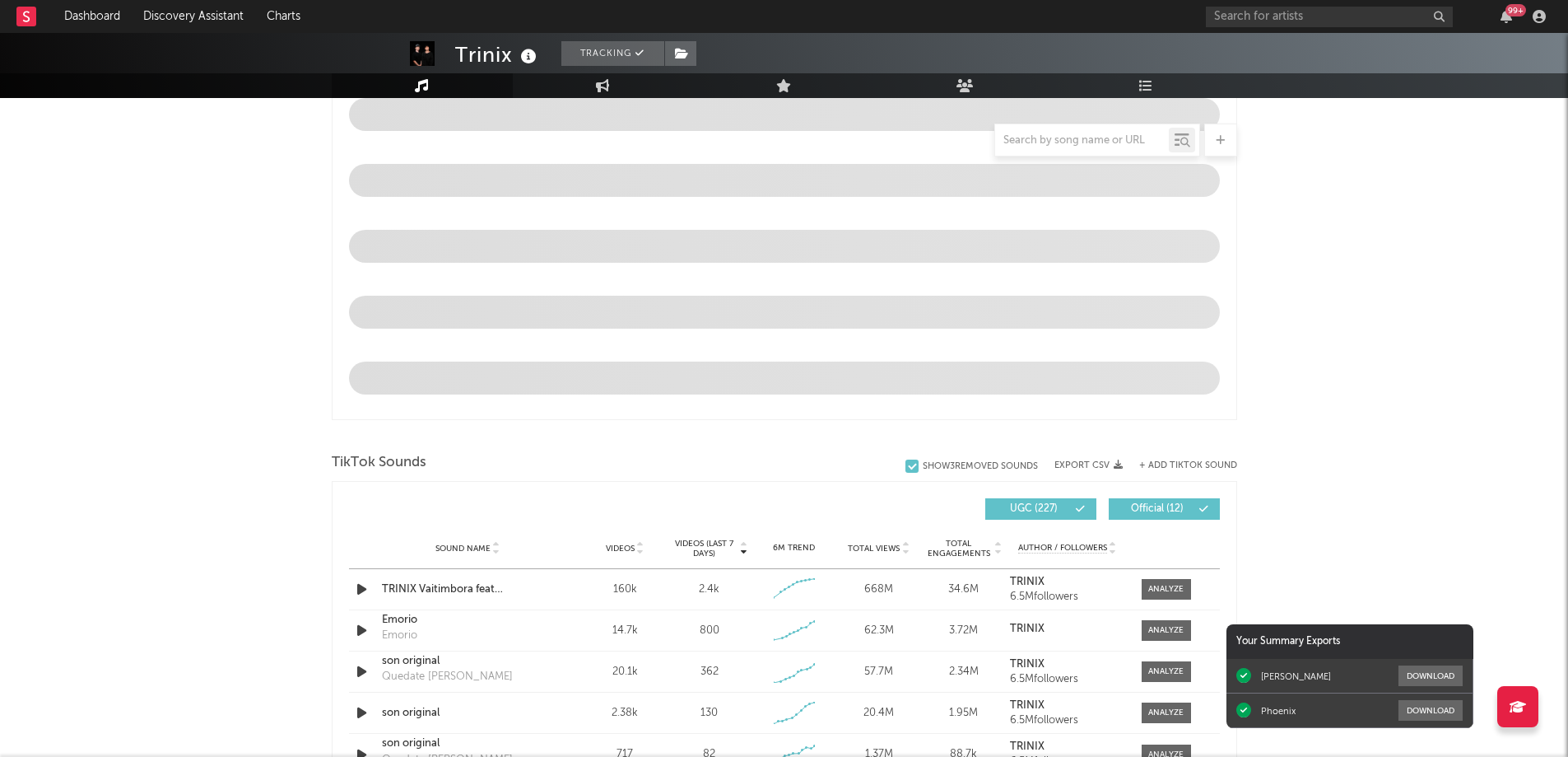
click at [1507, 4] on div "99 +" at bounding box center [1379, 16] width 346 height 33
click at [1506, 16] on icon "button" at bounding box center [1506, 16] width 11 height 13
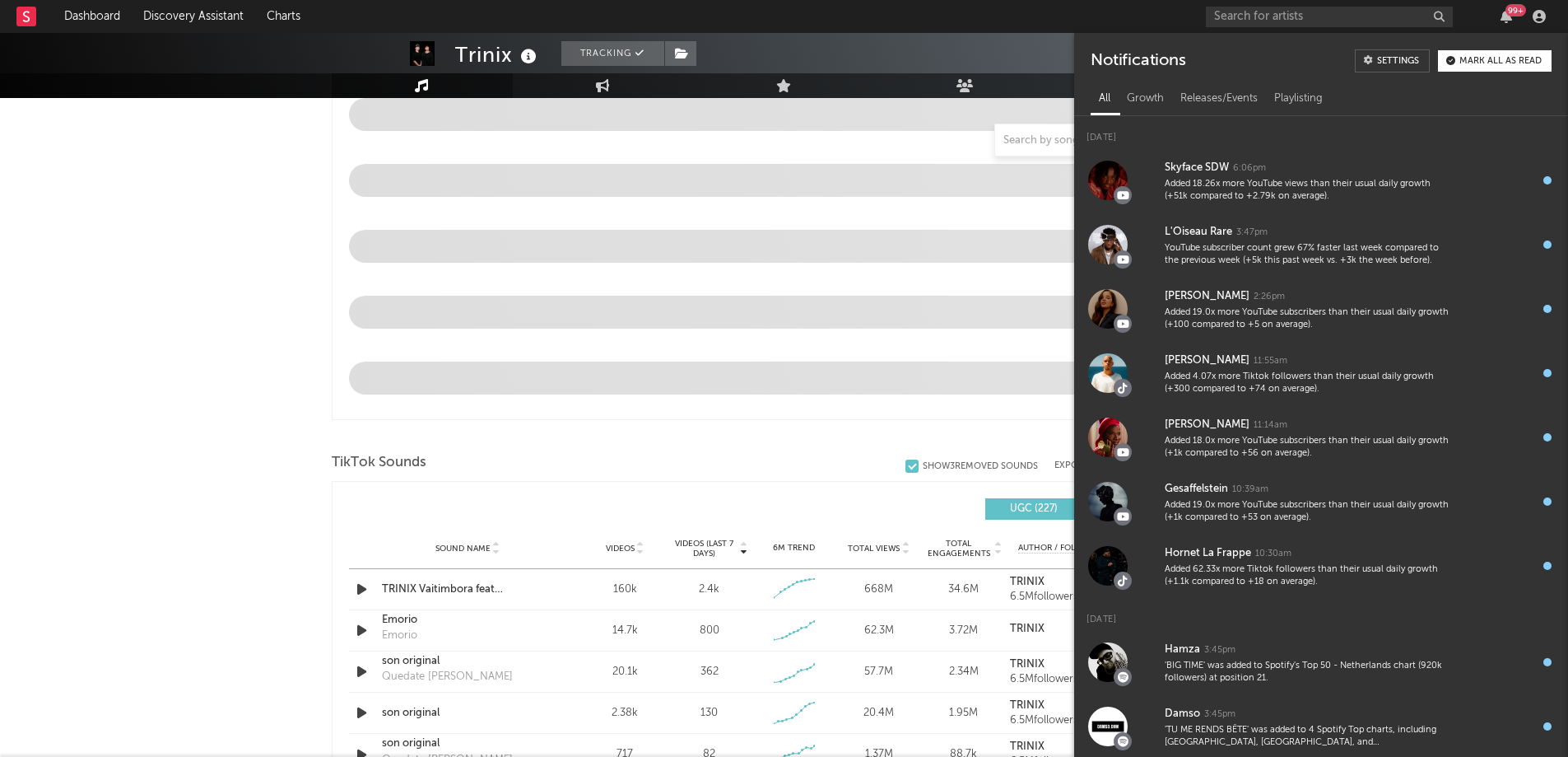
click at [34, 273] on div "Trinix Tracking [GEOGRAPHIC_DATA] | Electronic Edit Tracking Email Alerts On Be…" at bounding box center [784, 628] width 1568 height 2673
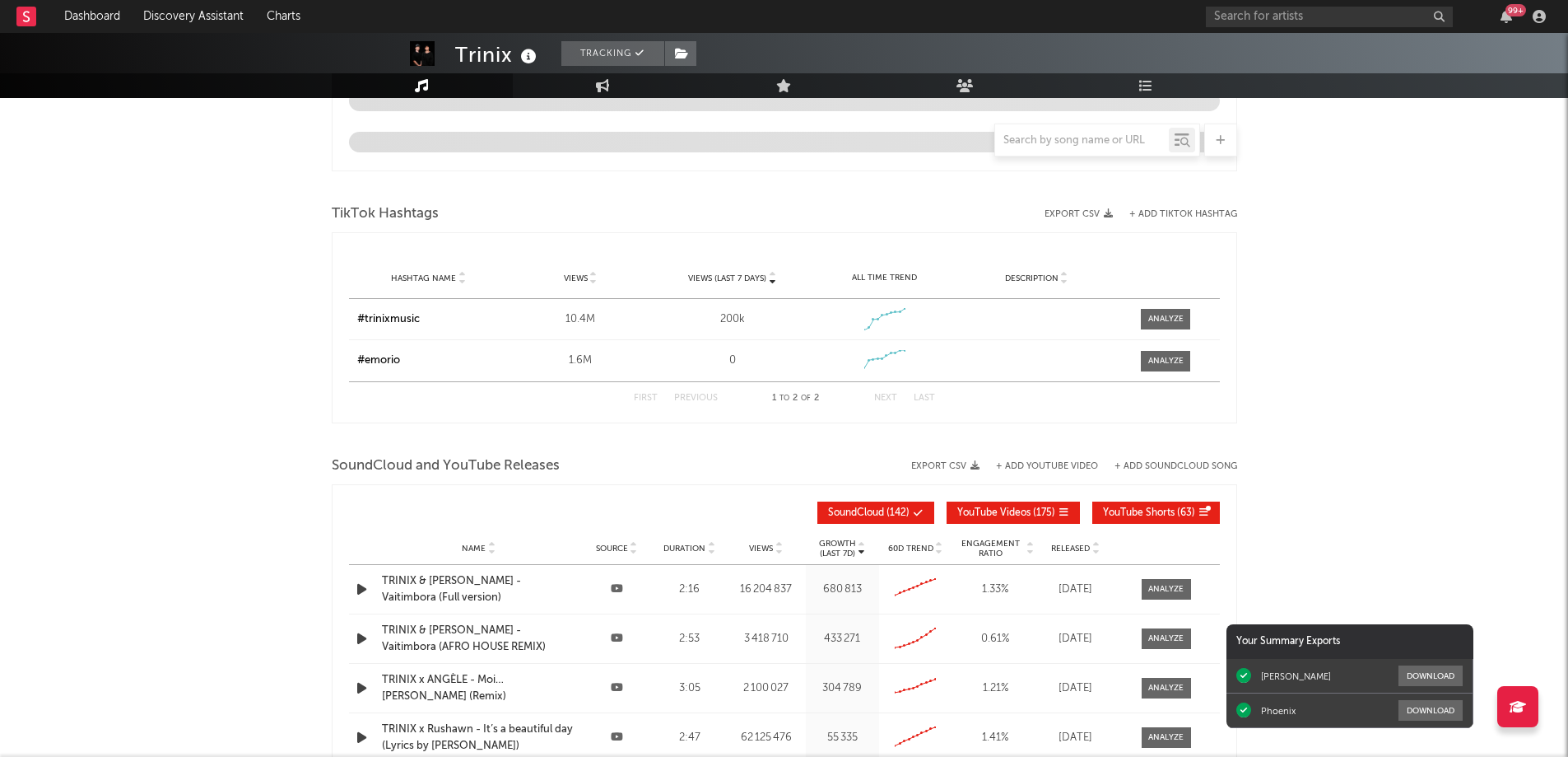
scroll to position [1893, 0]
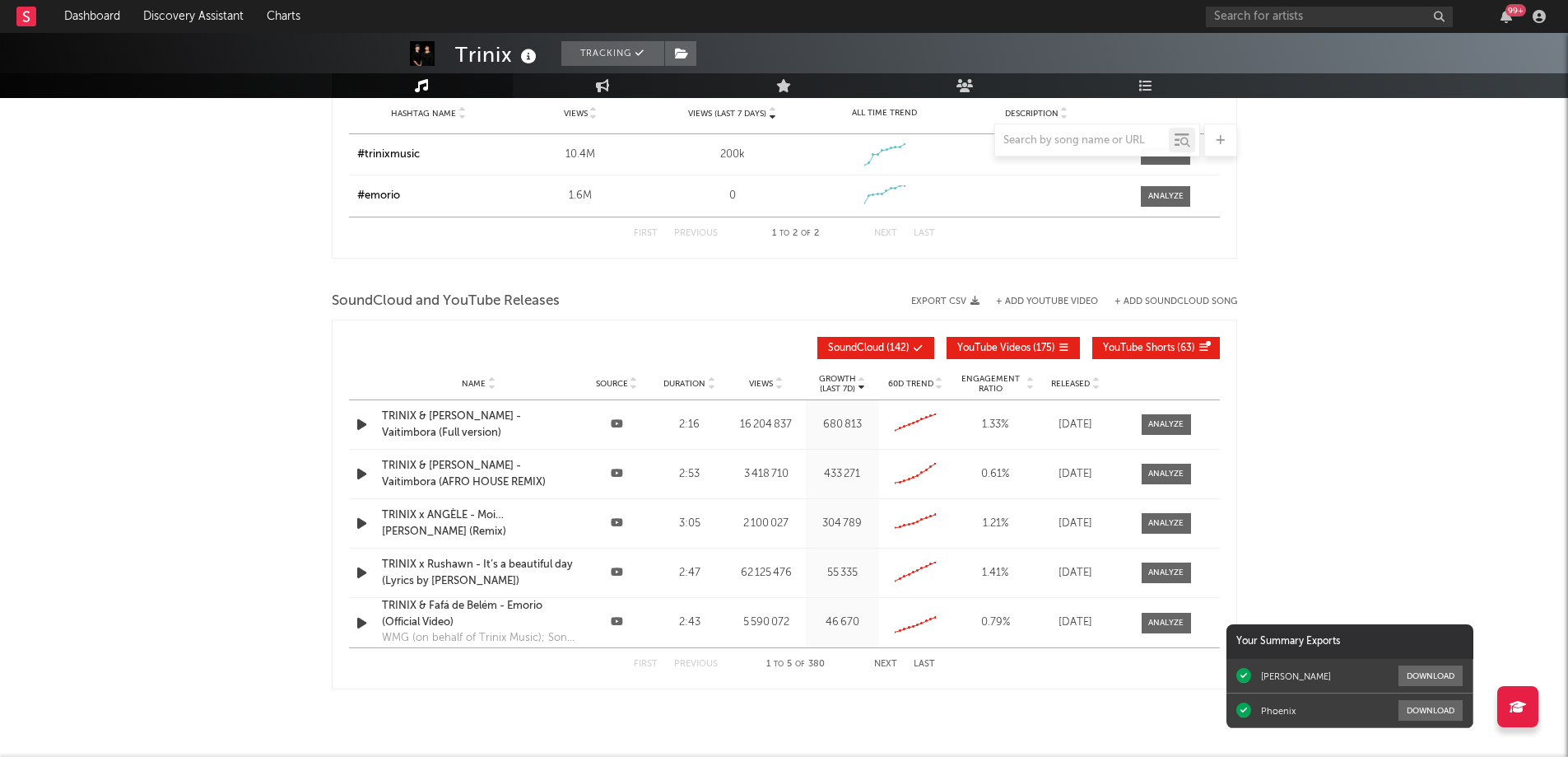
click at [886, 665] on button "Next" at bounding box center [886, 664] width 23 height 9
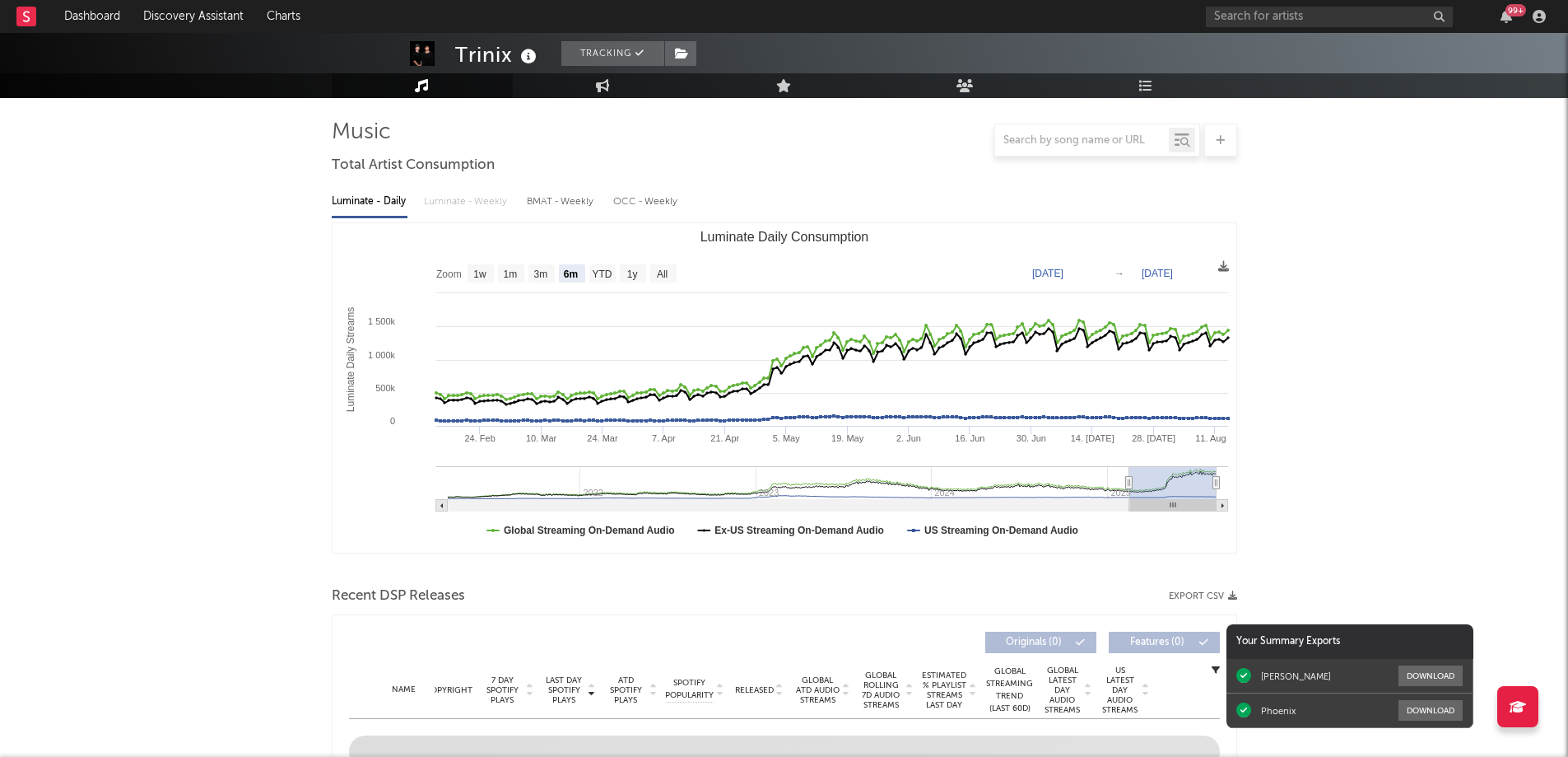
scroll to position [0, 0]
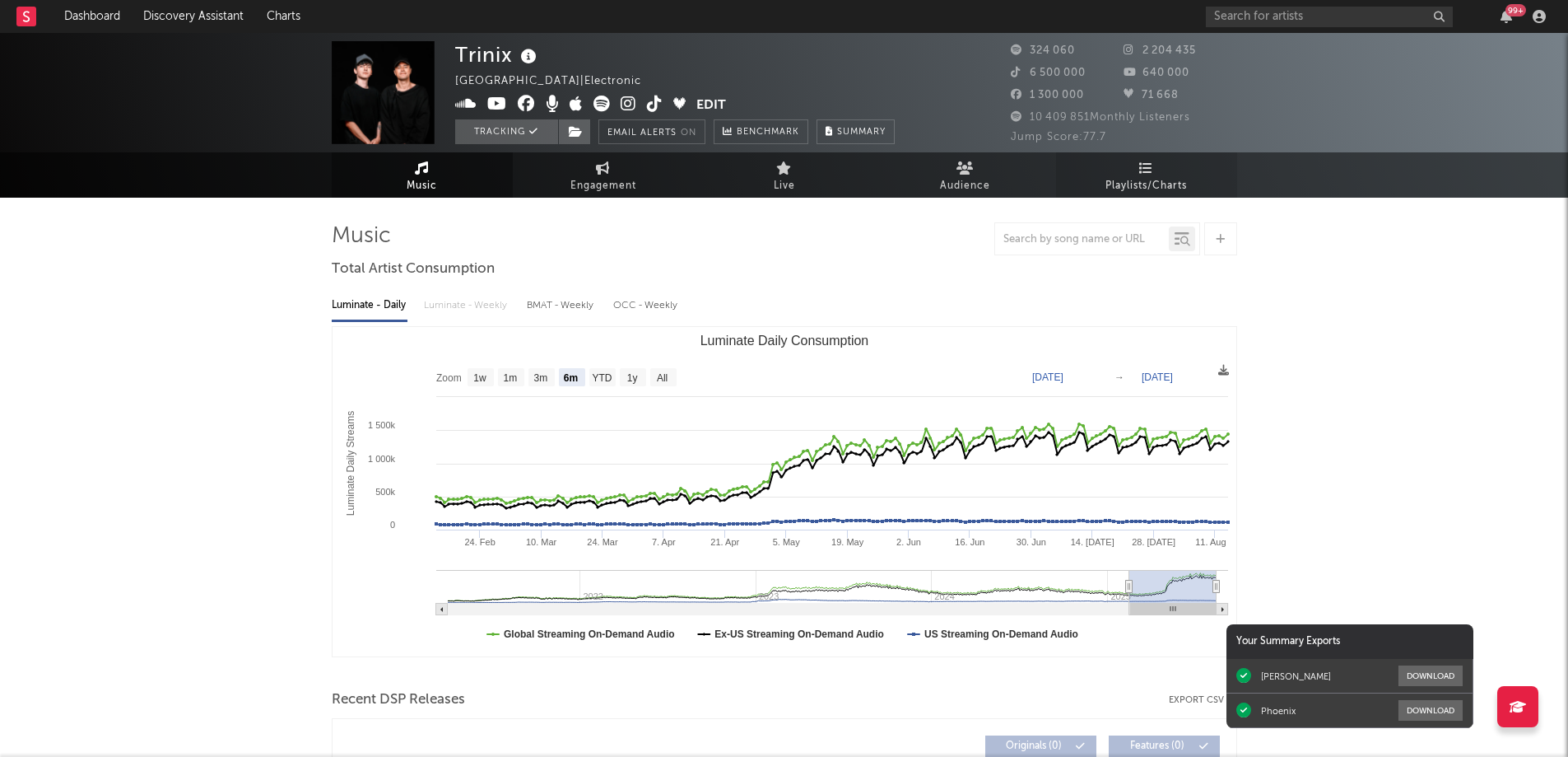
click at [1139, 180] on span "Playlists/Charts" at bounding box center [1146, 186] width 81 height 20
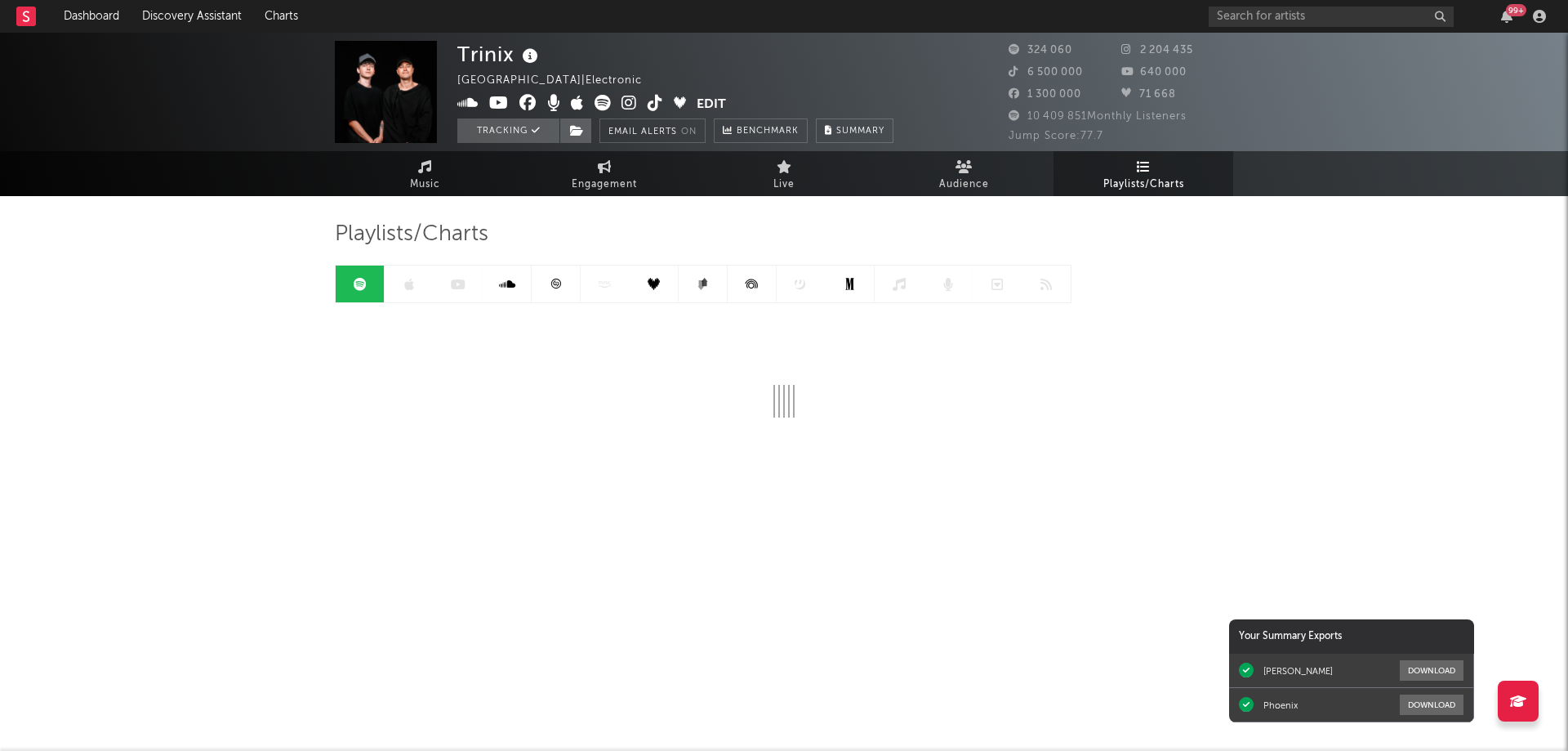
click at [562, 283] on link at bounding box center [556, 284] width 49 height 37
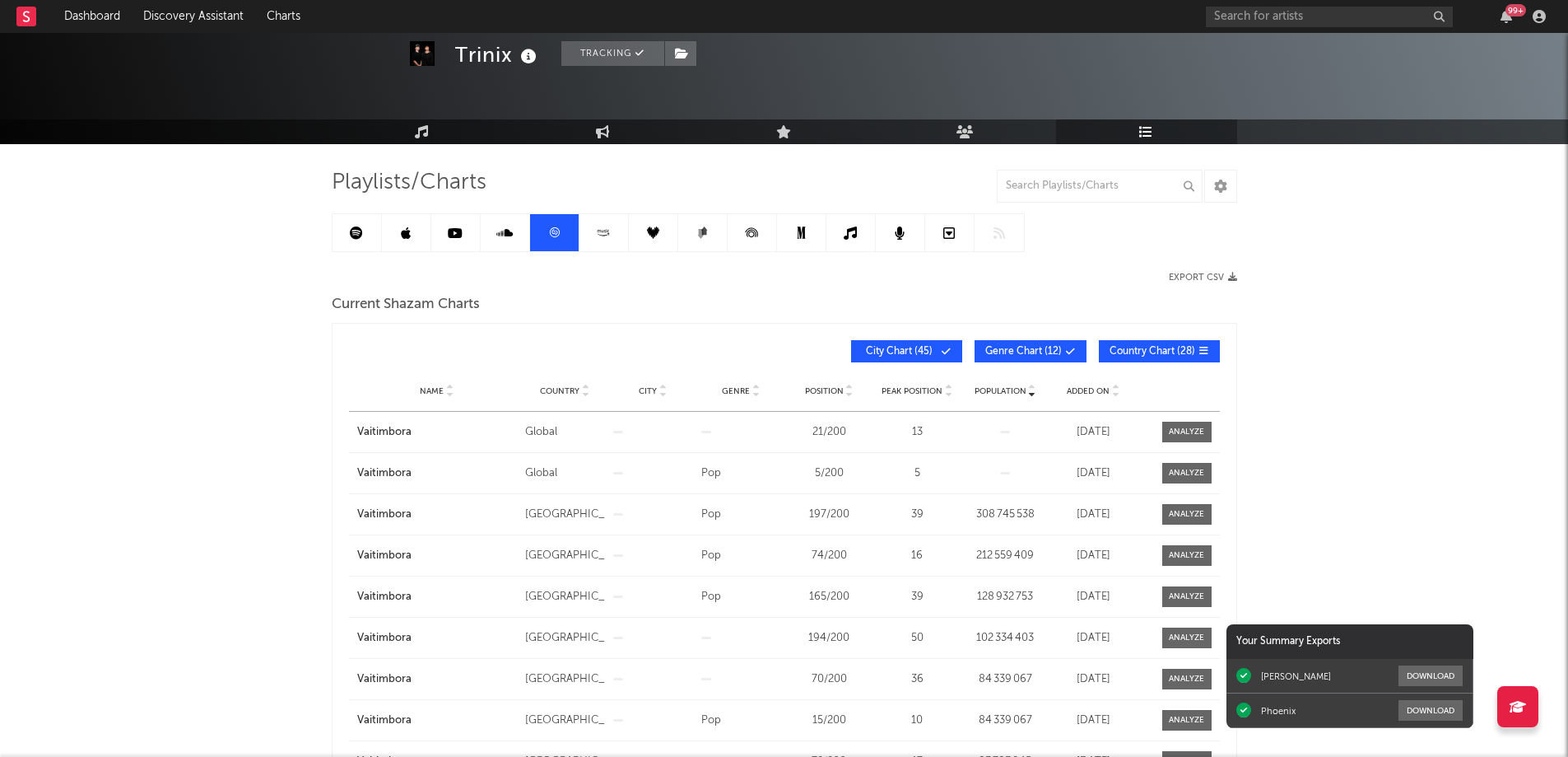
scroll to position [82, 0]
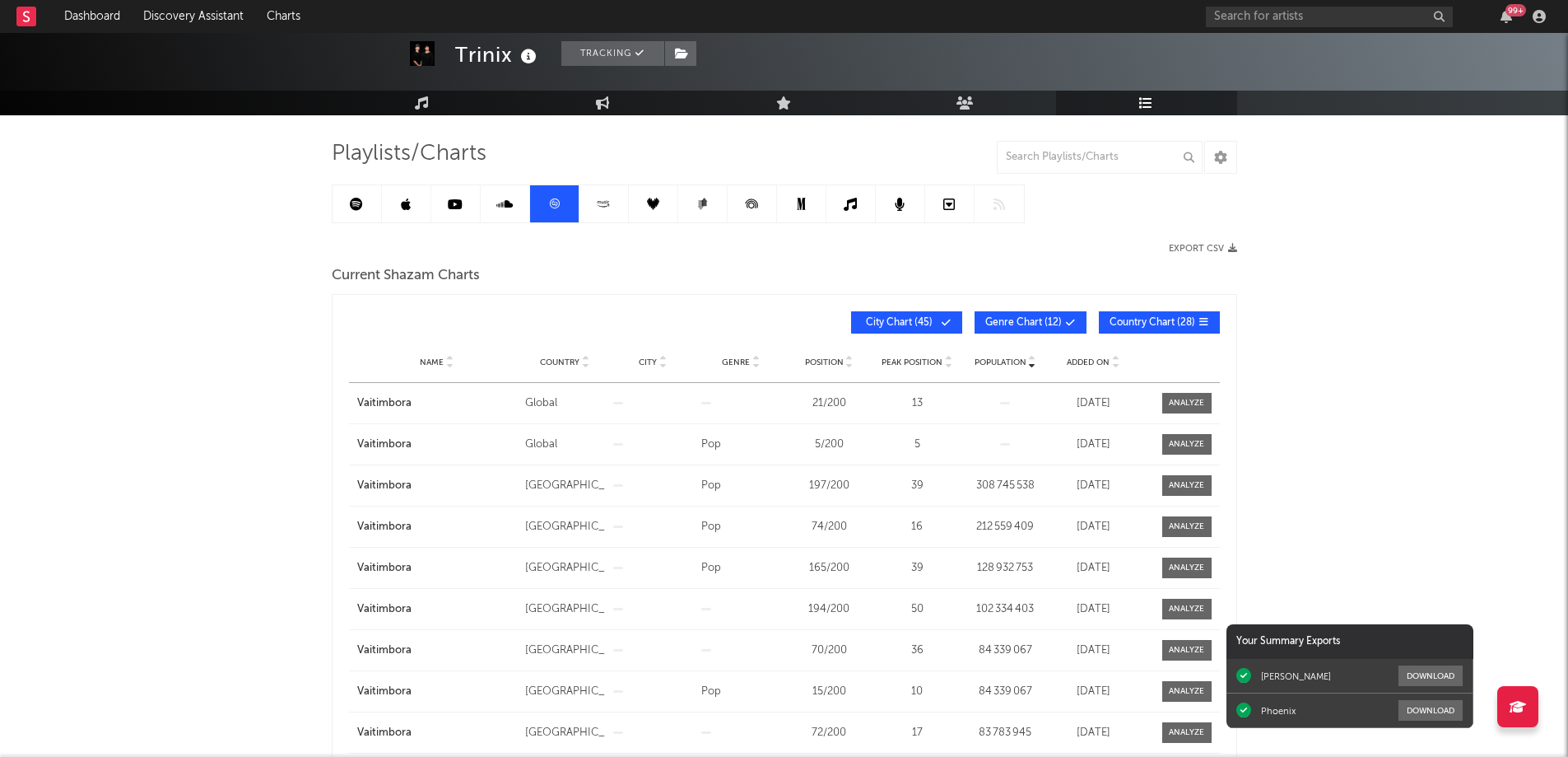
click at [1084, 364] on span "Added On" at bounding box center [1089, 361] width 43 height 10
click at [940, 319] on button "City Chart ( 45 )" at bounding box center [906, 322] width 111 height 22
click at [1030, 321] on span "Genre Chart ( 12 )" at bounding box center [1023, 322] width 77 height 10
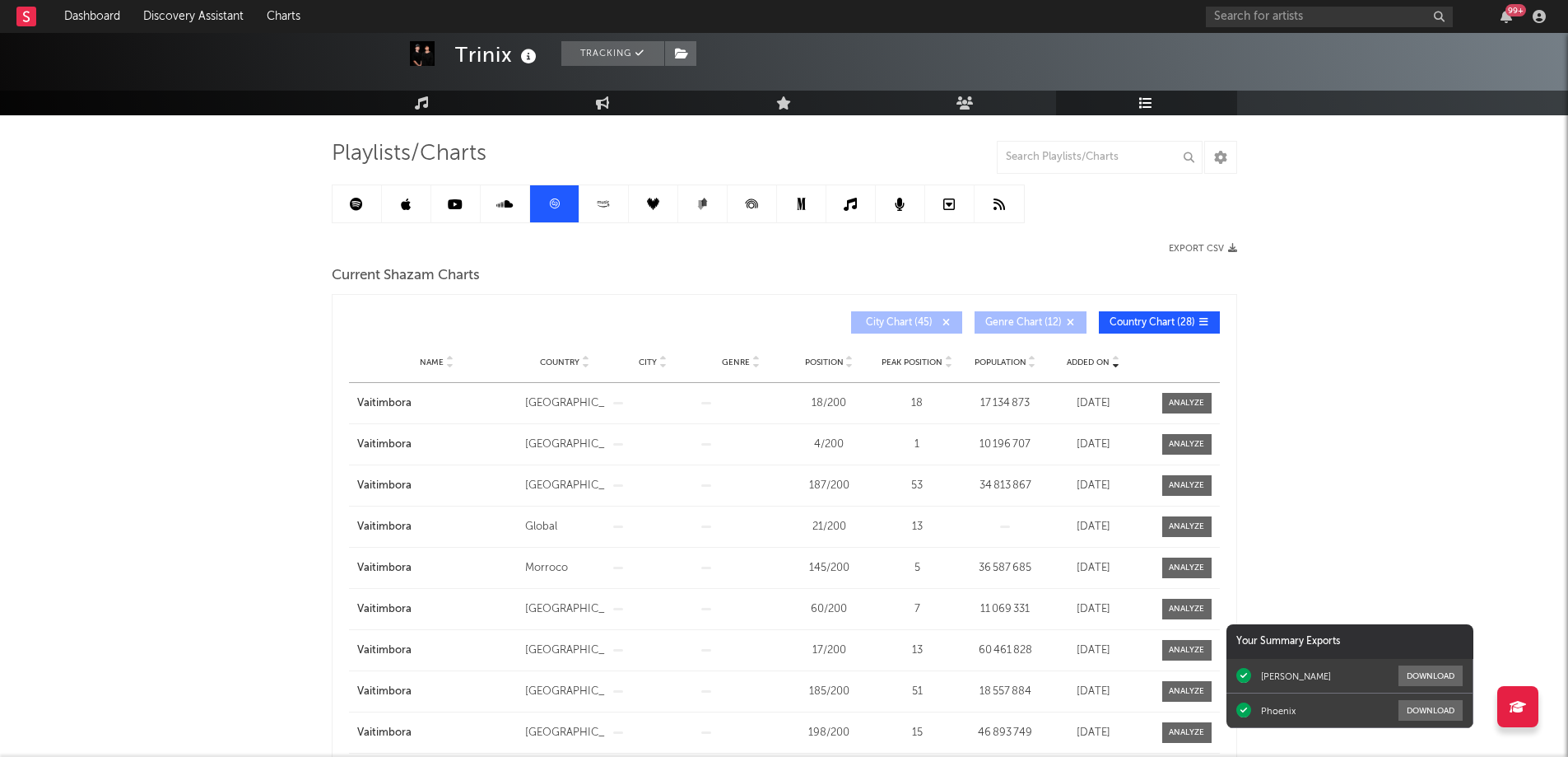
click at [915, 360] on span "Peak Position" at bounding box center [911, 361] width 60 height 10
click at [829, 362] on span "Position" at bounding box center [824, 361] width 39 height 10
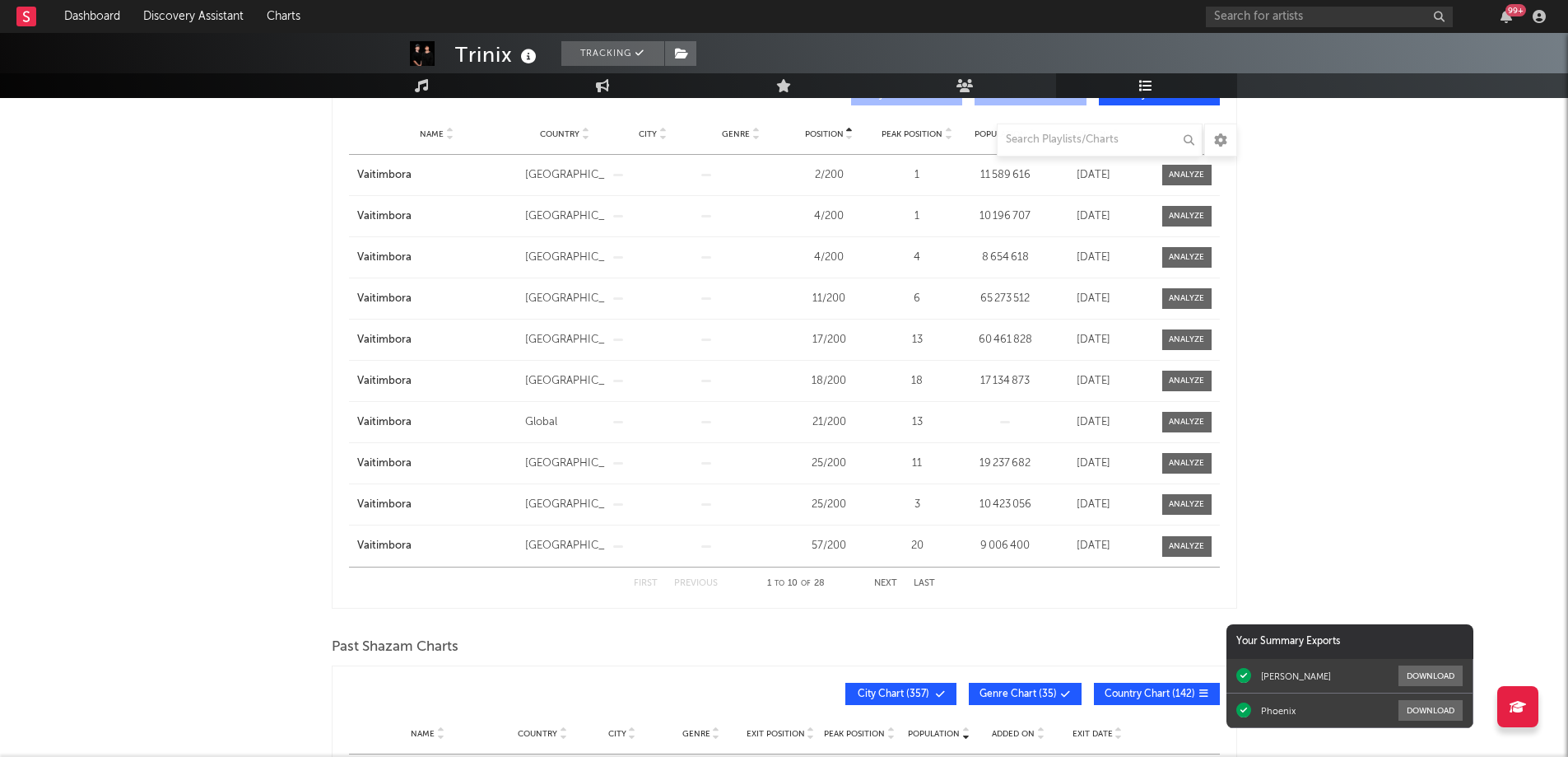
scroll to position [329, 0]
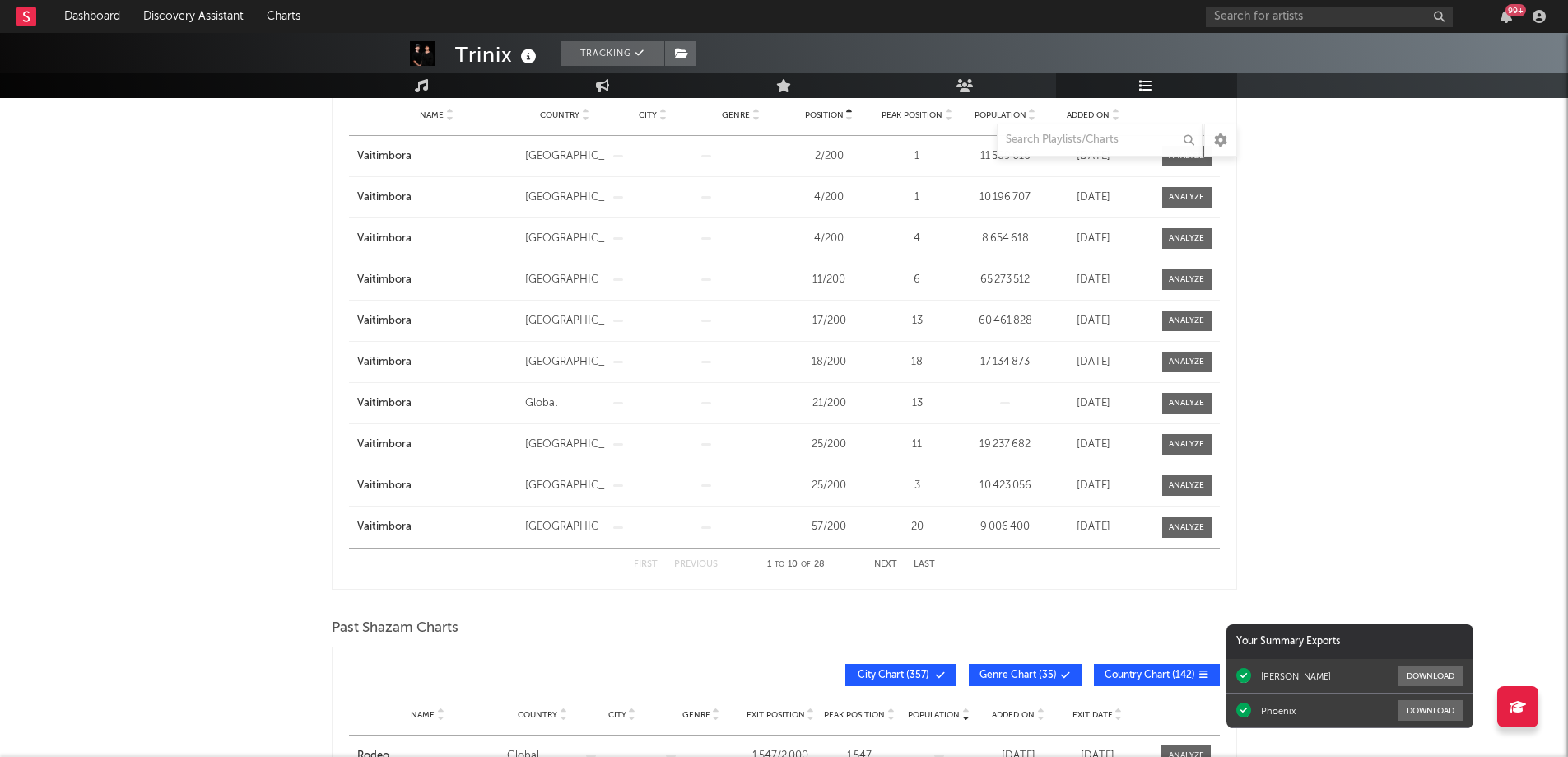
click at [884, 567] on button "Next" at bounding box center [886, 564] width 23 height 9
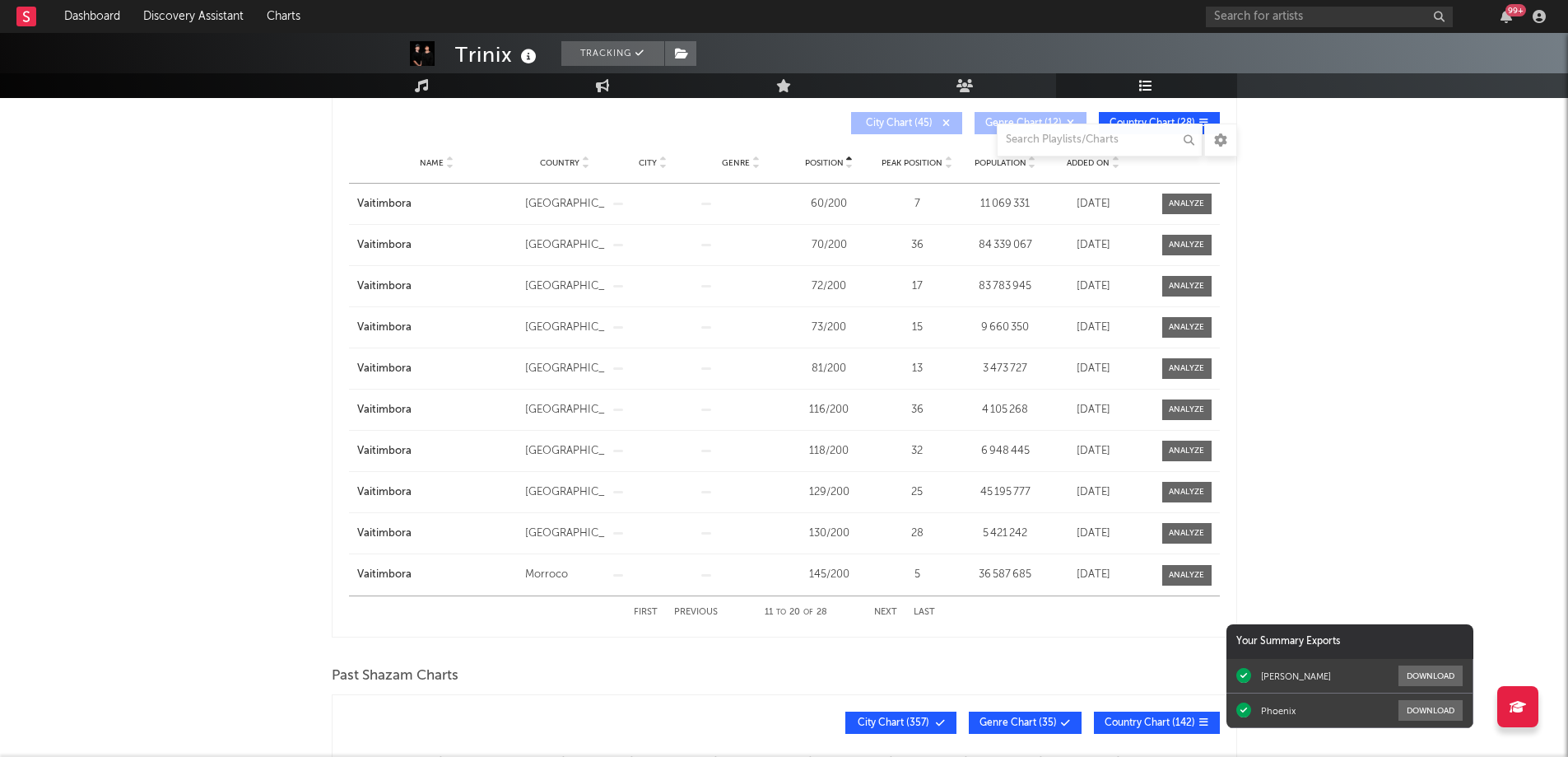
scroll to position [0, 0]
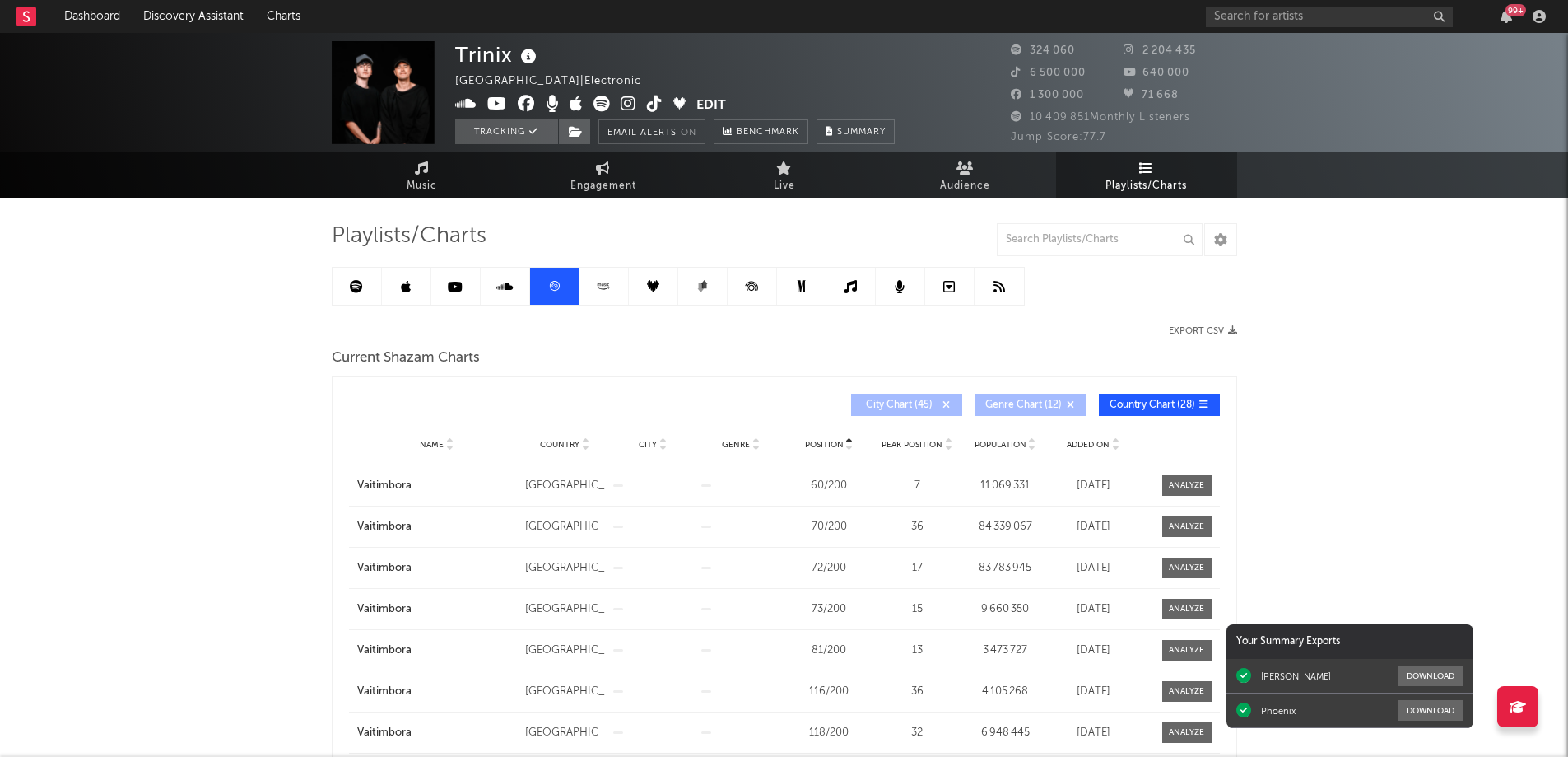
click at [363, 283] on link at bounding box center [357, 286] width 49 height 37
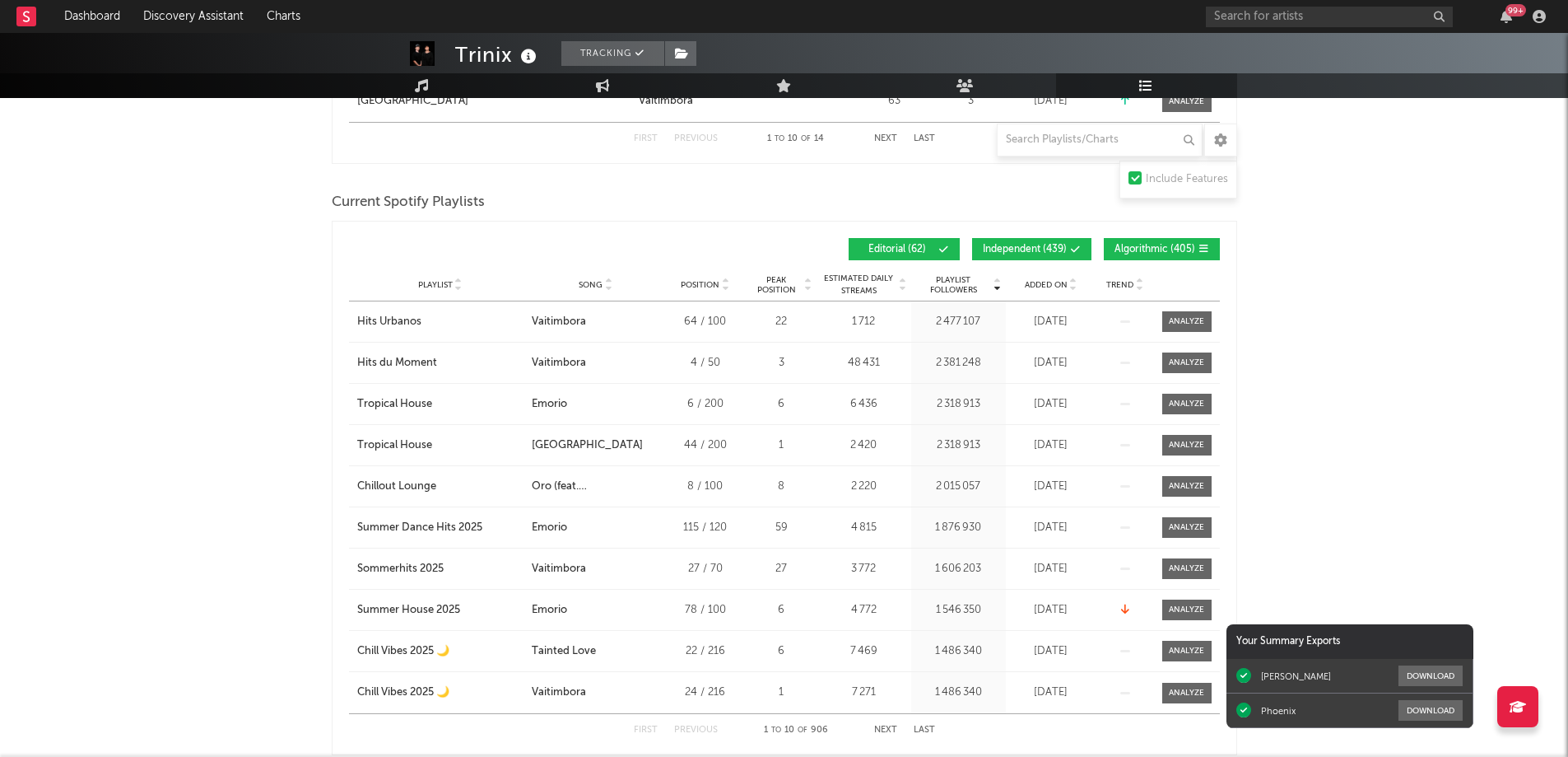
scroll to position [1317, 0]
click at [1061, 271] on div "Playlist City Song Position Peak Position Estimated Daily Streams Playlist Foll…" at bounding box center [784, 284] width 871 height 33
click at [1058, 287] on span "Added On" at bounding box center [1046, 283] width 43 height 10
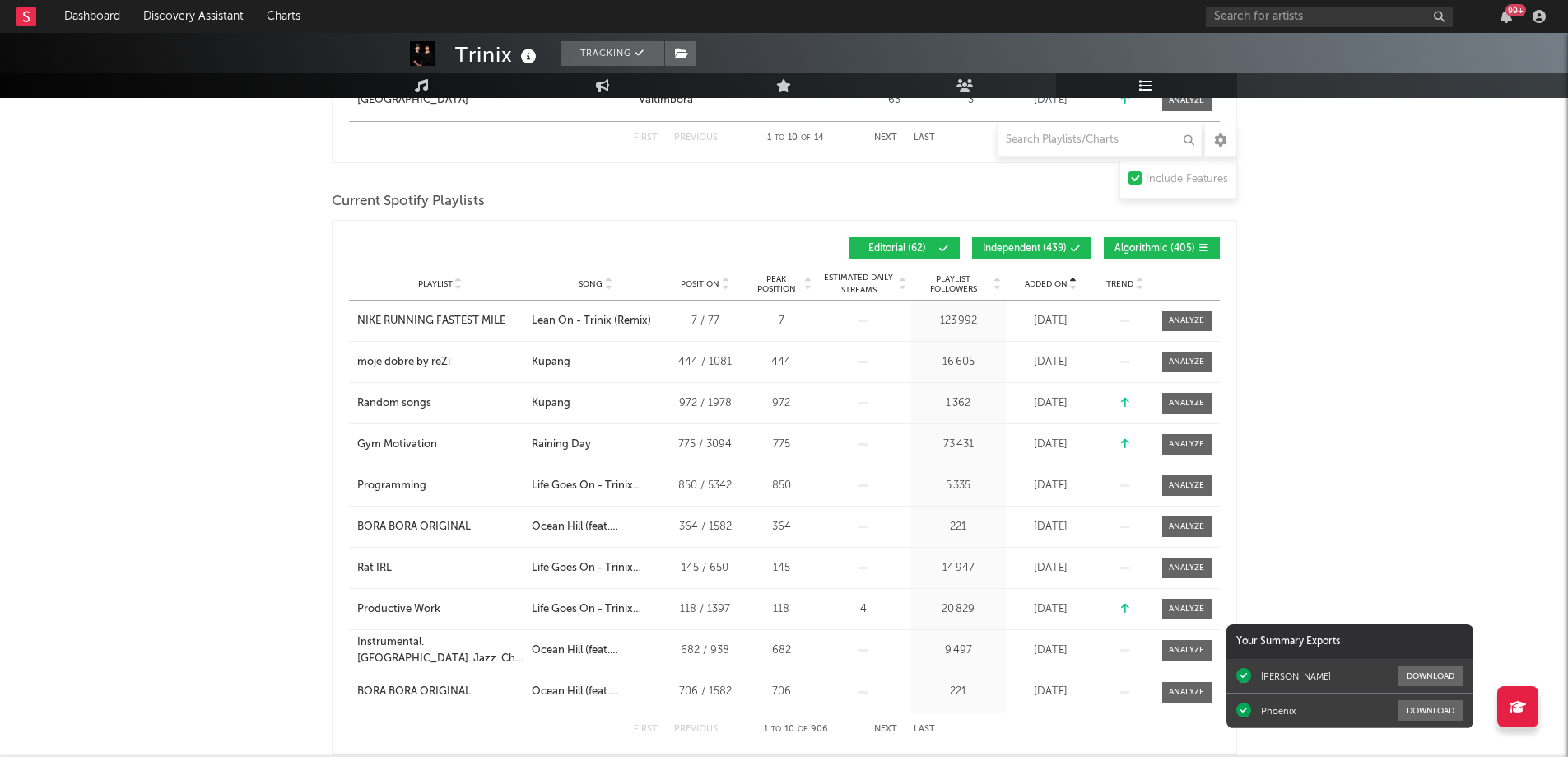
click at [1058, 287] on span "Added On" at bounding box center [1046, 283] width 43 height 10
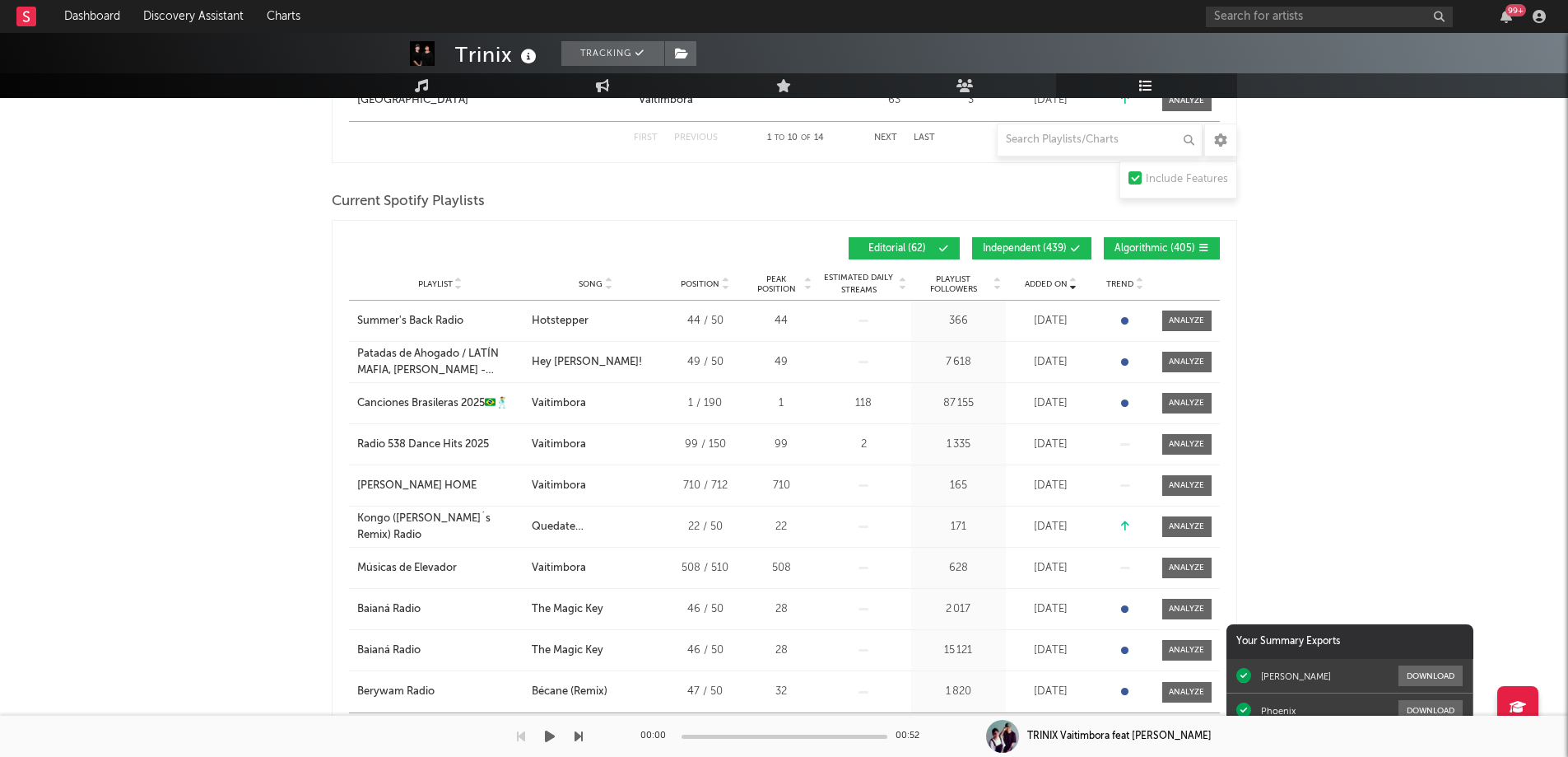
click at [879, 727] on div "00:00 00:52" at bounding box center [784, 736] width 288 height 41
click at [874, 728] on div "00:00 00:52" at bounding box center [784, 736] width 288 height 41
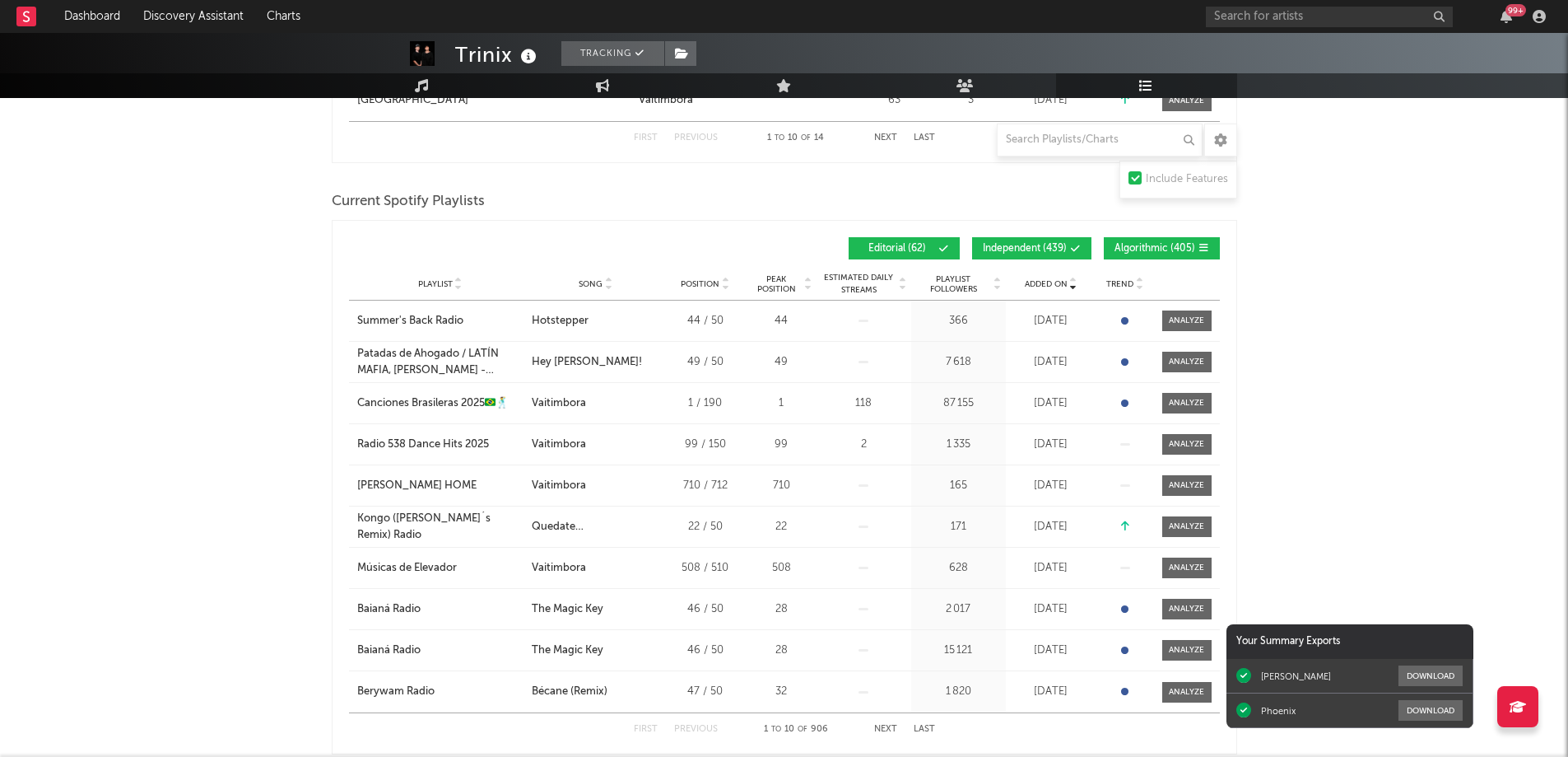
scroll to position [1400, 0]
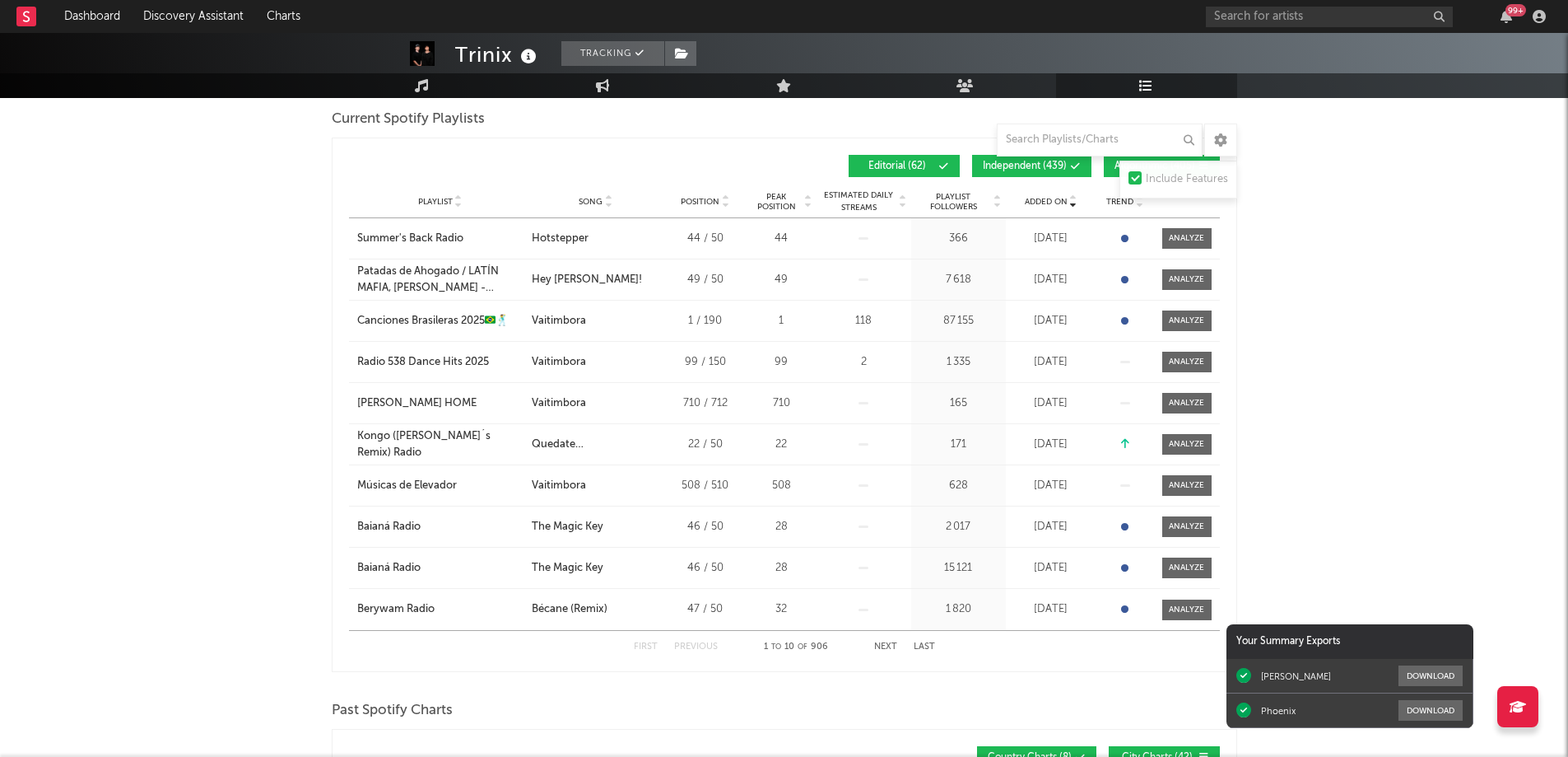
click at [886, 649] on button "Next" at bounding box center [886, 646] width 23 height 9
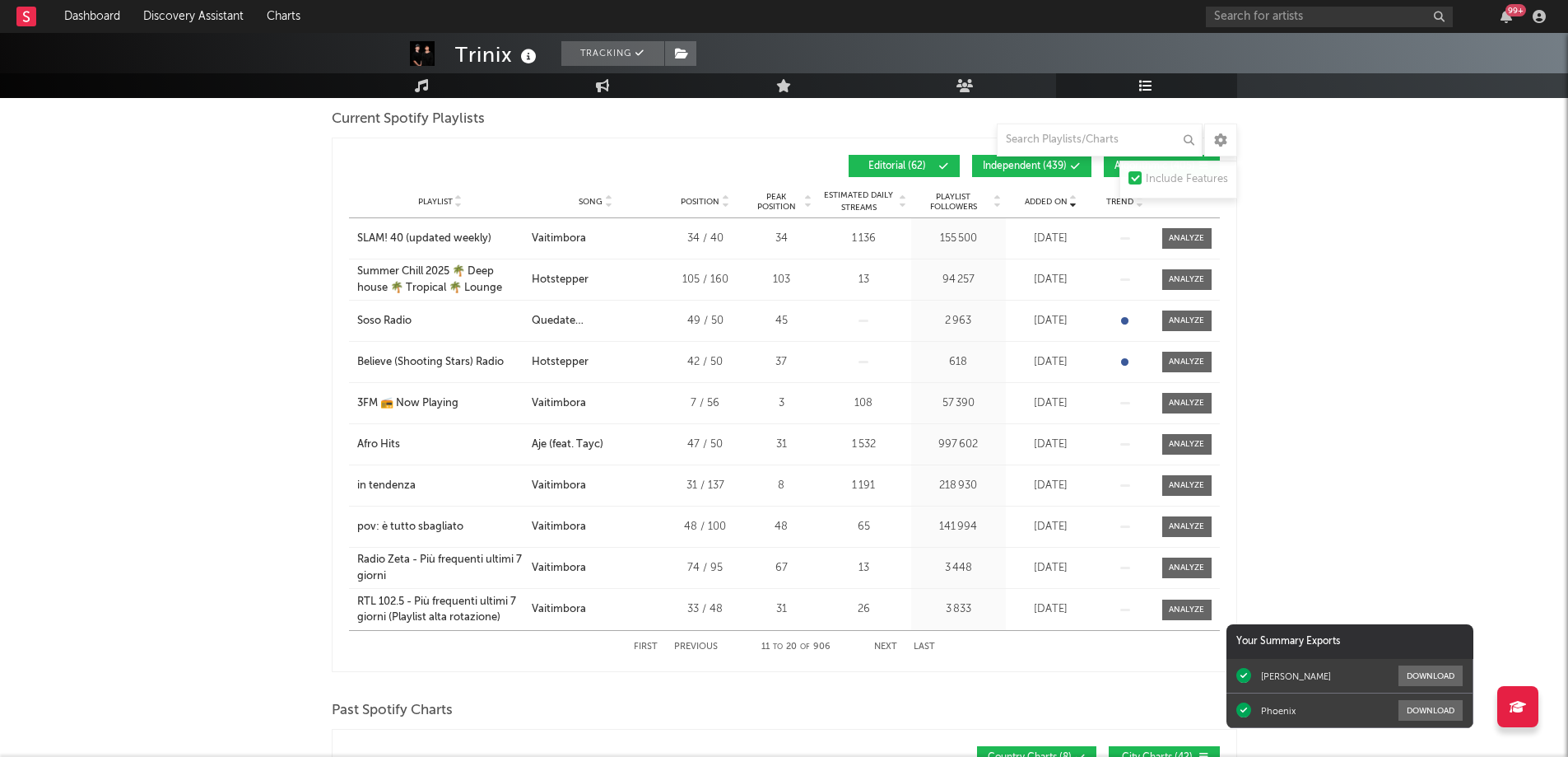
click at [886, 649] on button "Next" at bounding box center [886, 646] width 23 height 9
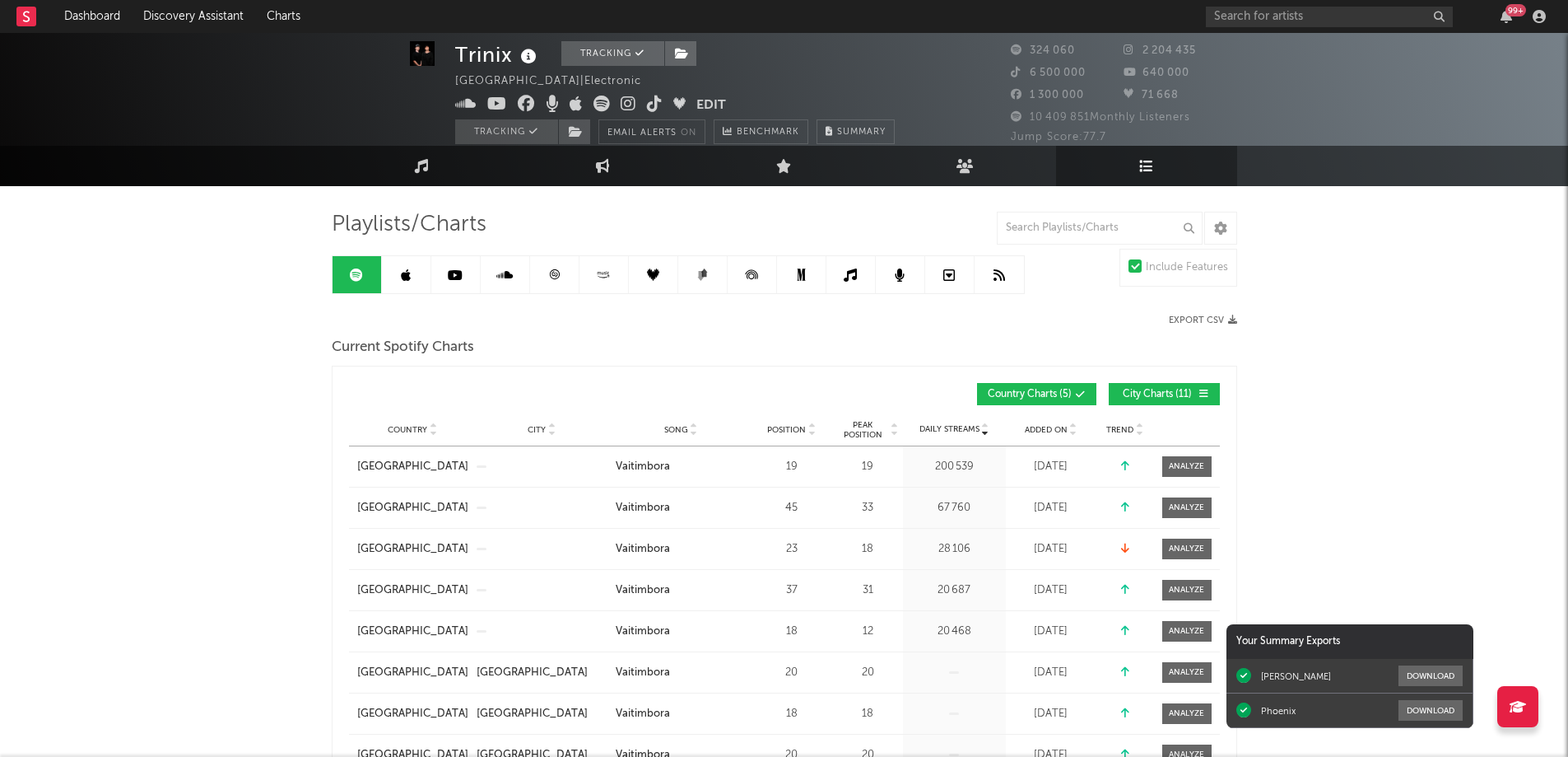
scroll to position [0, 0]
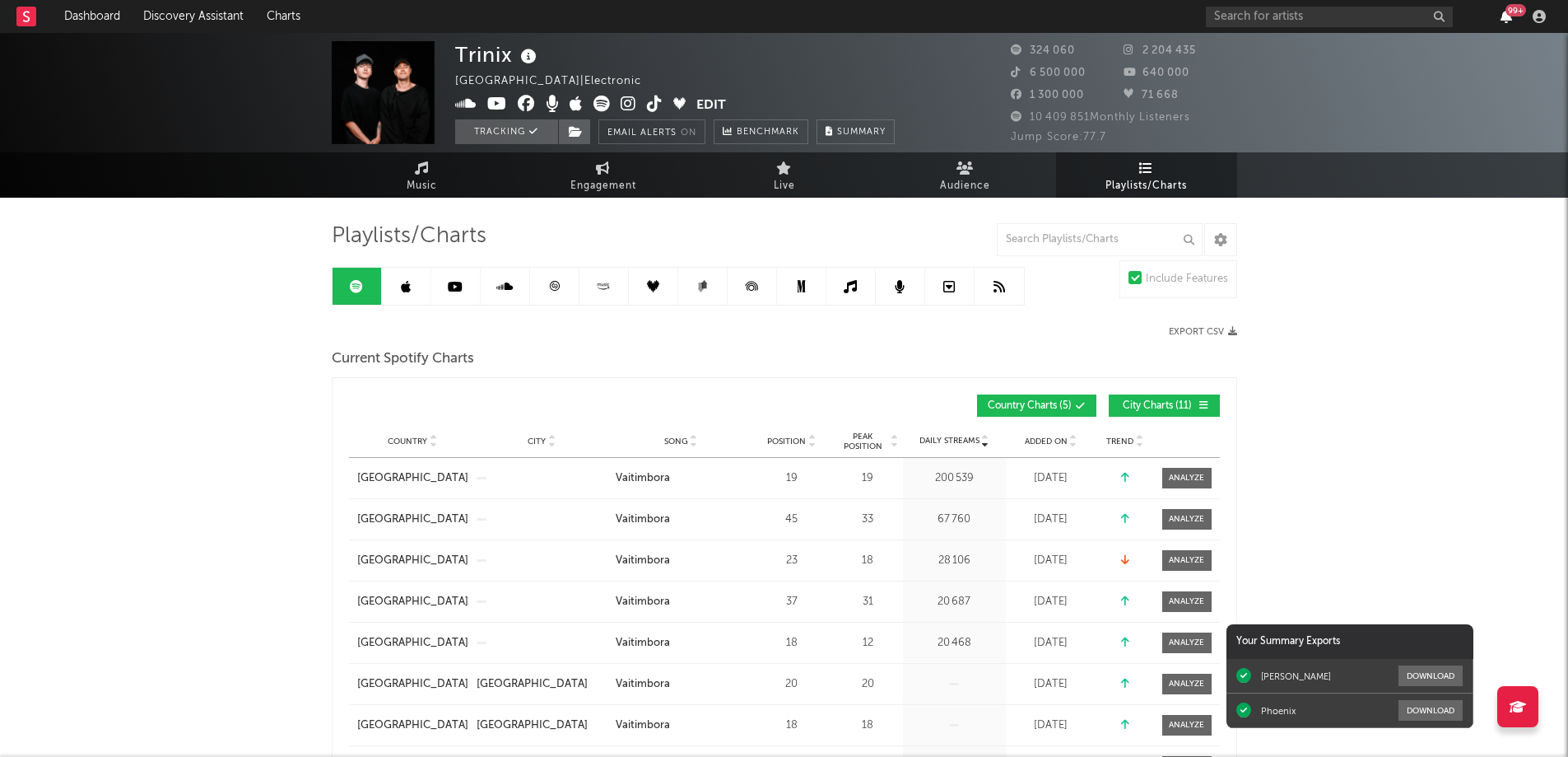
click at [1501, 17] on icon "button" at bounding box center [1506, 16] width 11 height 13
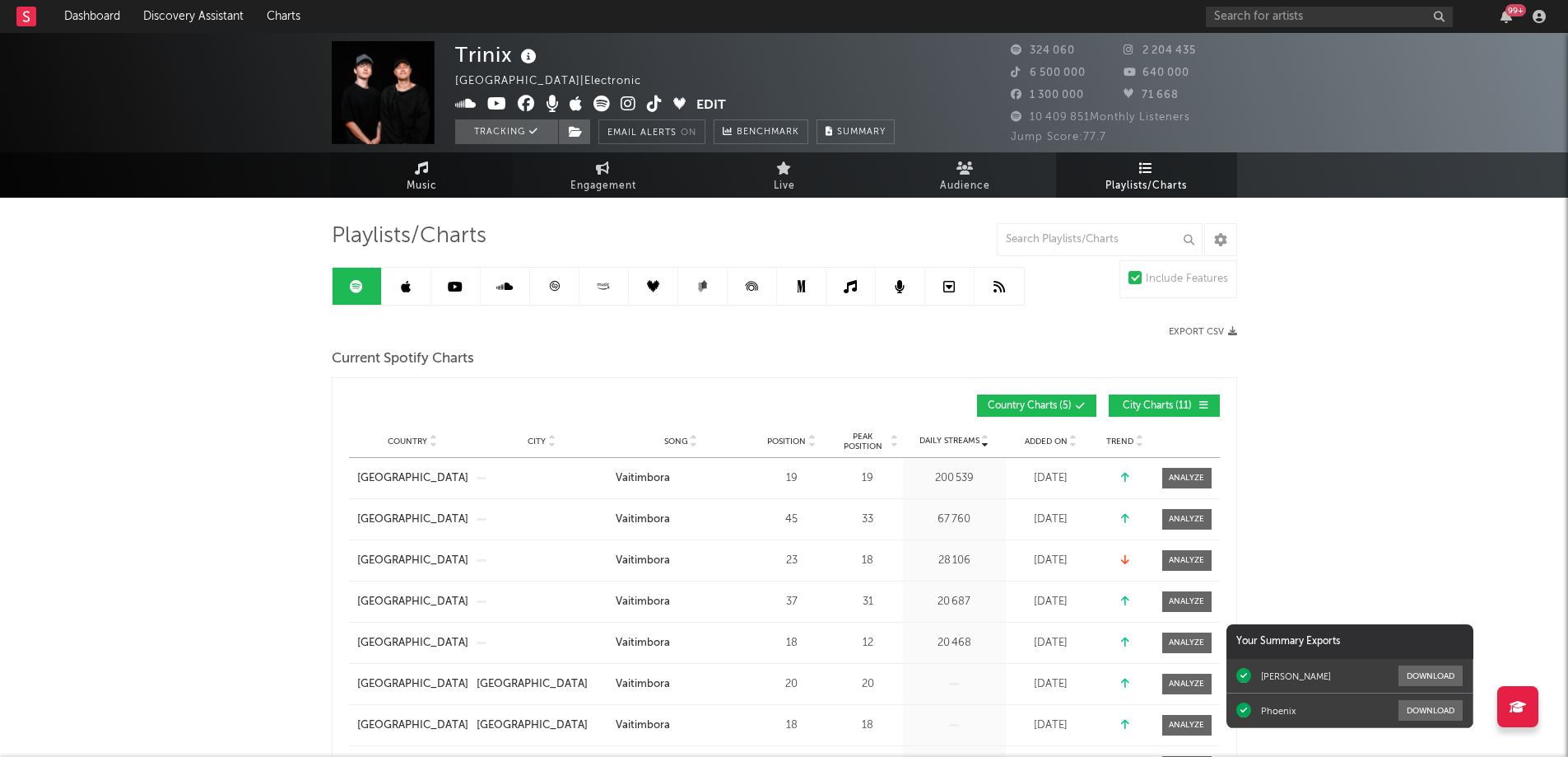
click at [435, 179] on span "Music" at bounding box center [422, 186] width 30 height 20
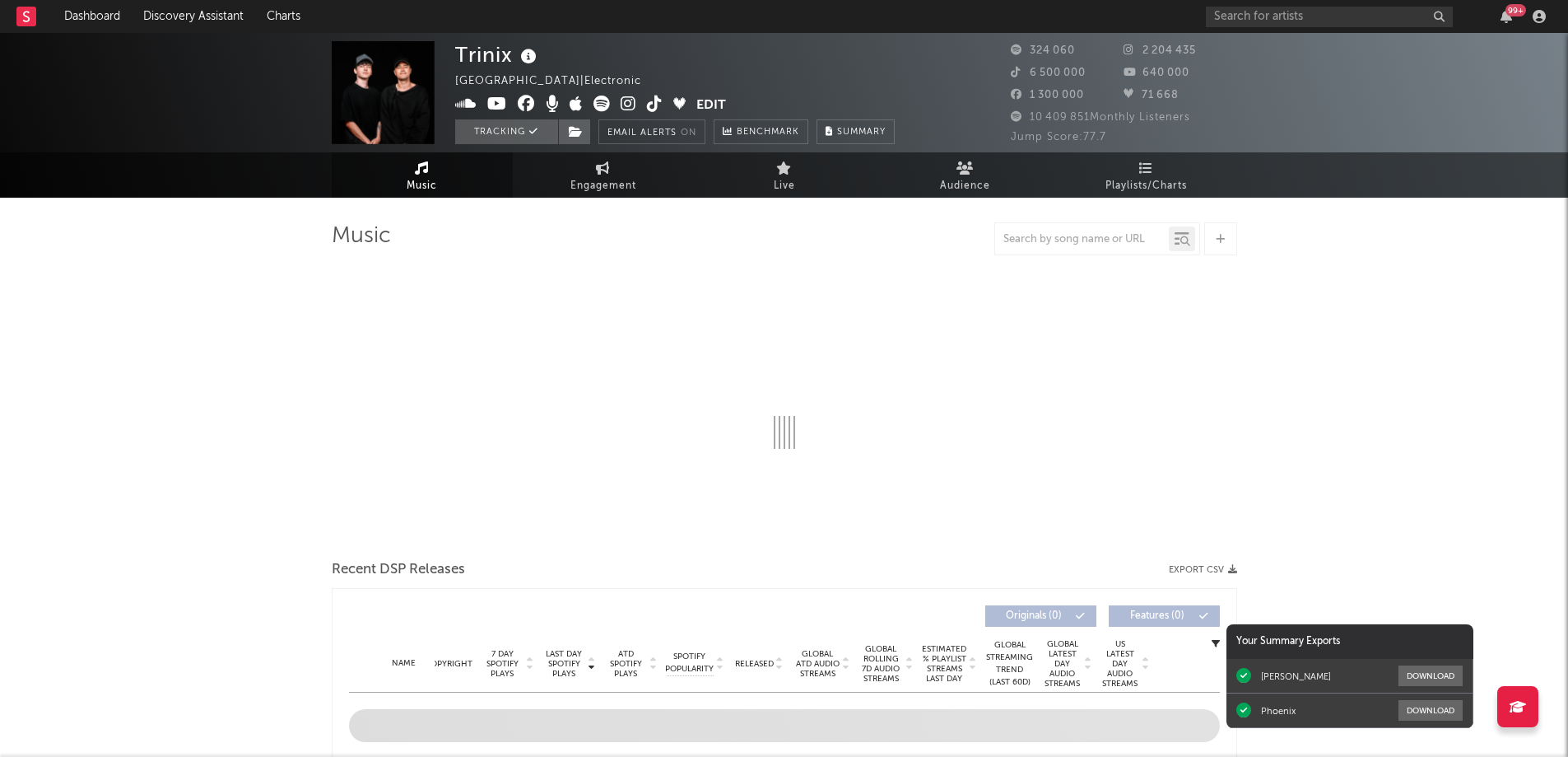
select select "6m"
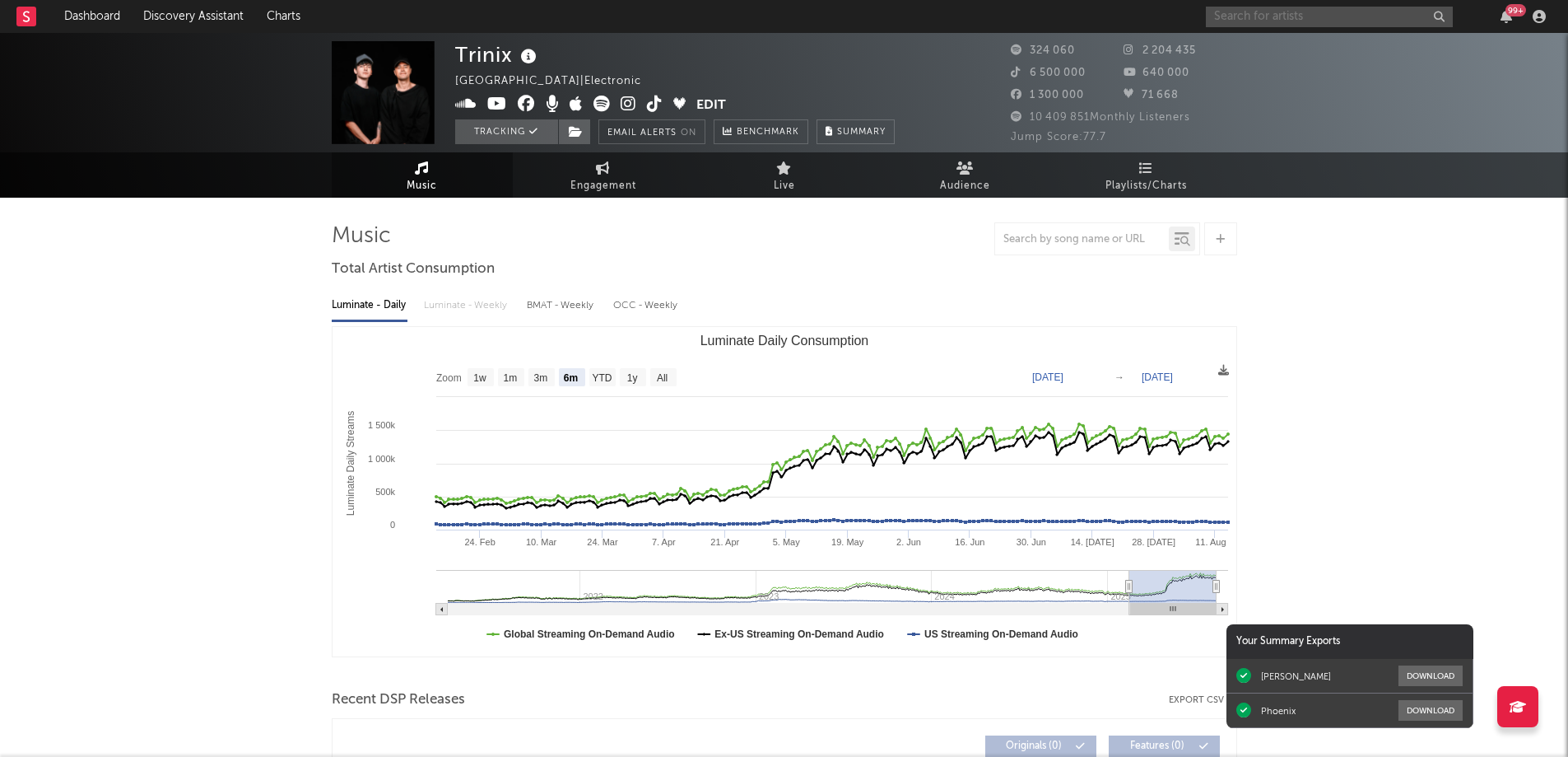
click at [1267, 11] on input "text" at bounding box center [1330, 17] width 247 height 21
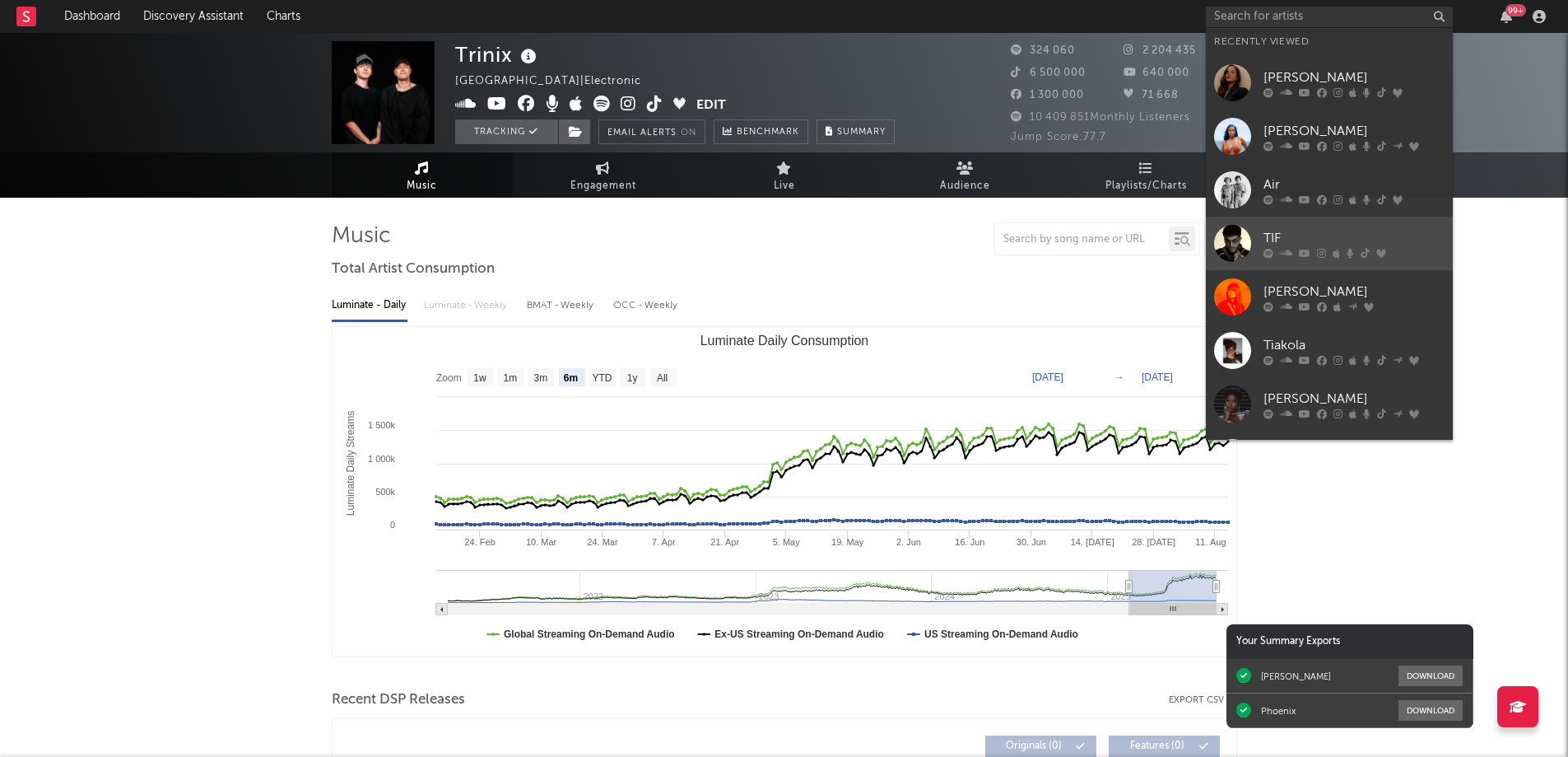
click at [1331, 229] on div "TIF" at bounding box center [1354, 238] width 181 height 20
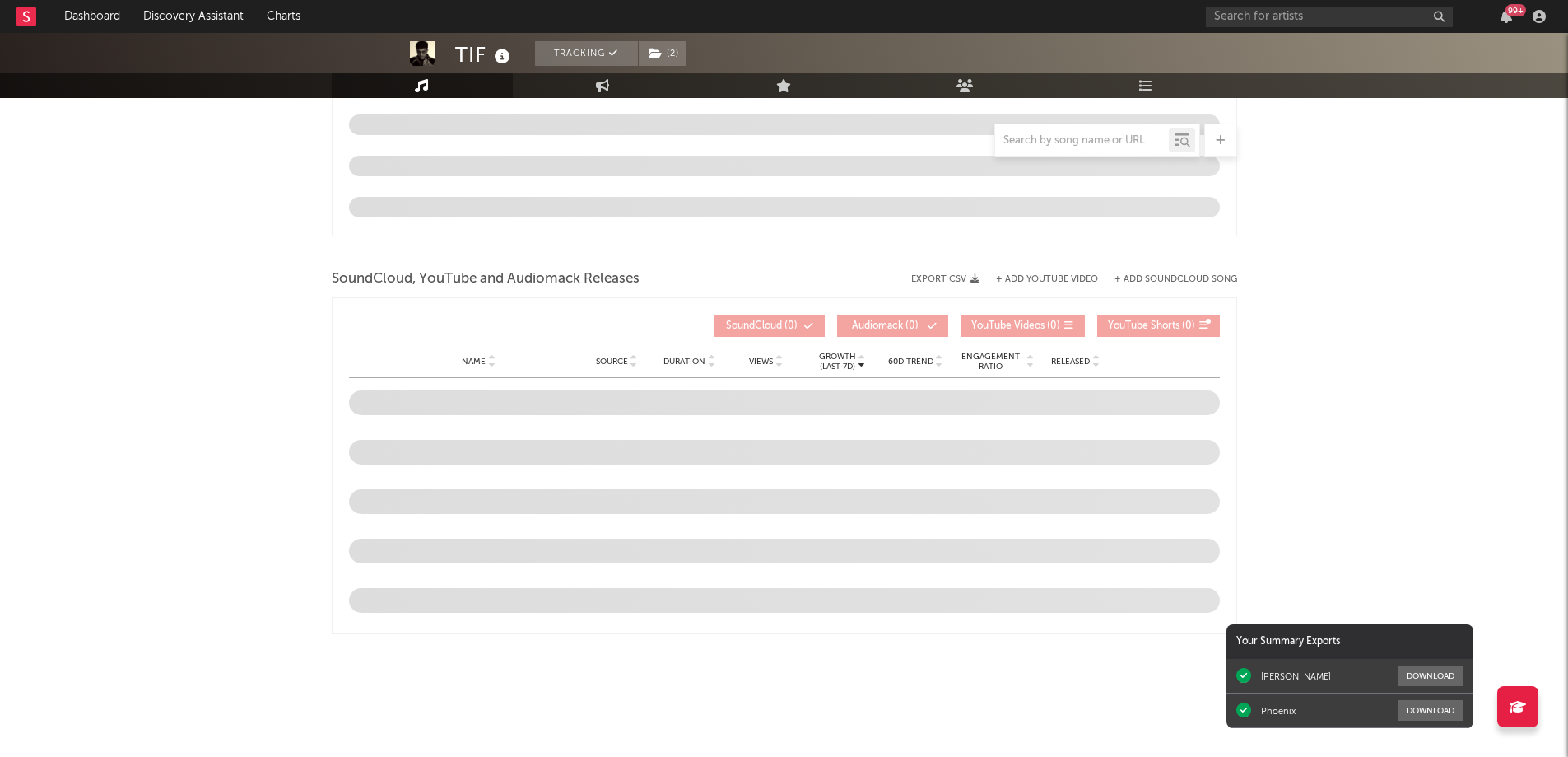
scroll to position [1631, 0]
select select "6m"
click at [1504, 16] on icon "button" at bounding box center [1506, 16] width 11 height 13
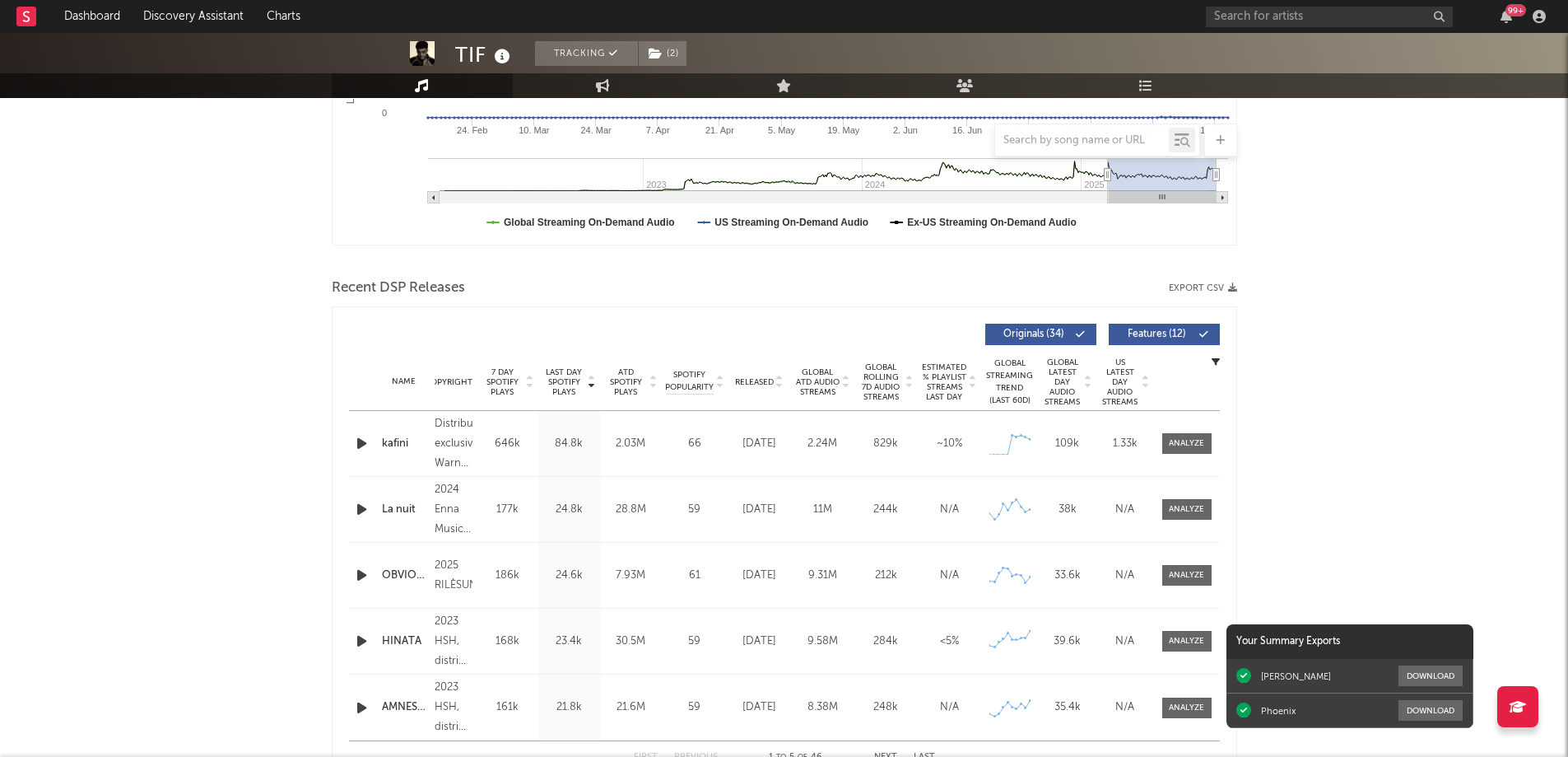
scroll to position [0, 0]
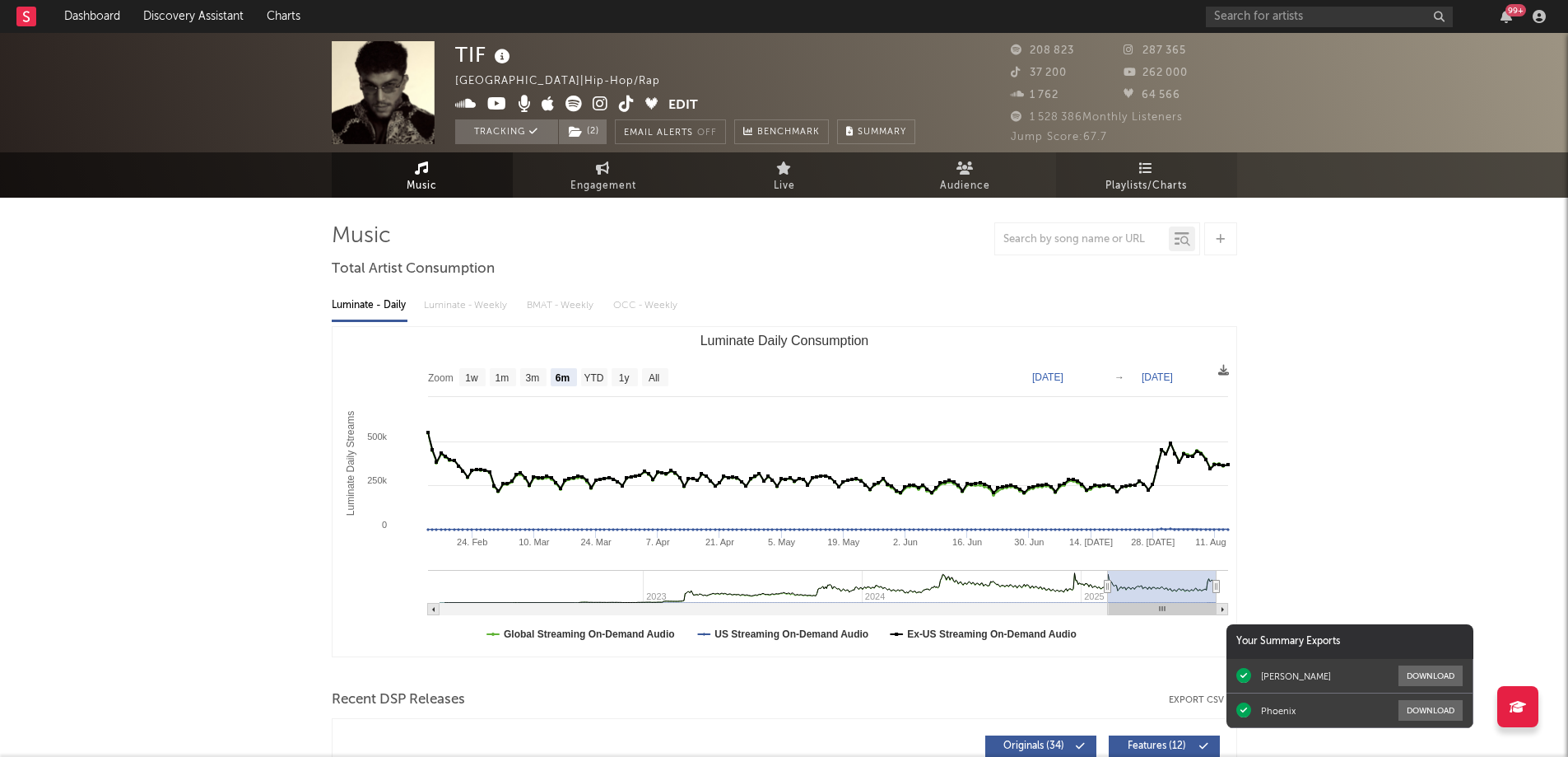
click at [1139, 169] on icon at bounding box center [1146, 168] width 14 height 13
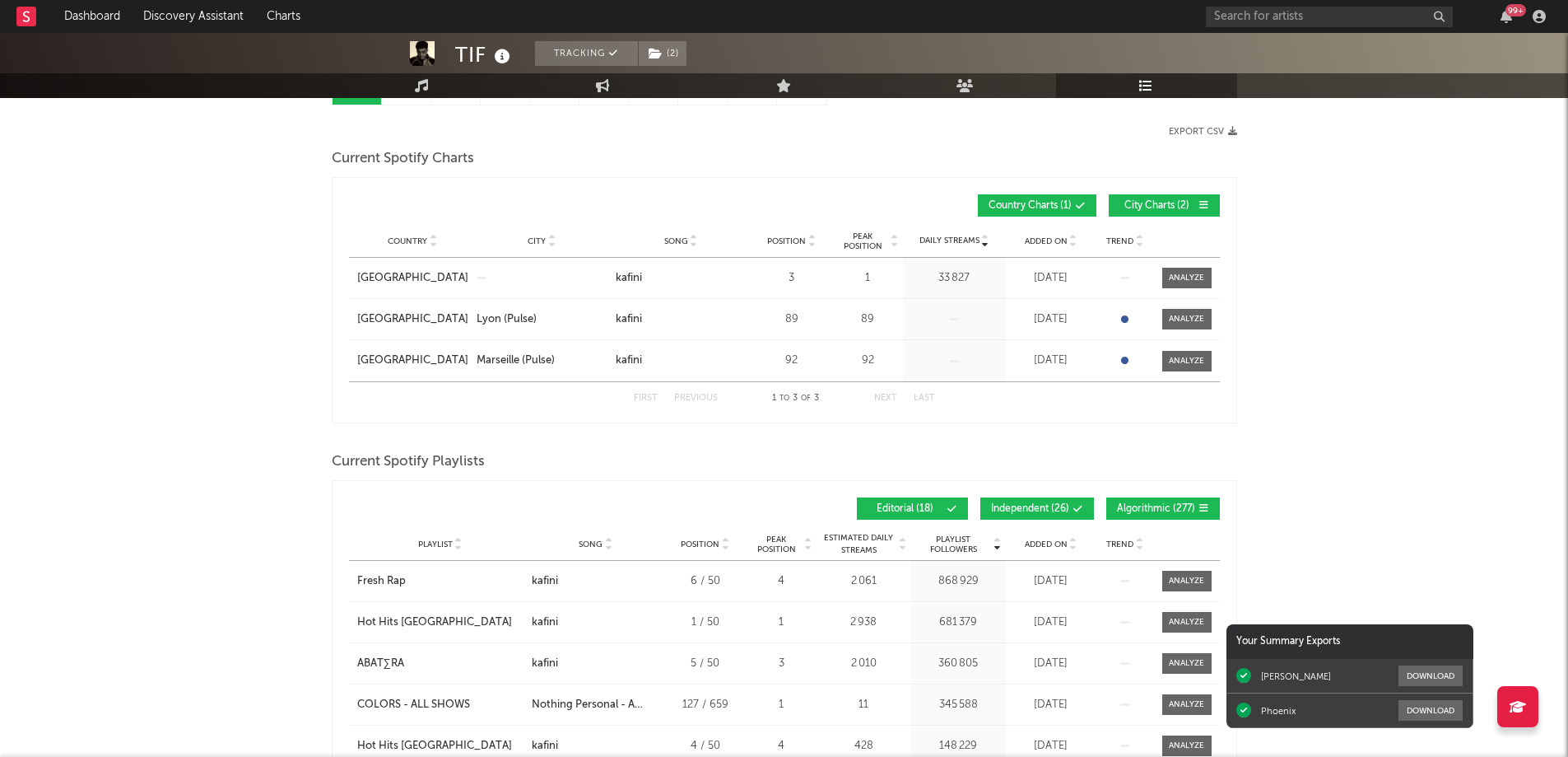
scroll to position [411, 0]
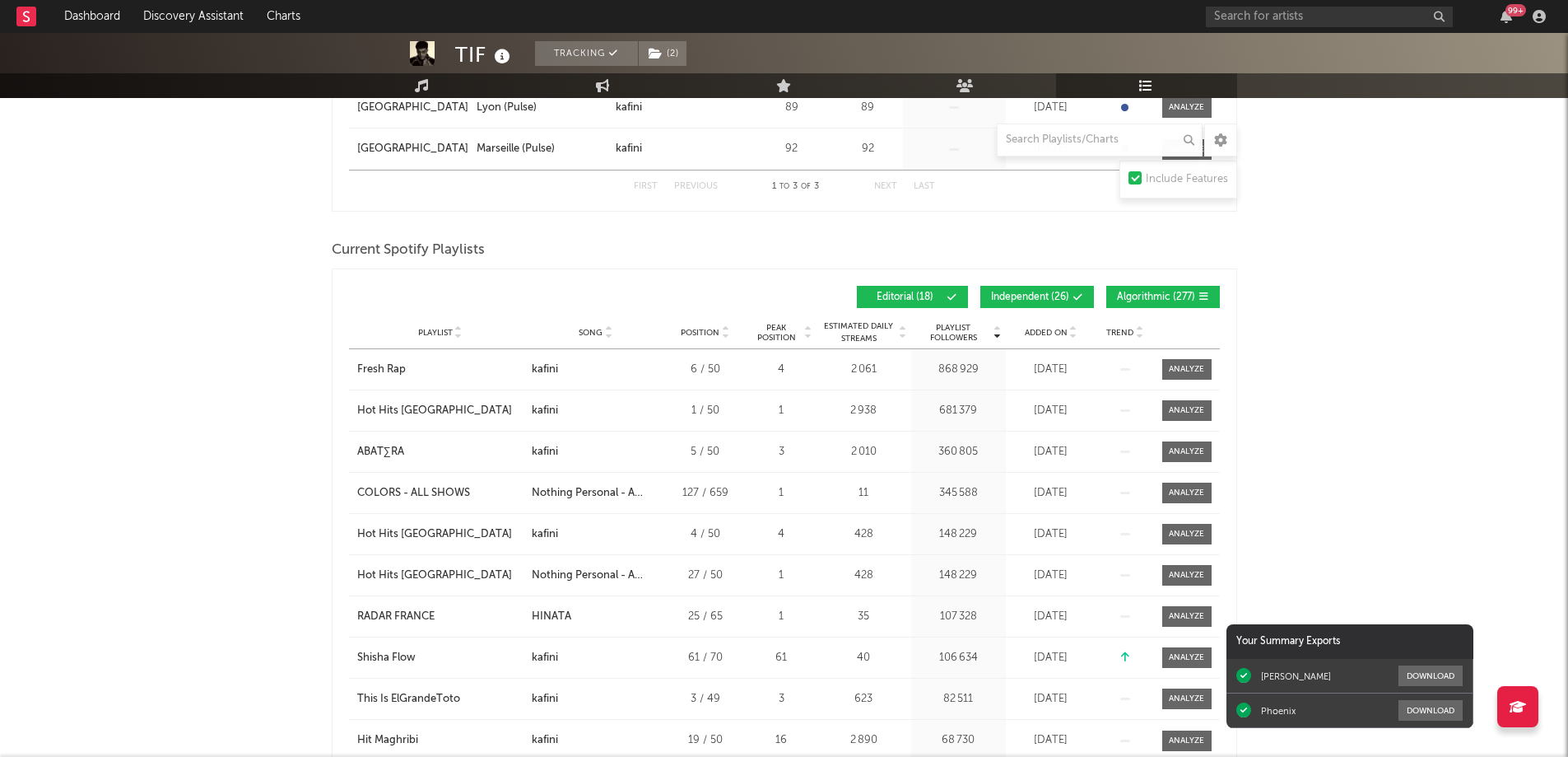
click at [962, 338] on span "Playlist Followers" at bounding box center [953, 332] width 77 height 20
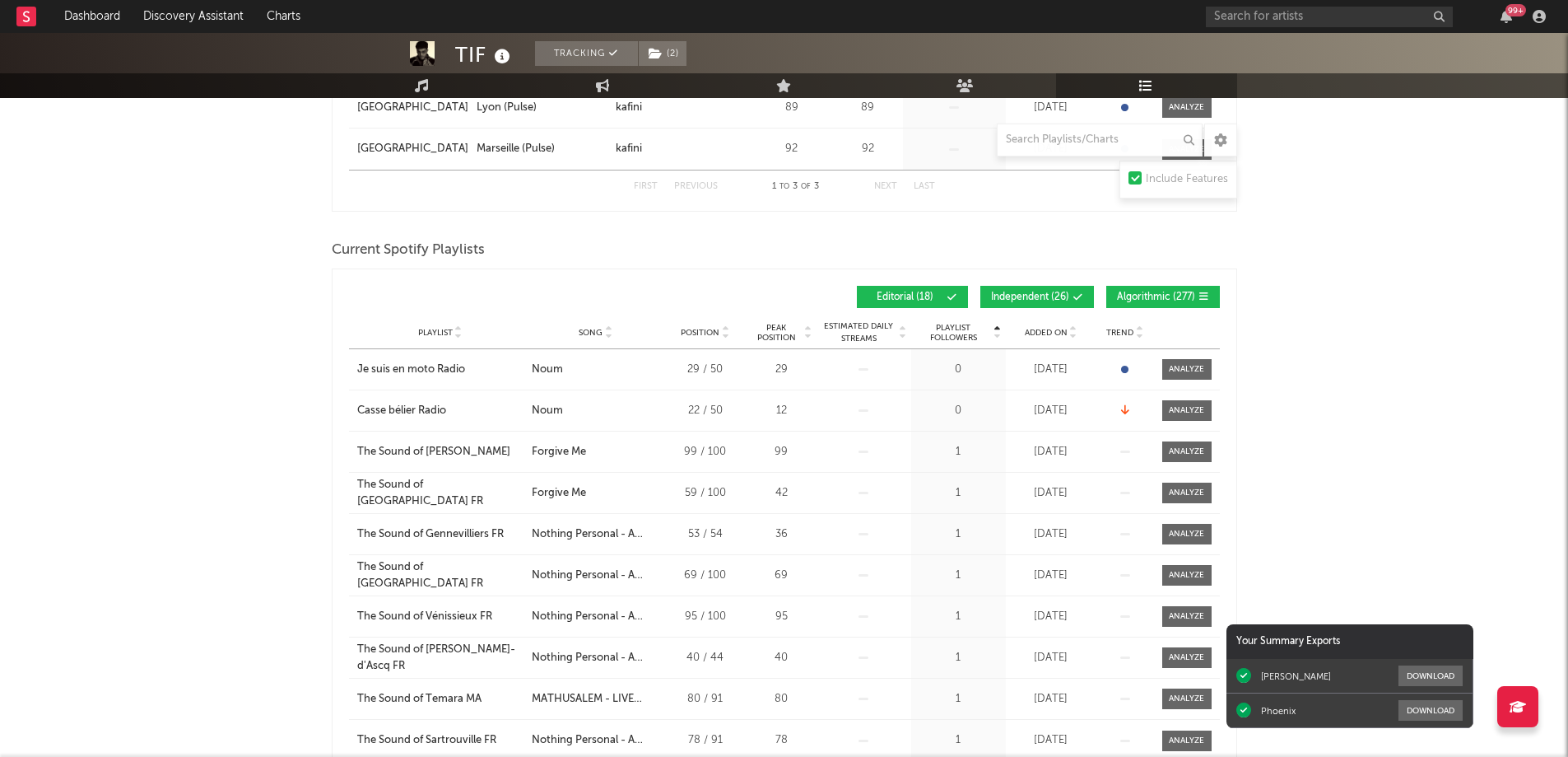
click at [962, 338] on span "Playlist Followers" at bounding box center [953, 332] width 77 height 20
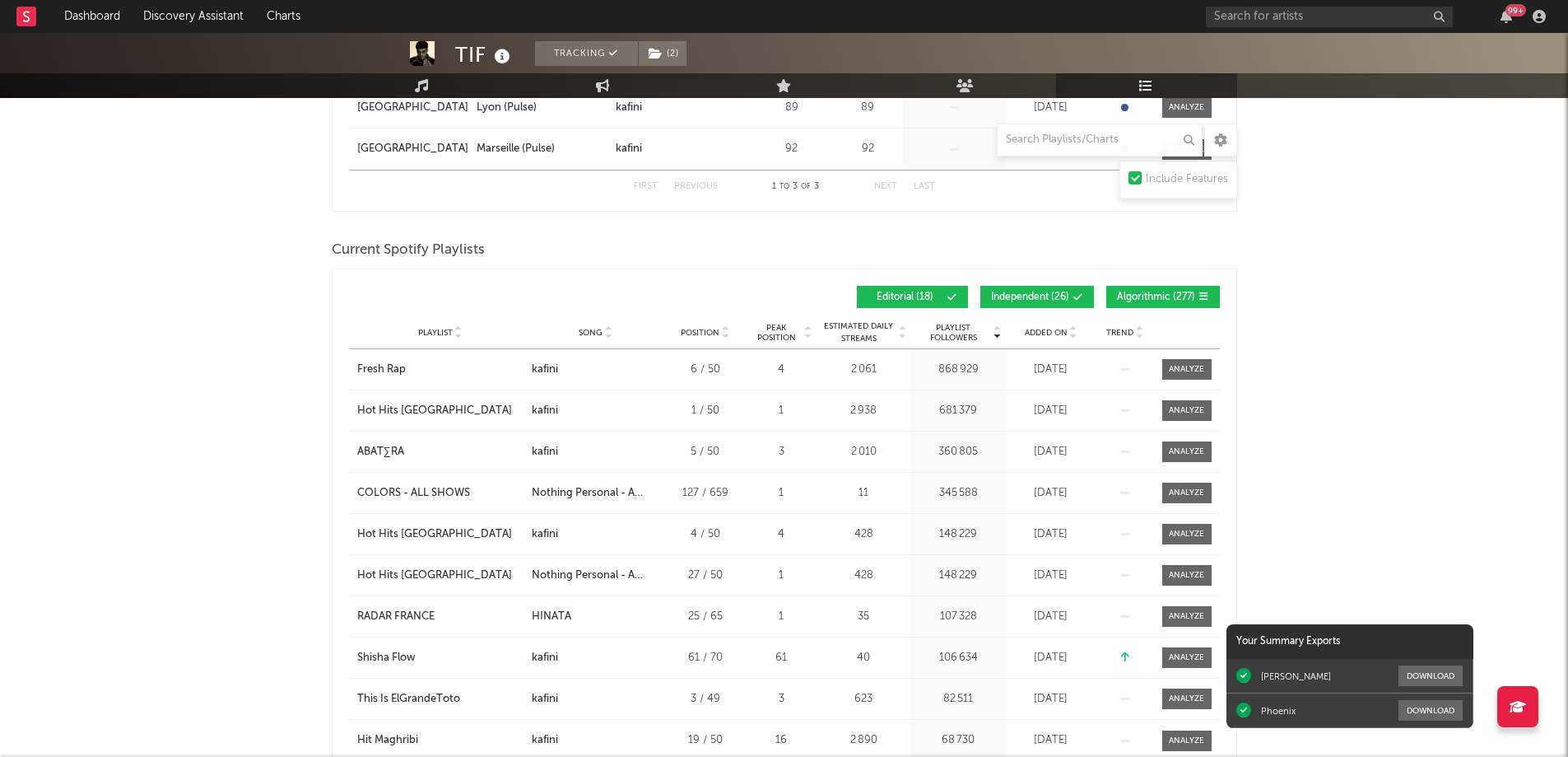
scroll to position [494, 0]
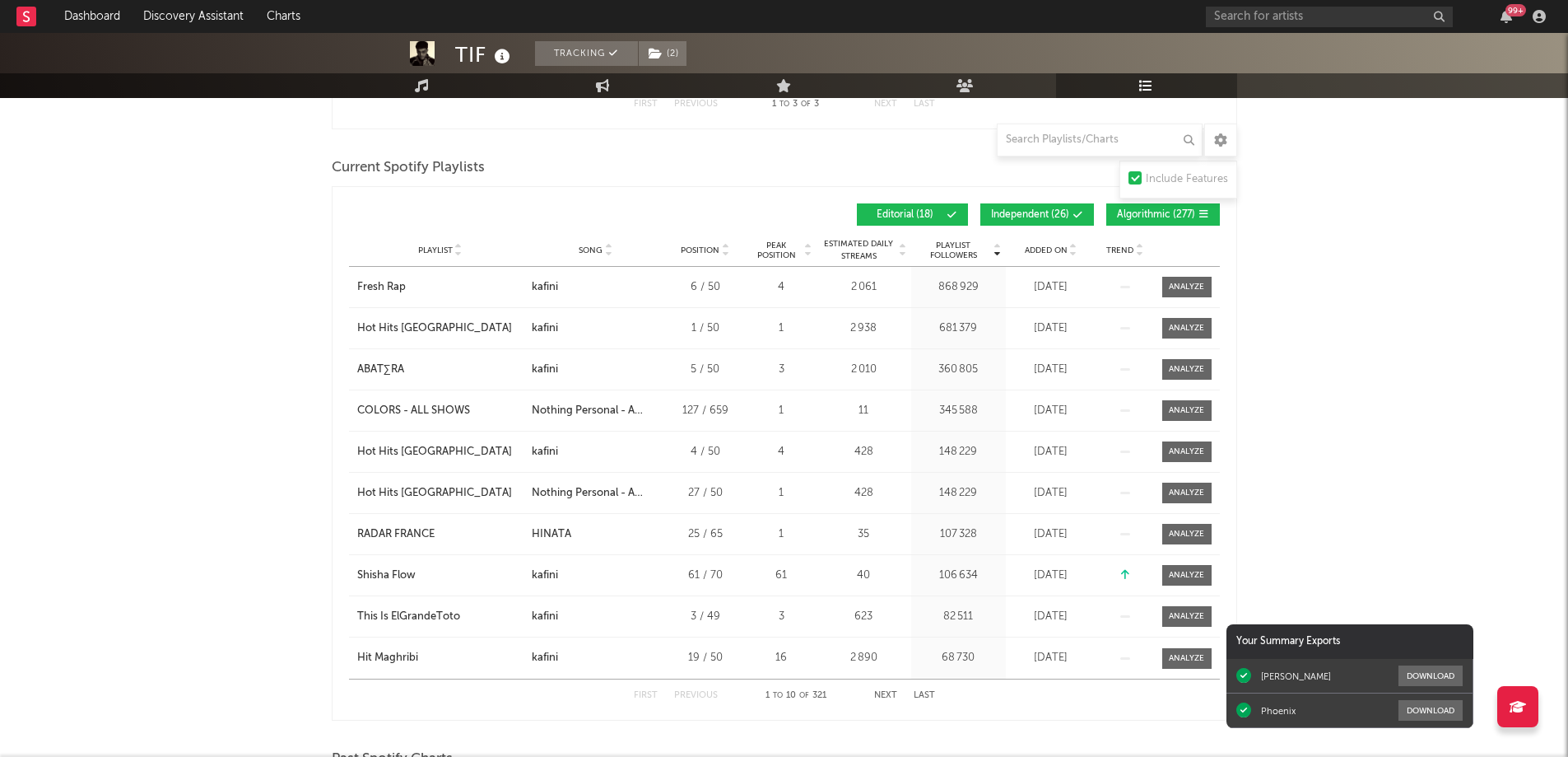
click at [1050, 244] on div "Added On" at bounding box center [1051, 250] width 82 height 12
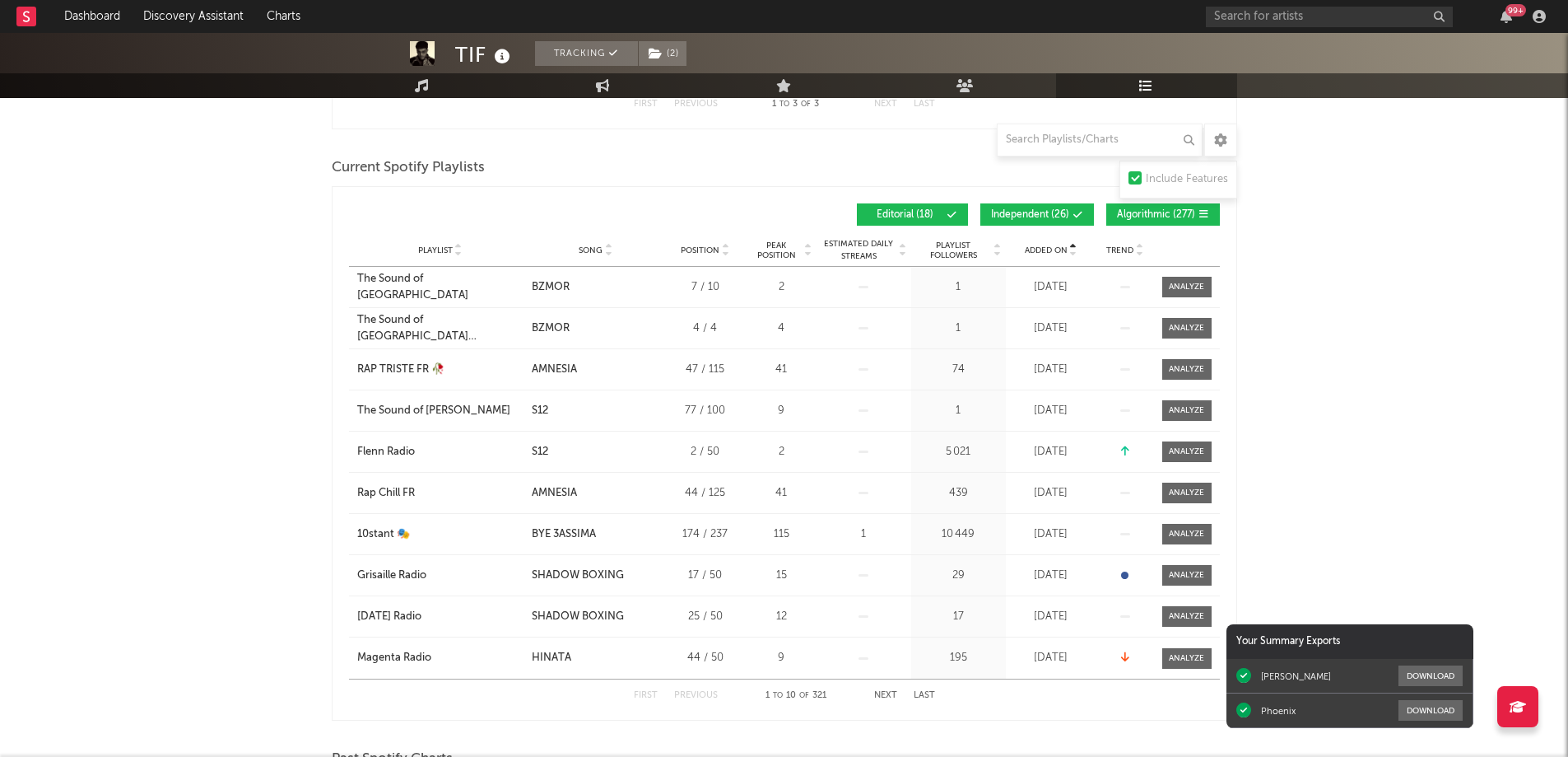
click at [1051, 244] on div "Added On" at bounding box center [1051, 250] width 82 height 12
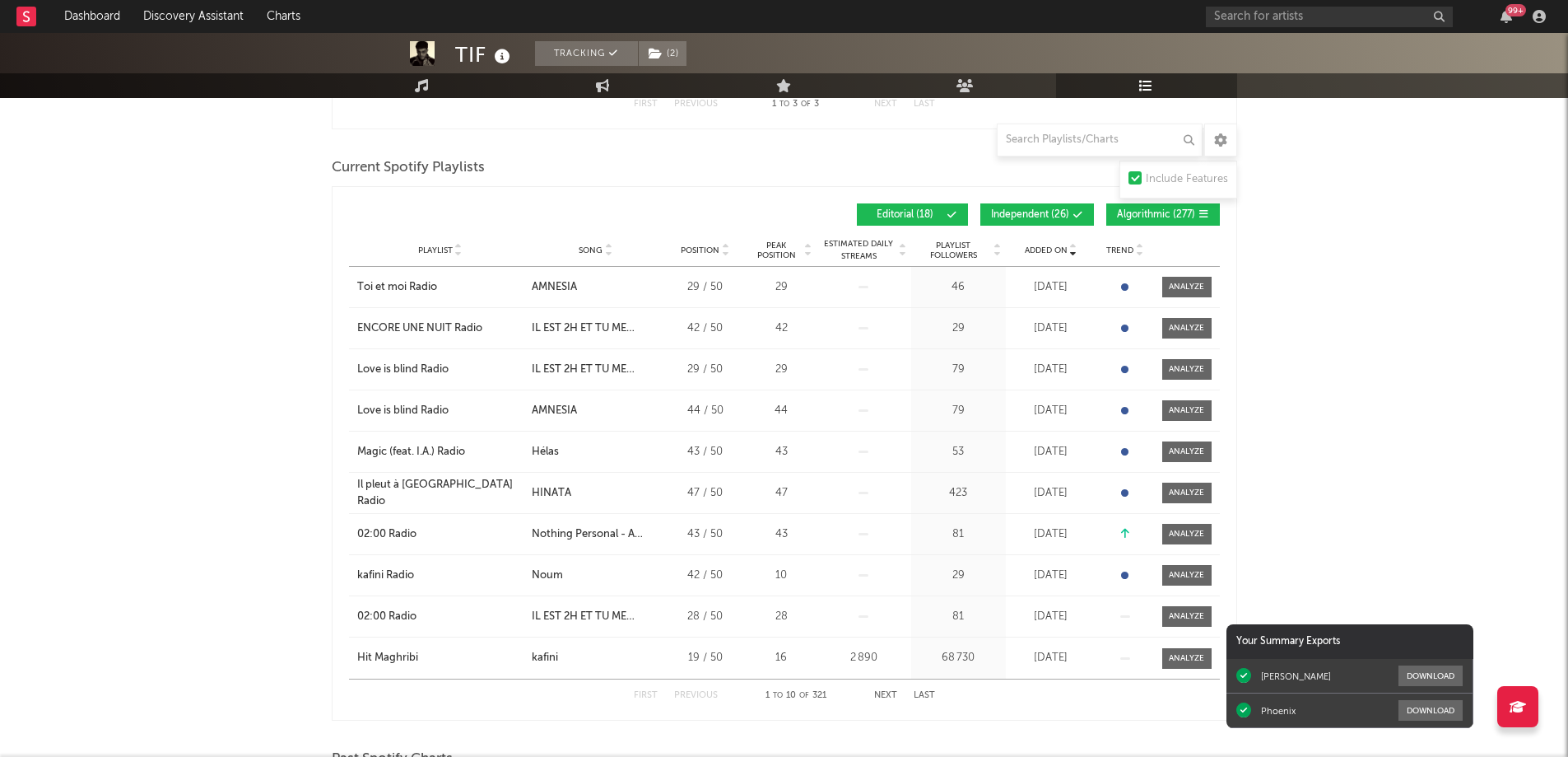
click at [881, 695] on button "Next" at bounding box center [886, 695] width 23 height 9
click at [643, 696] on button "First" at bounding box center [646, 695] width 24 height 9
click at [882, 694] on button "Next" at bounding box center [886, 695] width 23 height 9
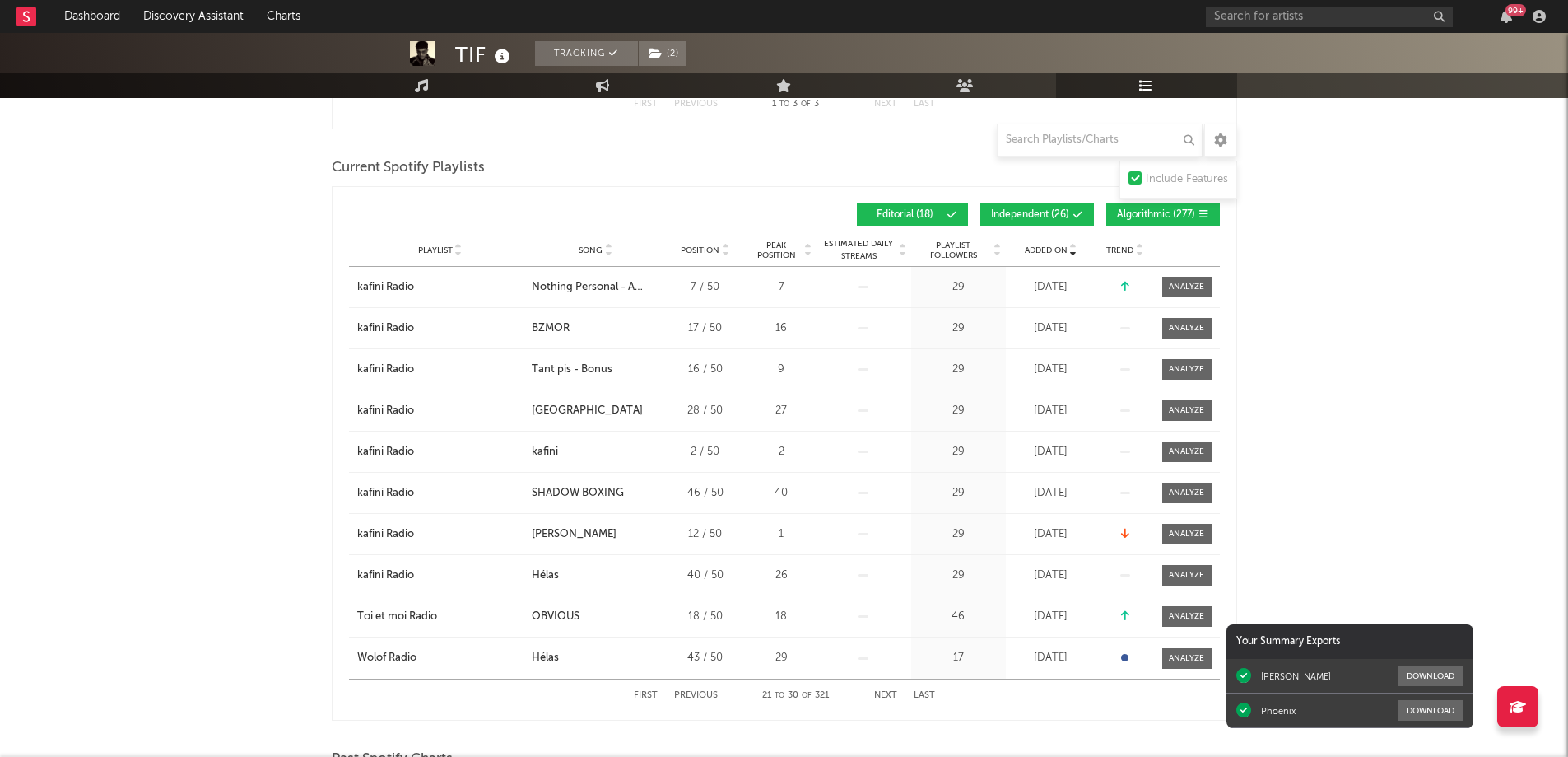
click at [882, 694] on button "Next" at bounding box center [886, 695] width 23 height 9
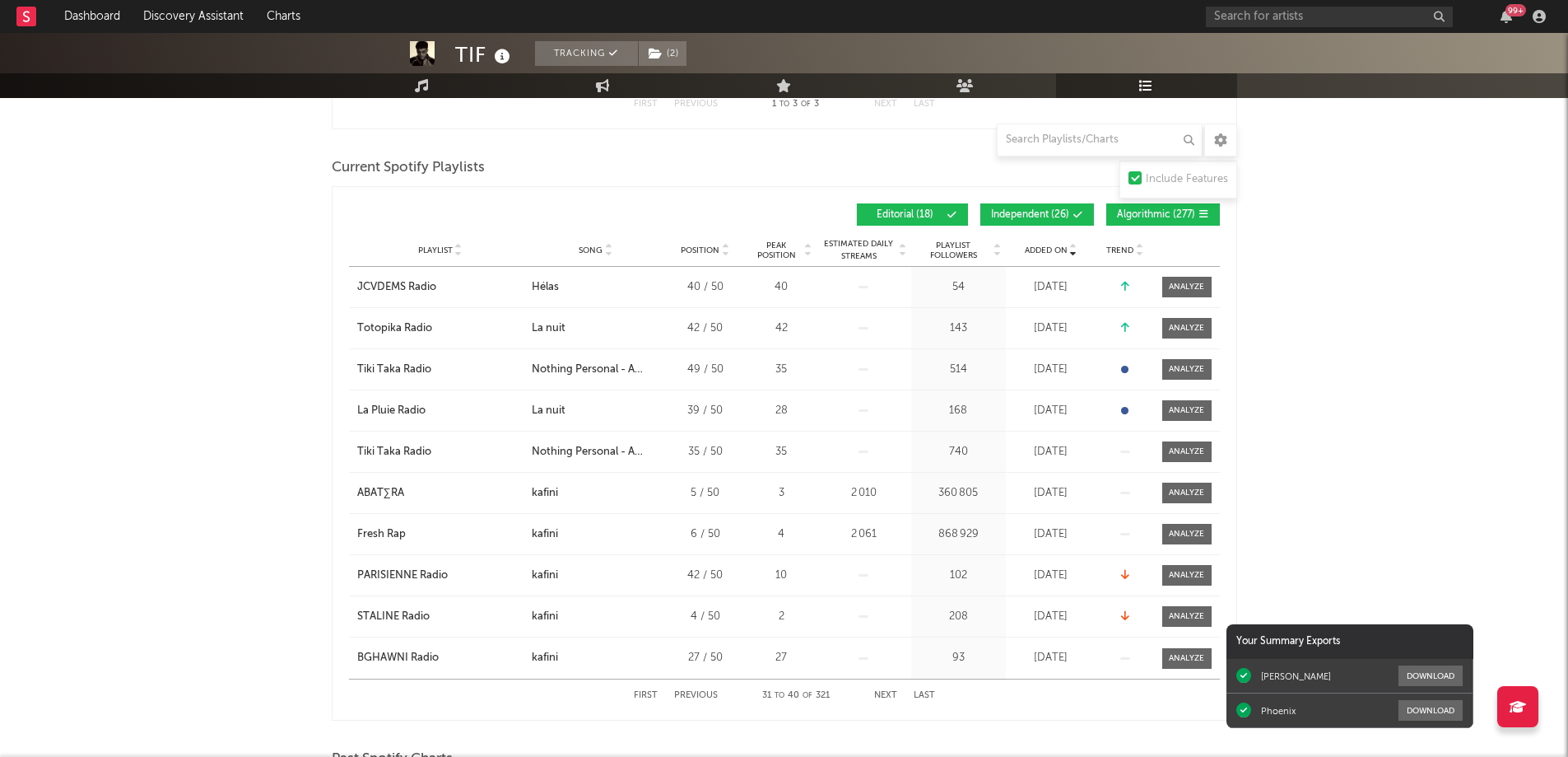
click at [882, 694] on button "Next" at bounding box center [886, 695] width 23 height 9
click at [948, 247] on span "Playlist Followers" at bounding box center [953, 250] width 77 height 20
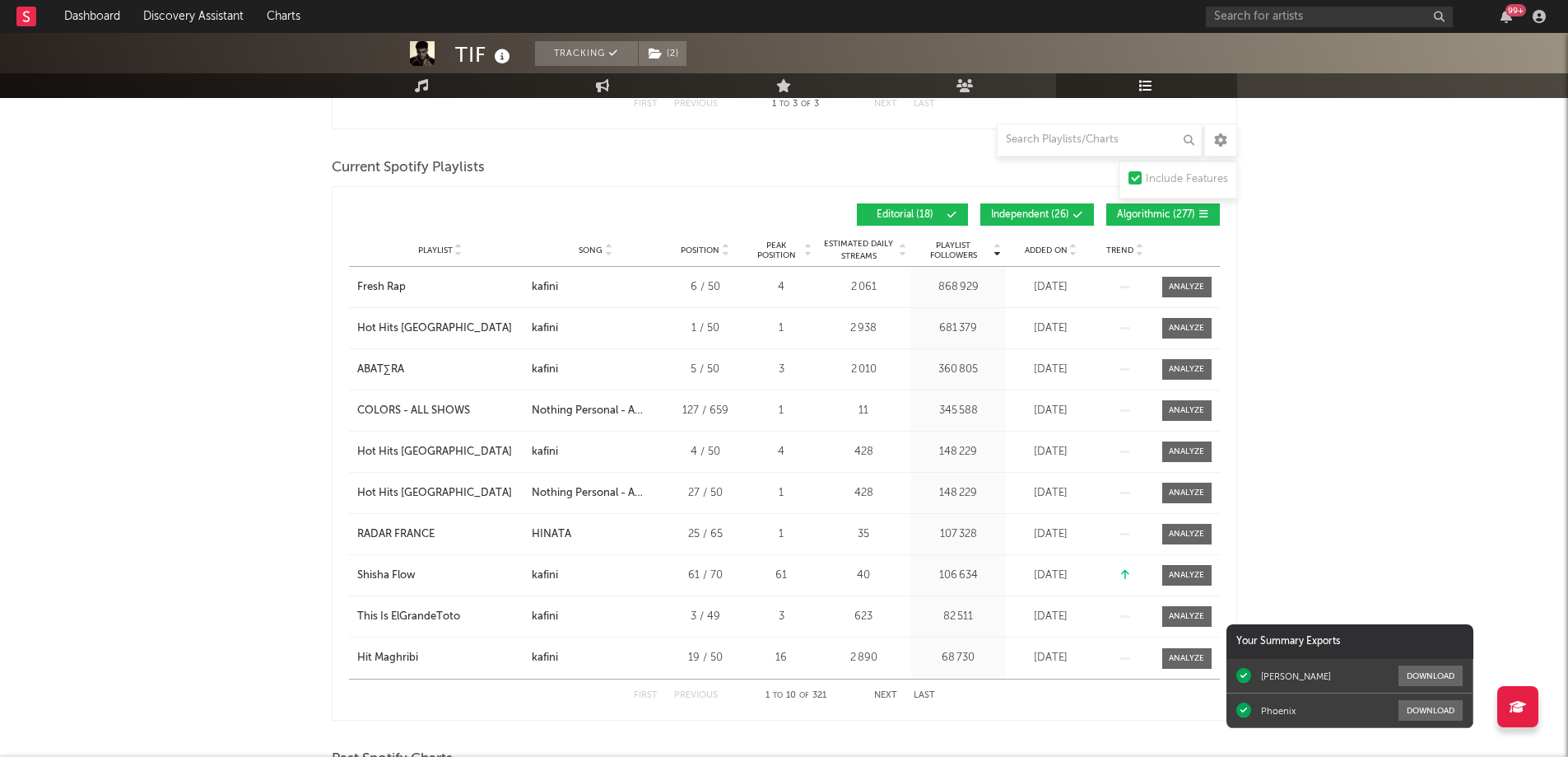
click at [886, 695] on button "Next" at bounding box center [886, 695] width 23 height 9
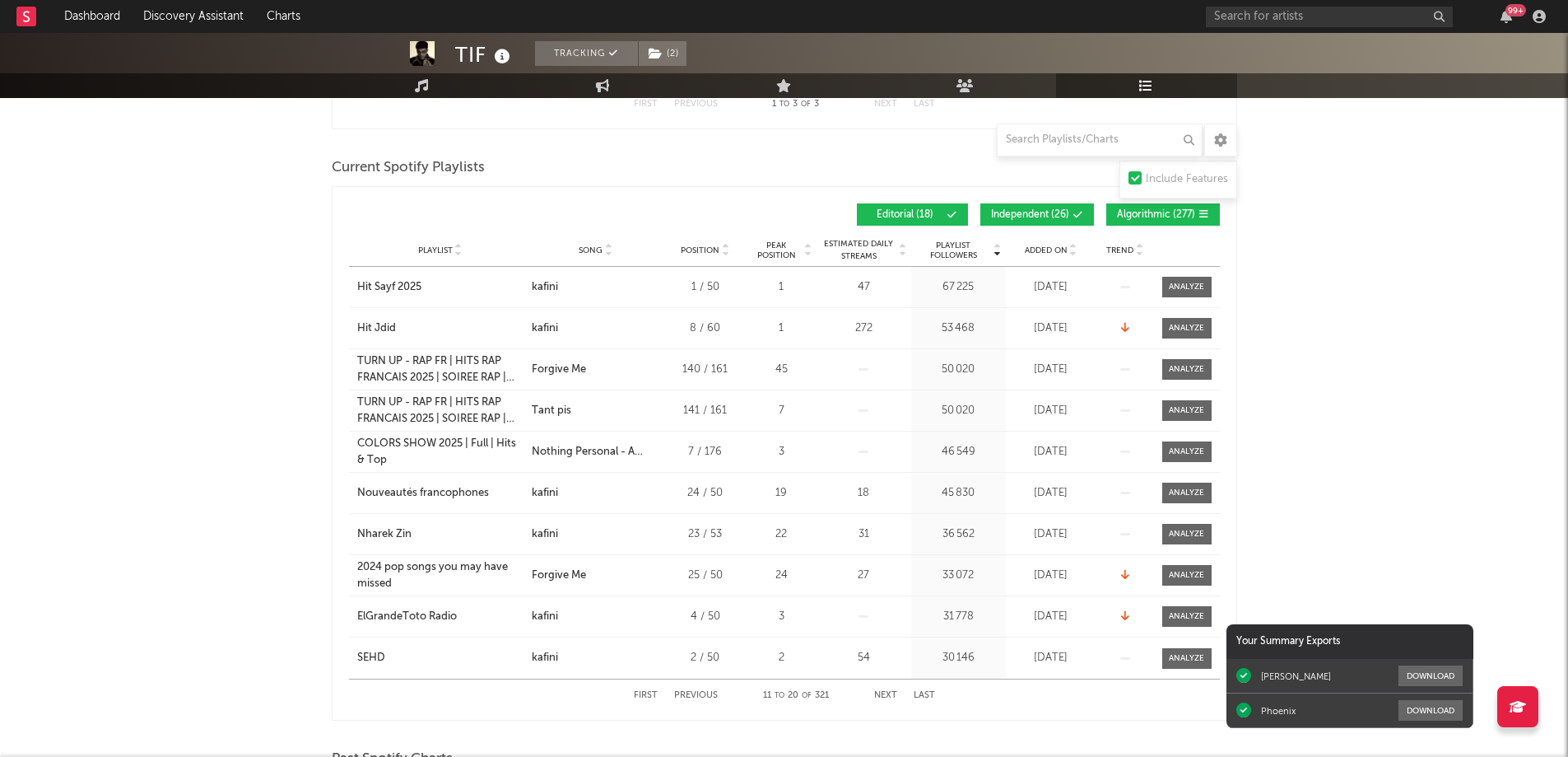
click at [893, 691] on button "Next" at bounding box center [886, 695] width 23 height 9
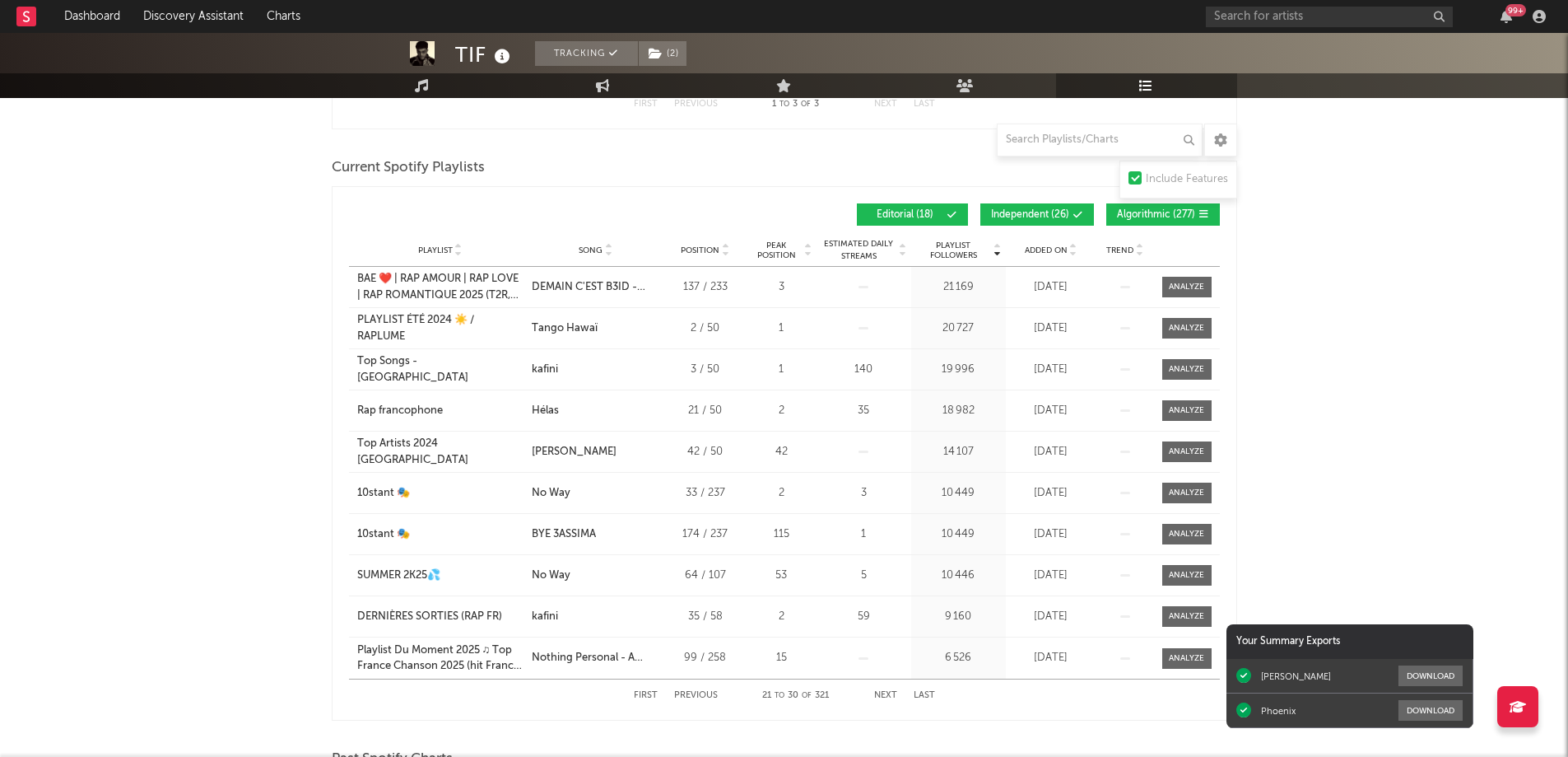
click at [639, 696] on button "First" at bounding box center [646, 695] width 24 height 9
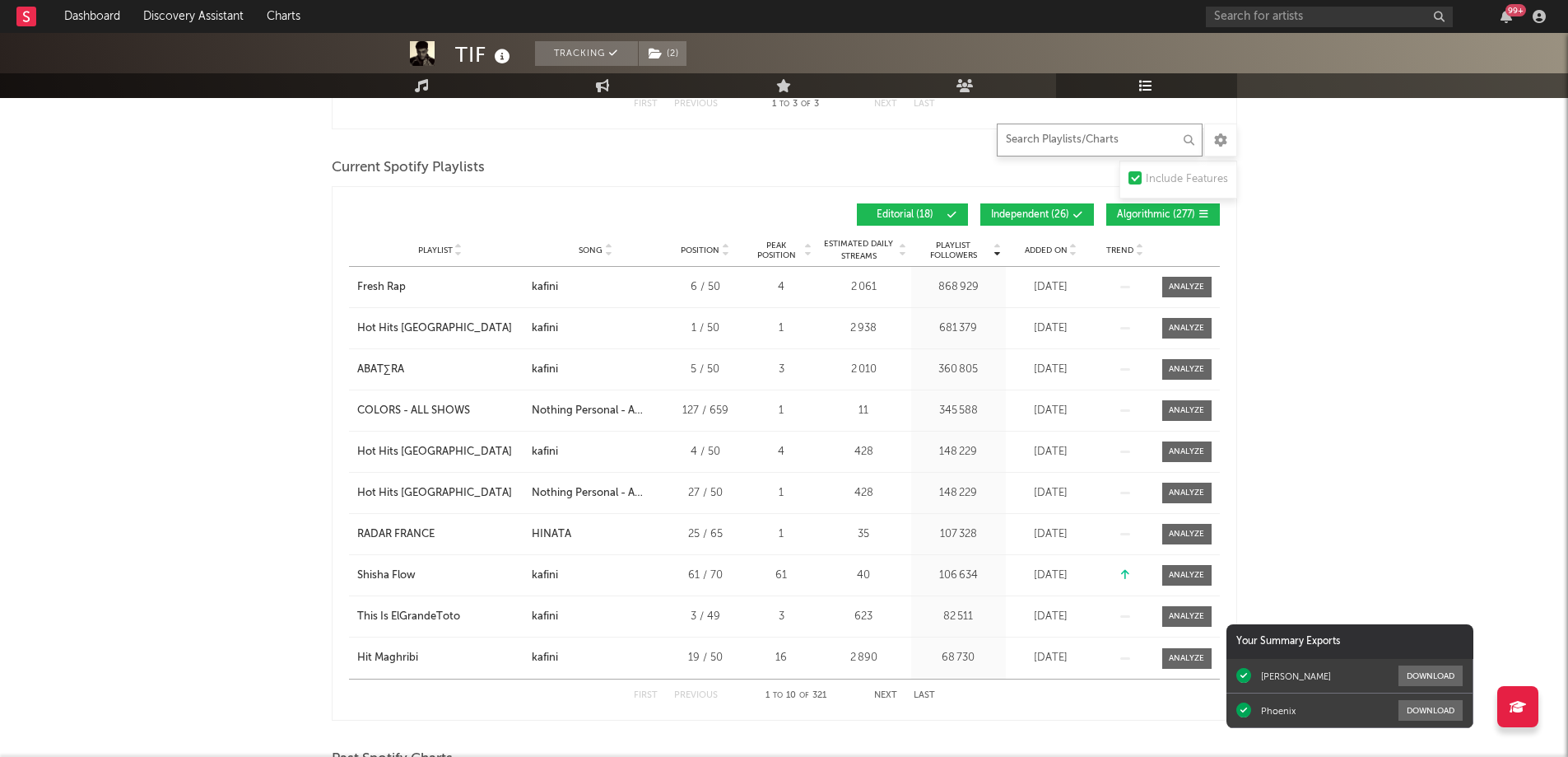
click at [1052, 147] on input "text" at bounding box center [1100, 140] width 206 height 33
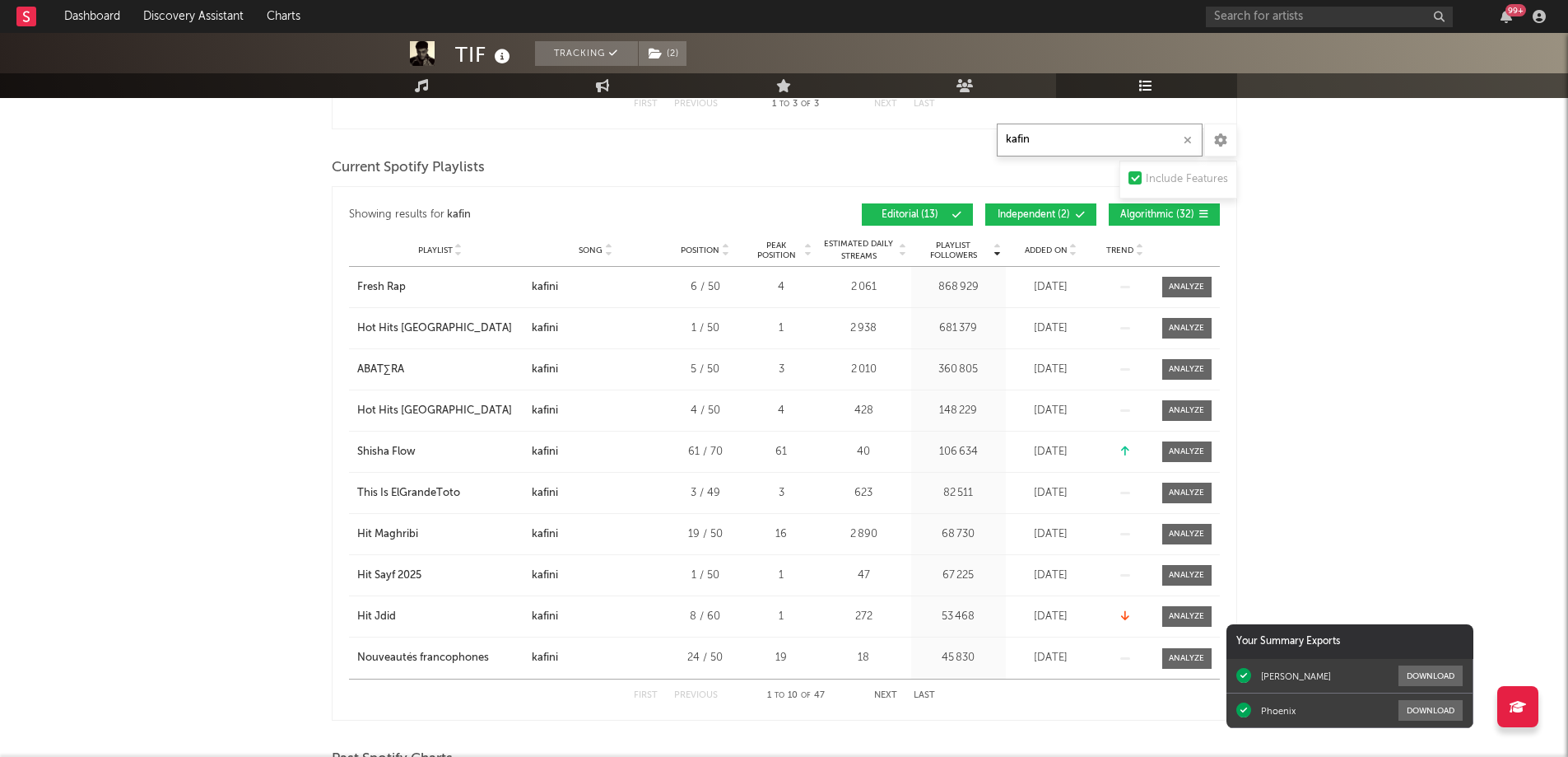
type input "kafin"
drag, startPoint x: 346, startPoint y: 287, endPoint x: 1078, endPoint y: 657, distance: 820.2
click at [1078, 657] on div "Showing results for kafin Playlist Followers Playlist Song Position Peak Positi…" at bounding box center [784, 453] width 905 height 534
copy div "Lorem Ips Dolo Sita consec Adipisci 7 / 16 Elit Seddoeiu 6 Temporinc Utlab Etdo…"
click at [890, 694] on button "Next" at bounding box center [886, 695] width 23 height 9
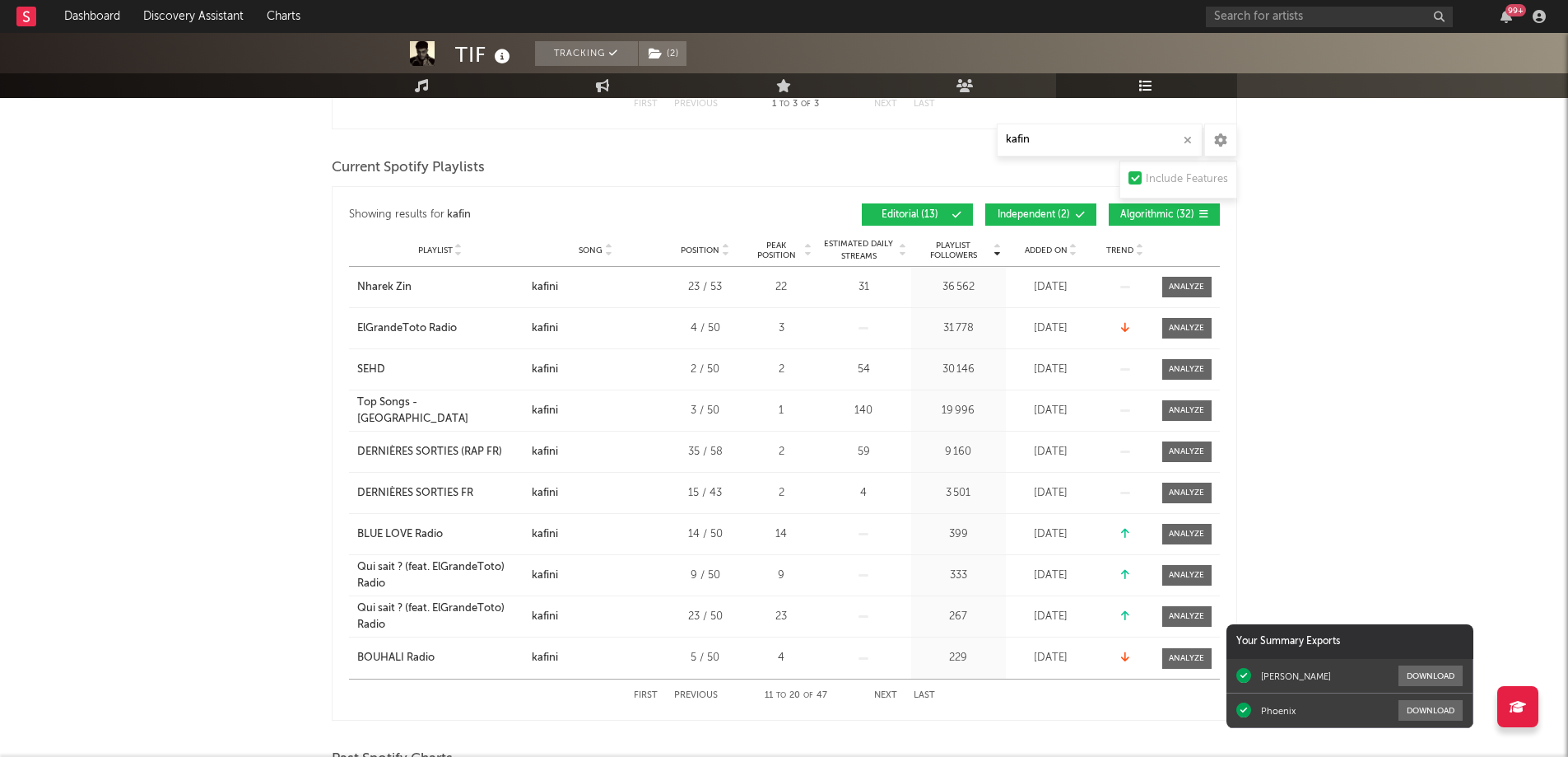
click at [890, 694] on button "Next" at bounding box center [886, 695] width 23 height 9
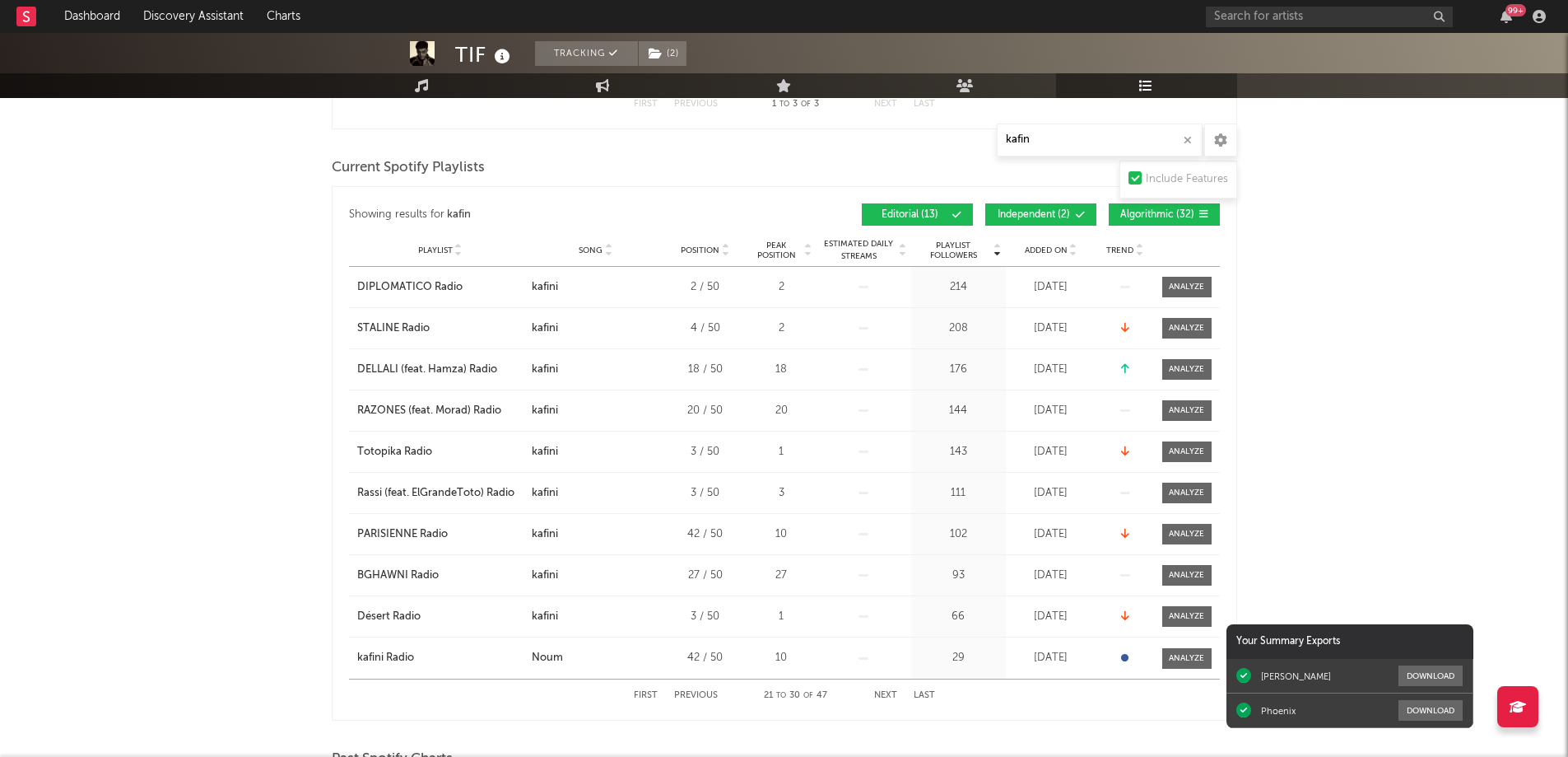
click at [957, 245] on span "Playlist Followers" at bounding box center [953, 250] width 77 height 20
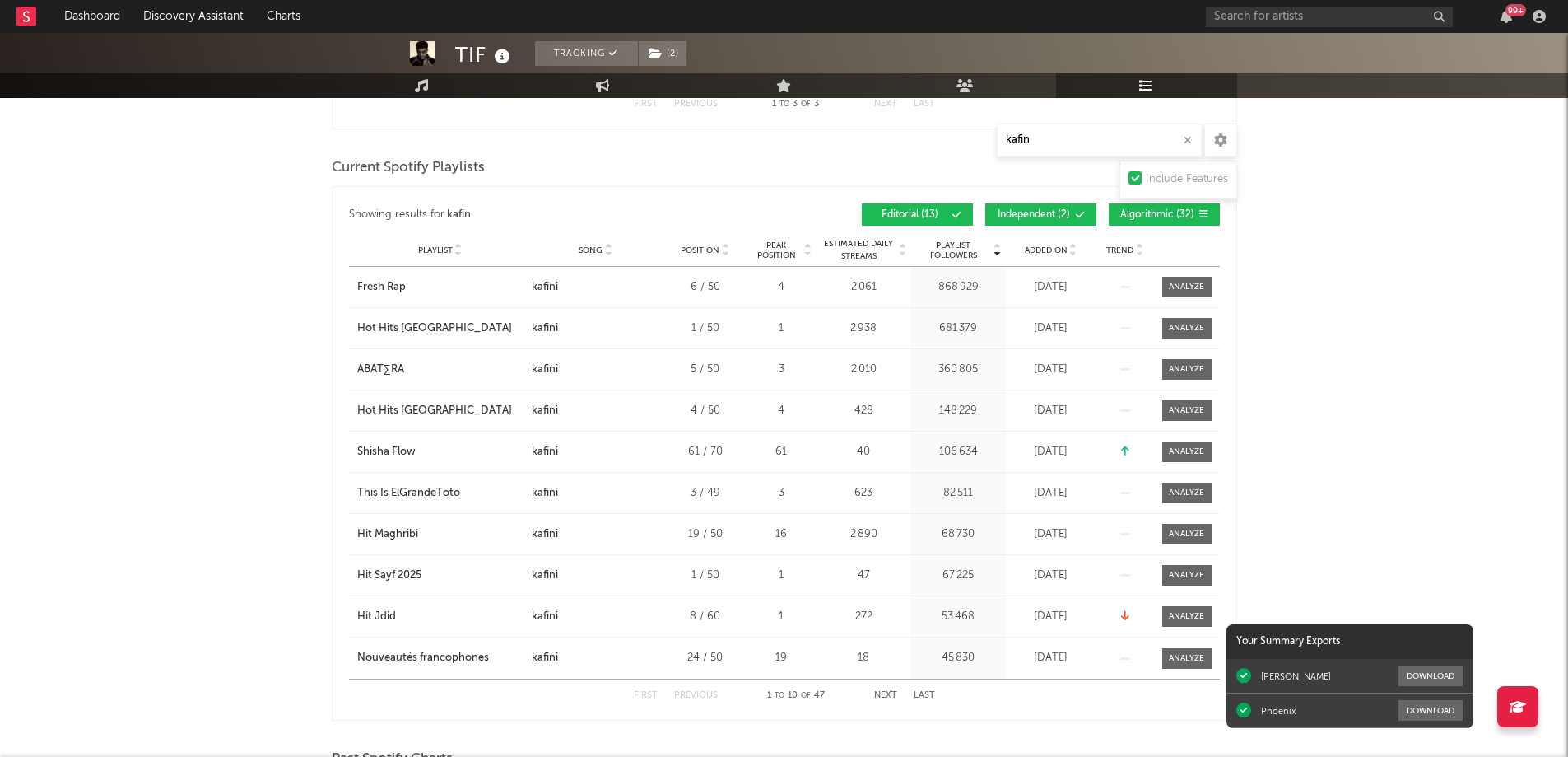
click at [886, 690] on button "Next" at bounding box center [886, 695] width 23 height 9
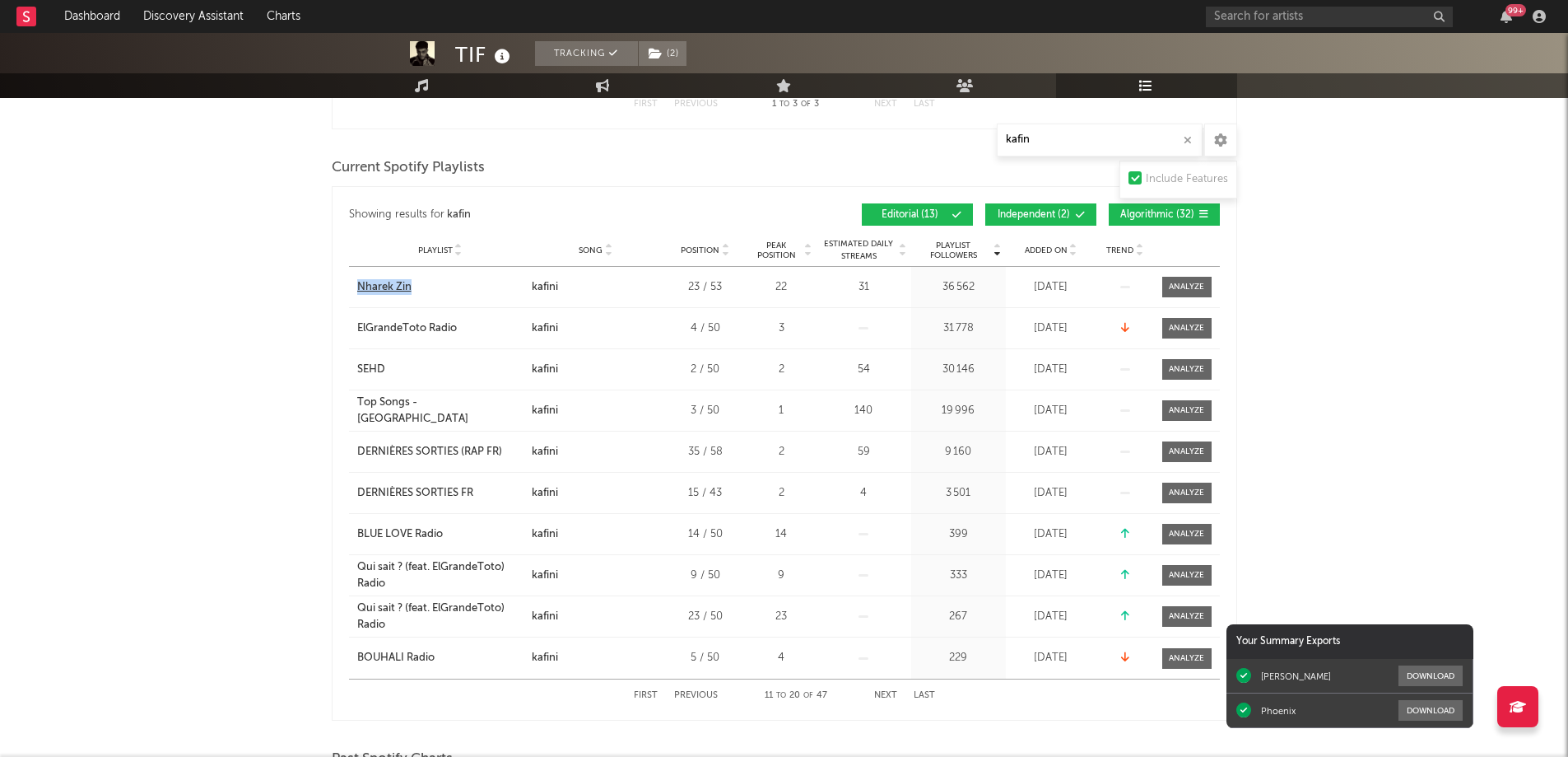
drag, startPoint x: 346, startPoint y: 283, endPoint x: 434, endPoint y: 285, distance: 88.0
click at [434, 285] on div "Showing results for kafin Playlist Followers Playlist Song Position Peak Positi…" at bounding box center [784, 453] width 905 height 534
copy div "Nharek Zin"
click at [949, 251] on span "Playlist Followers" at bounding box center [953, 250] width 77 height 20
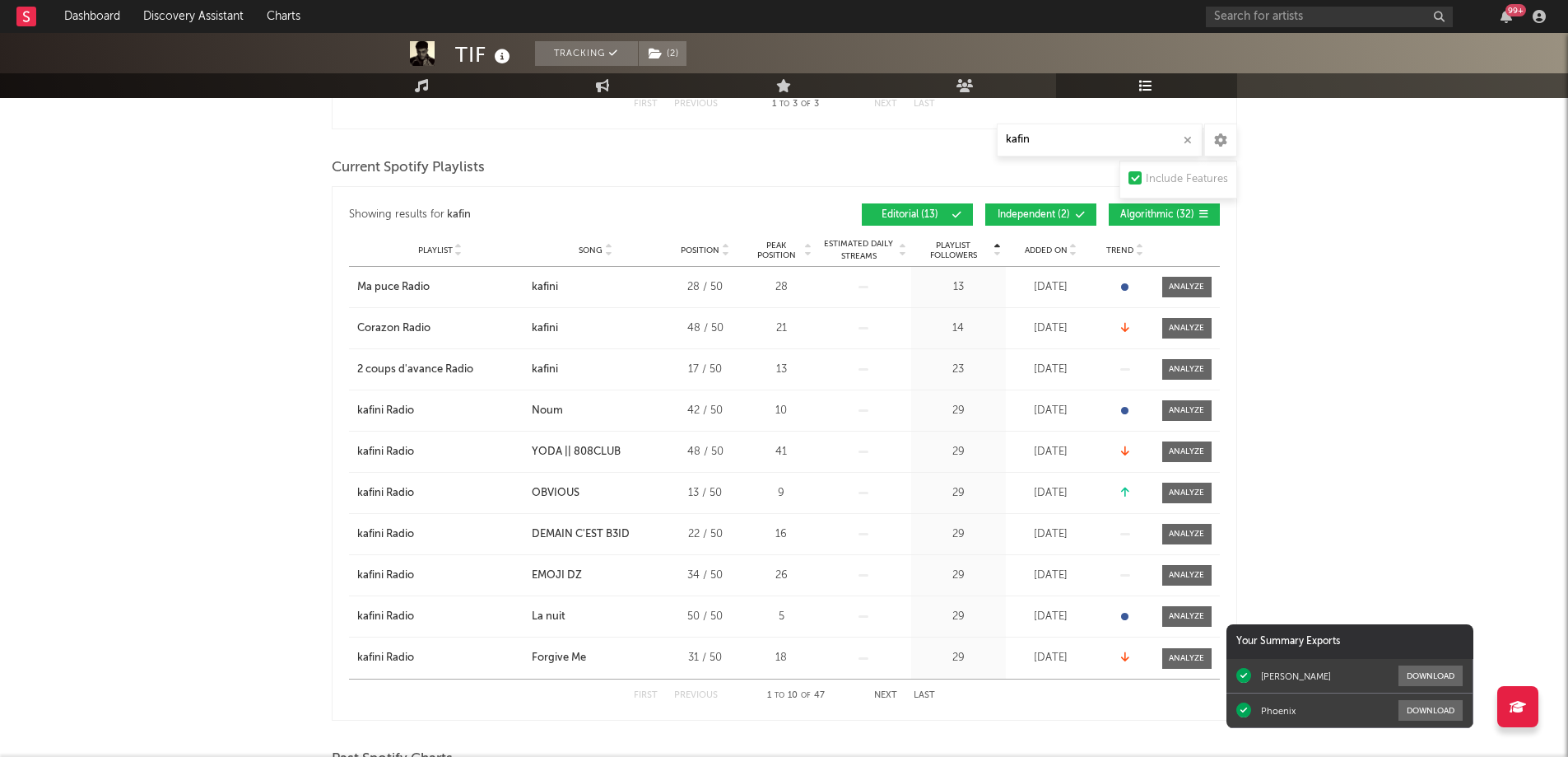
click at [949, 251] on span "Playlist Followers" at bounding box center [953, 250] width 77 height 20
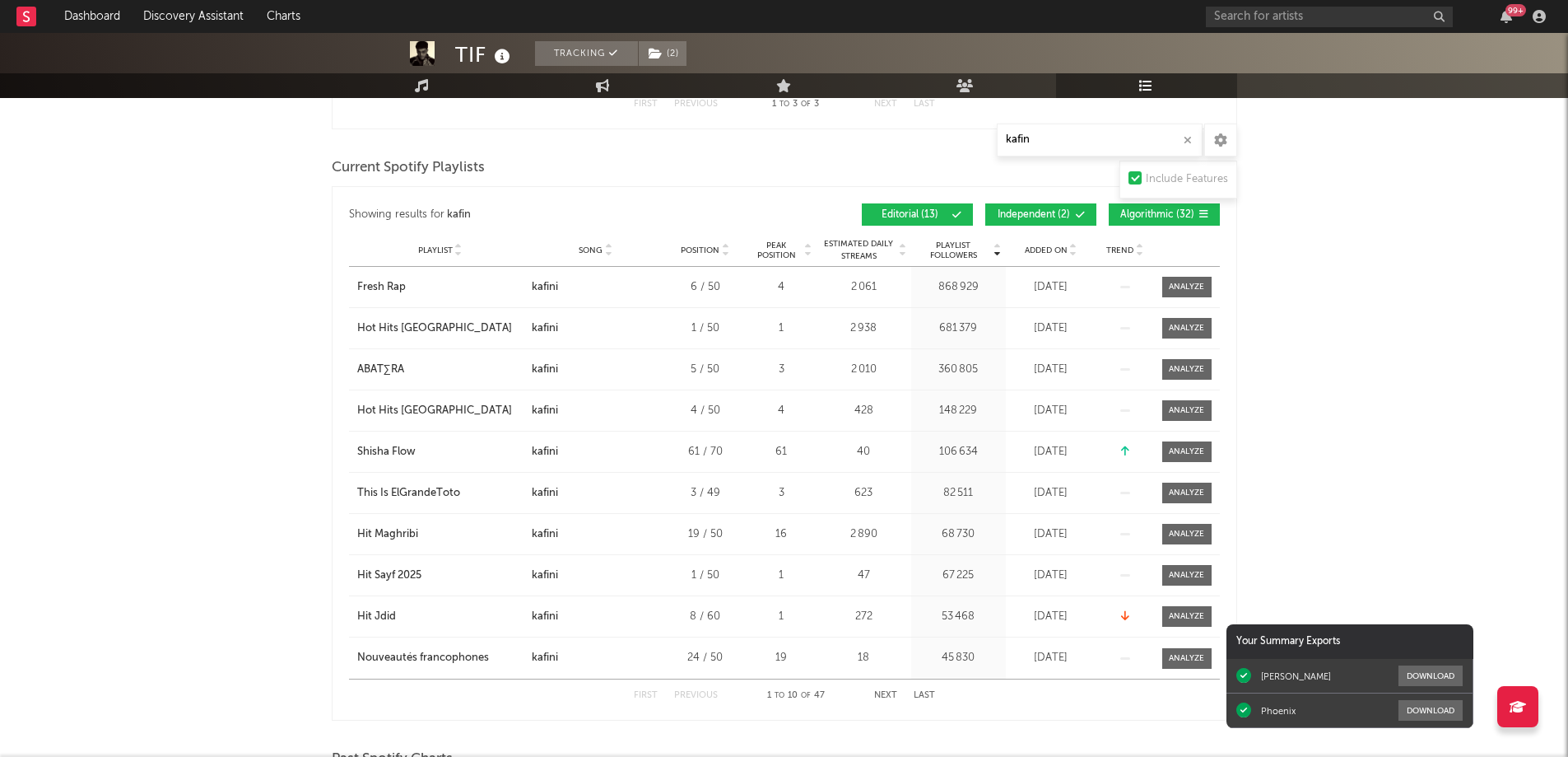
click at [883, 694] on button "Next" at bounding box center [886, 695] width 23 height 9
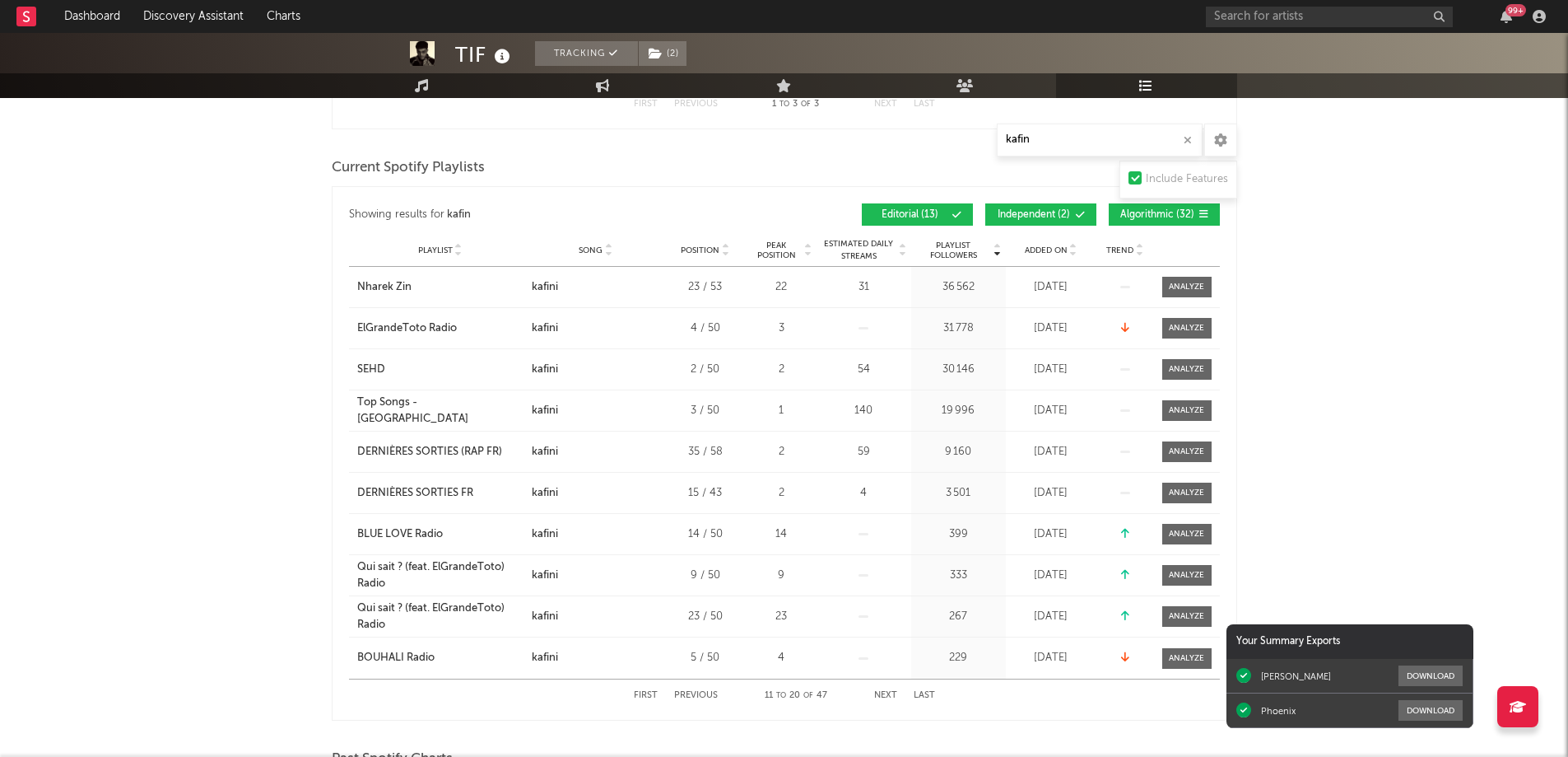
click at [692, 690] on button "Previous" at bounding box center [695, 695] width 43 height 9
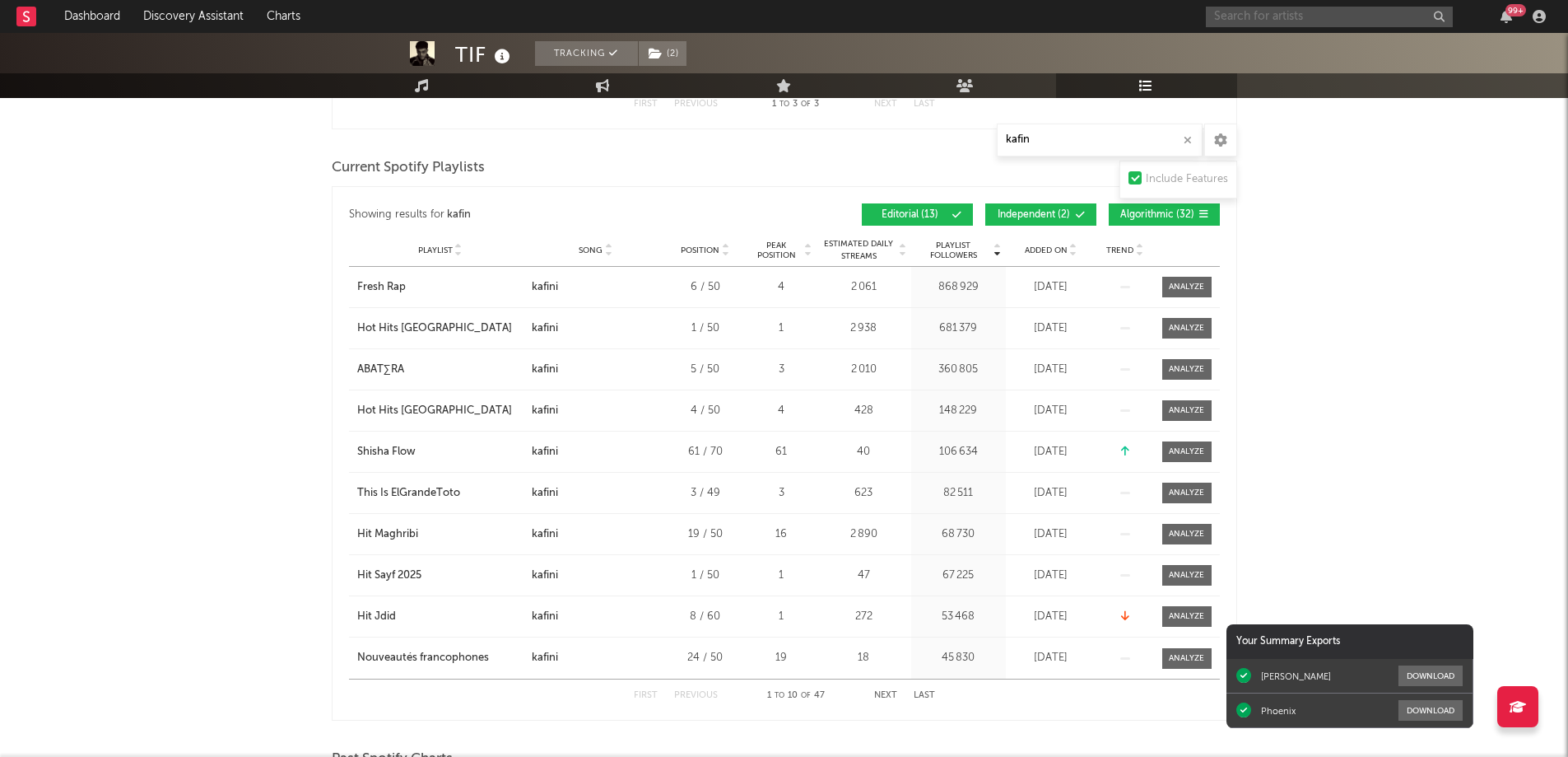
click at [1332, 17] on input "text" at bounding box center [1330, 17] width 247 height 21
click at [1229, 16] on input "biaca" at bounding box center [1330, 17] width 247 height 21
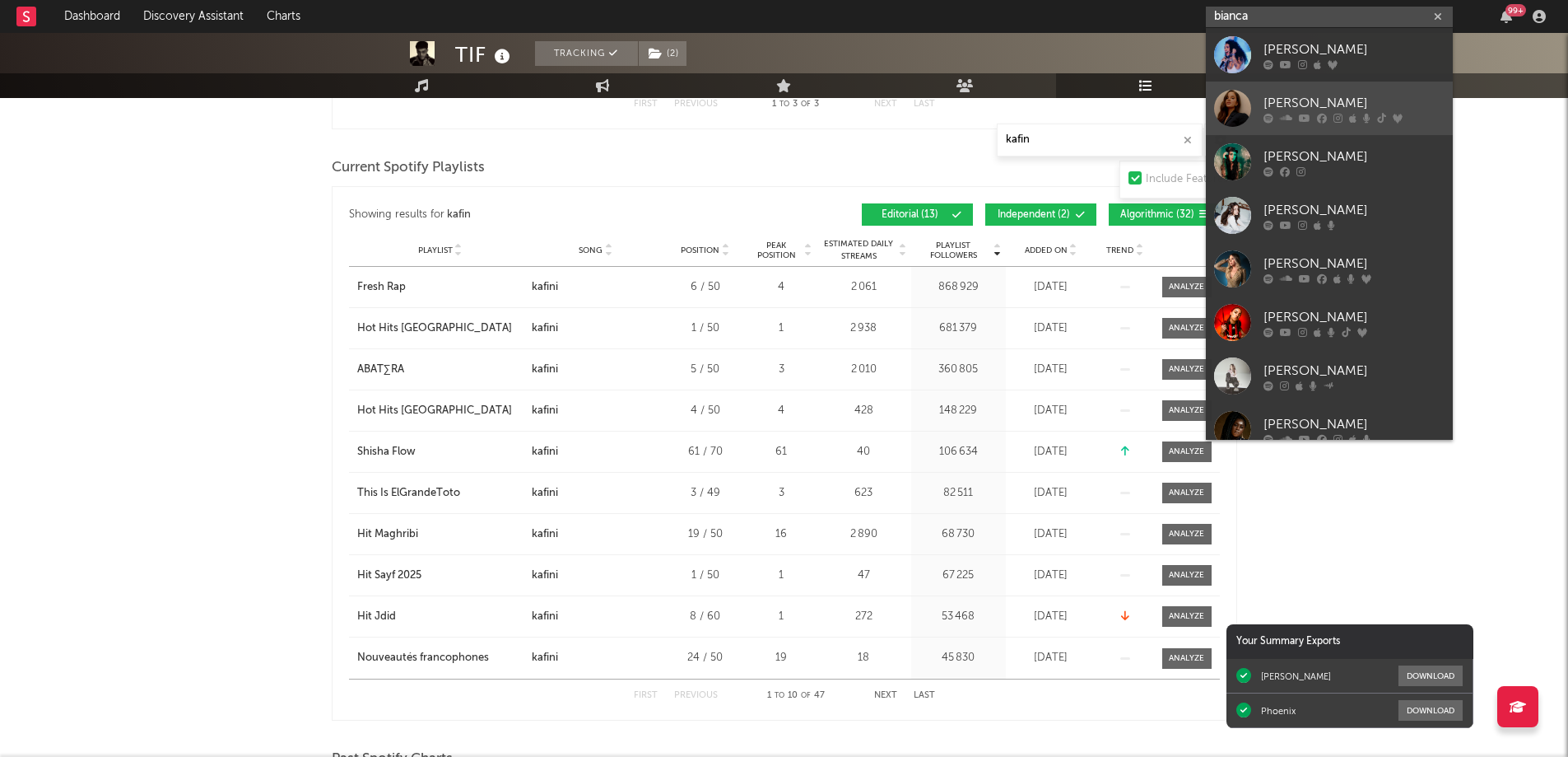
type input "bianca"
click at [1368, 112] on div "[PERSON_NAME]" at bounding box center [1354, 103] width 181 height 20
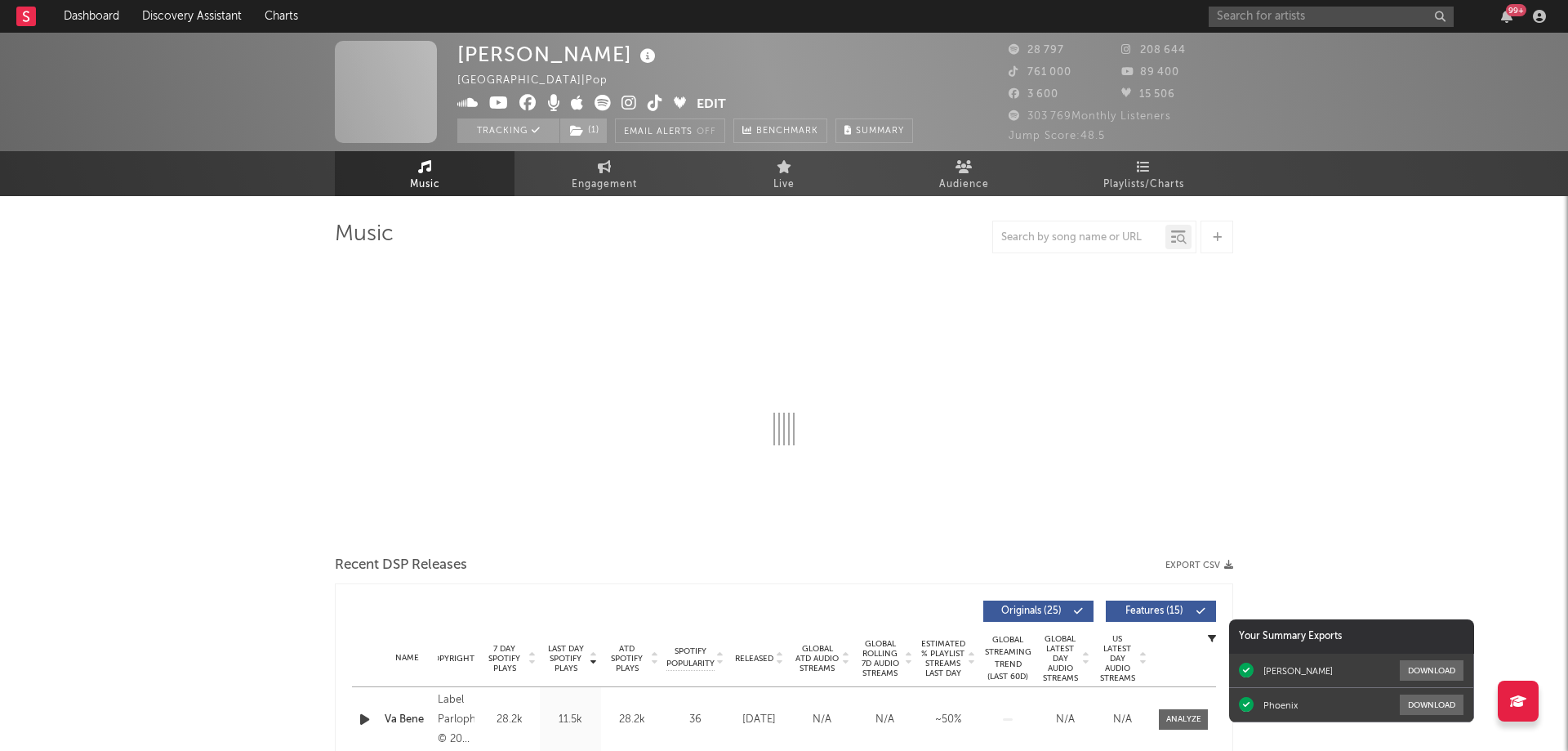
select select "6m"
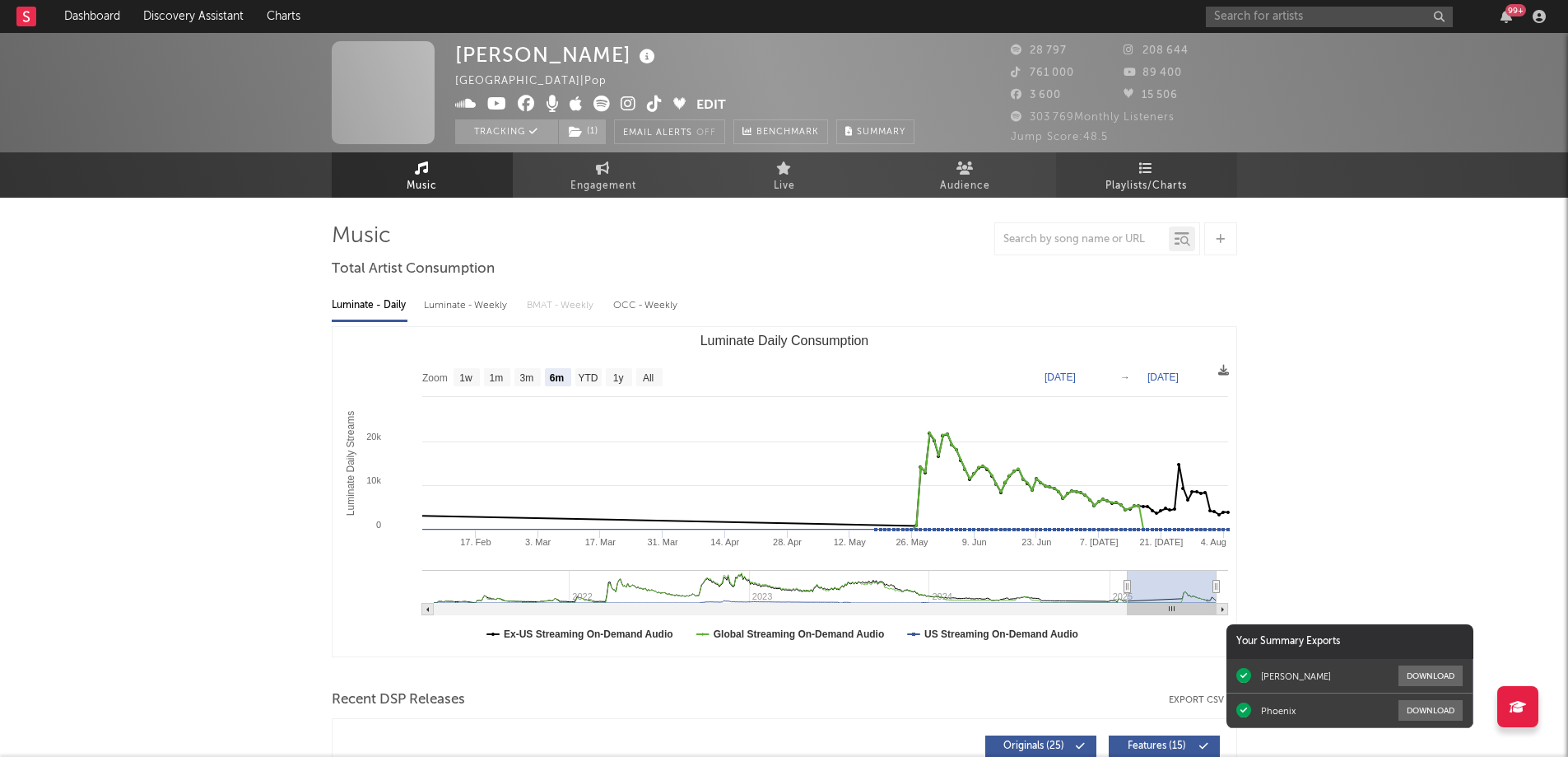
click at [1154, 183] on span "Playlists/Charts" at bounding box center [1146, 186] width 81 height 20
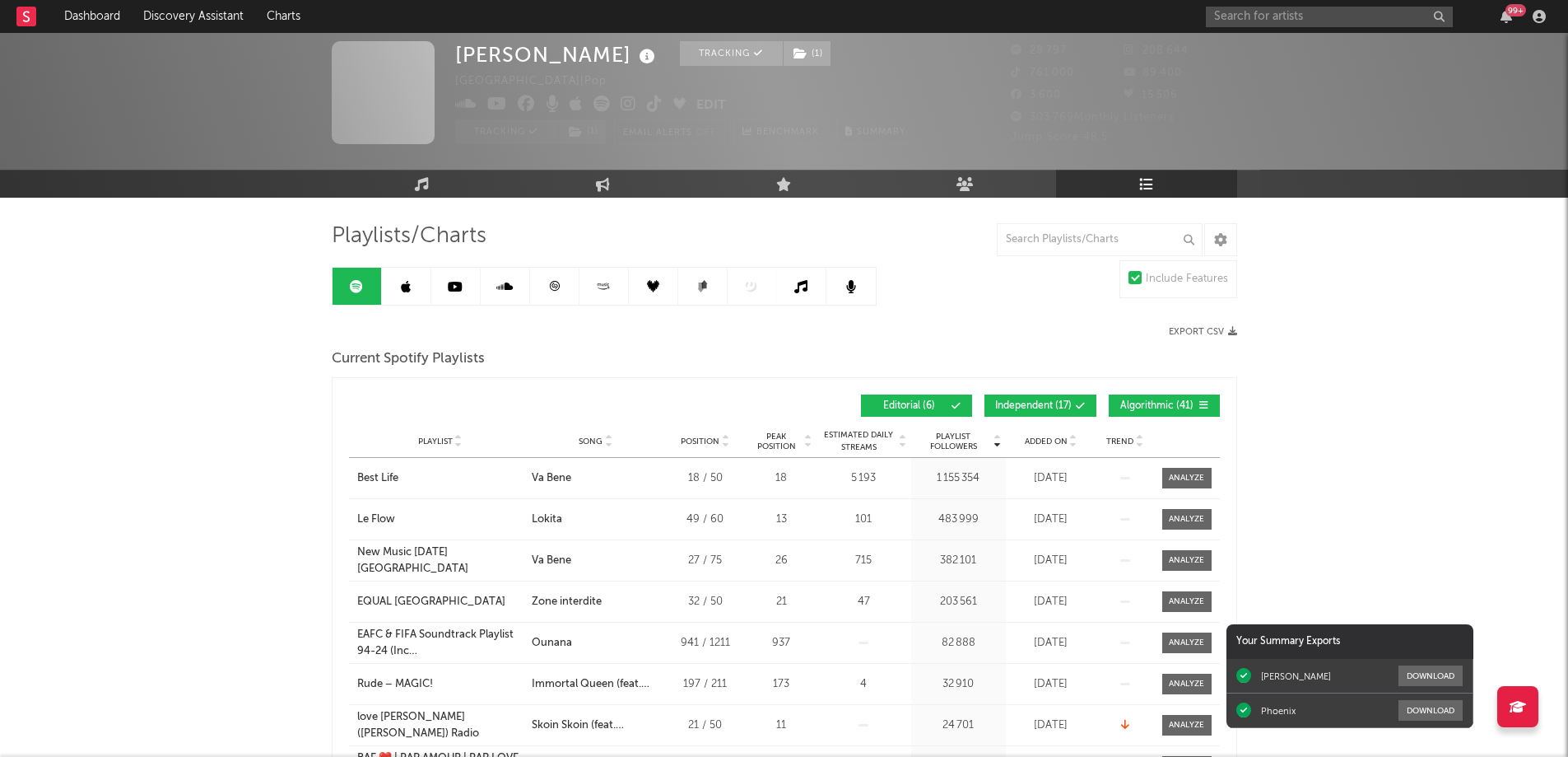
scroll to position [82, 0]
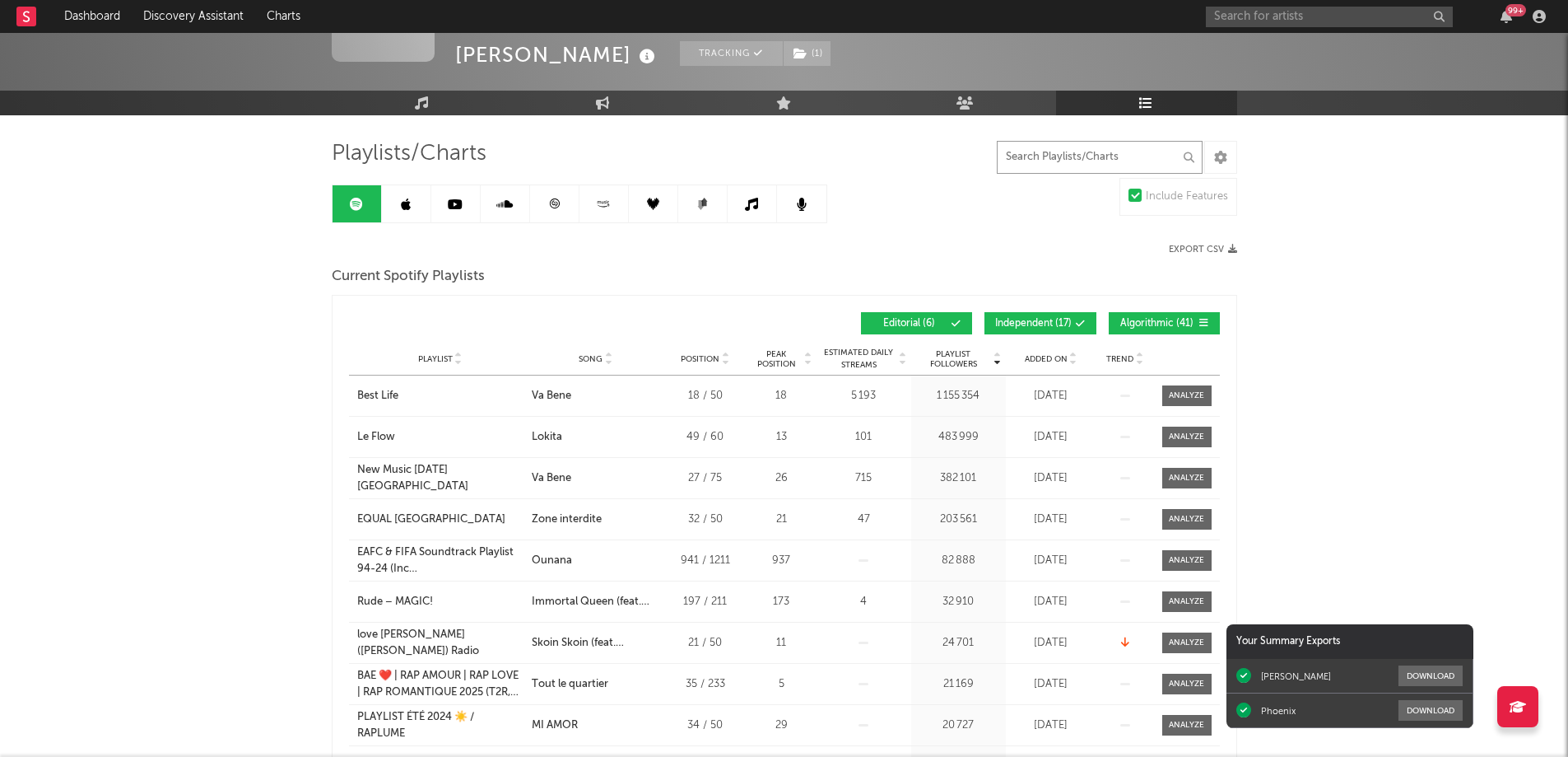
click at [1096, 154] on input "text" at bounding box center [1100, 157] width 206 height 33
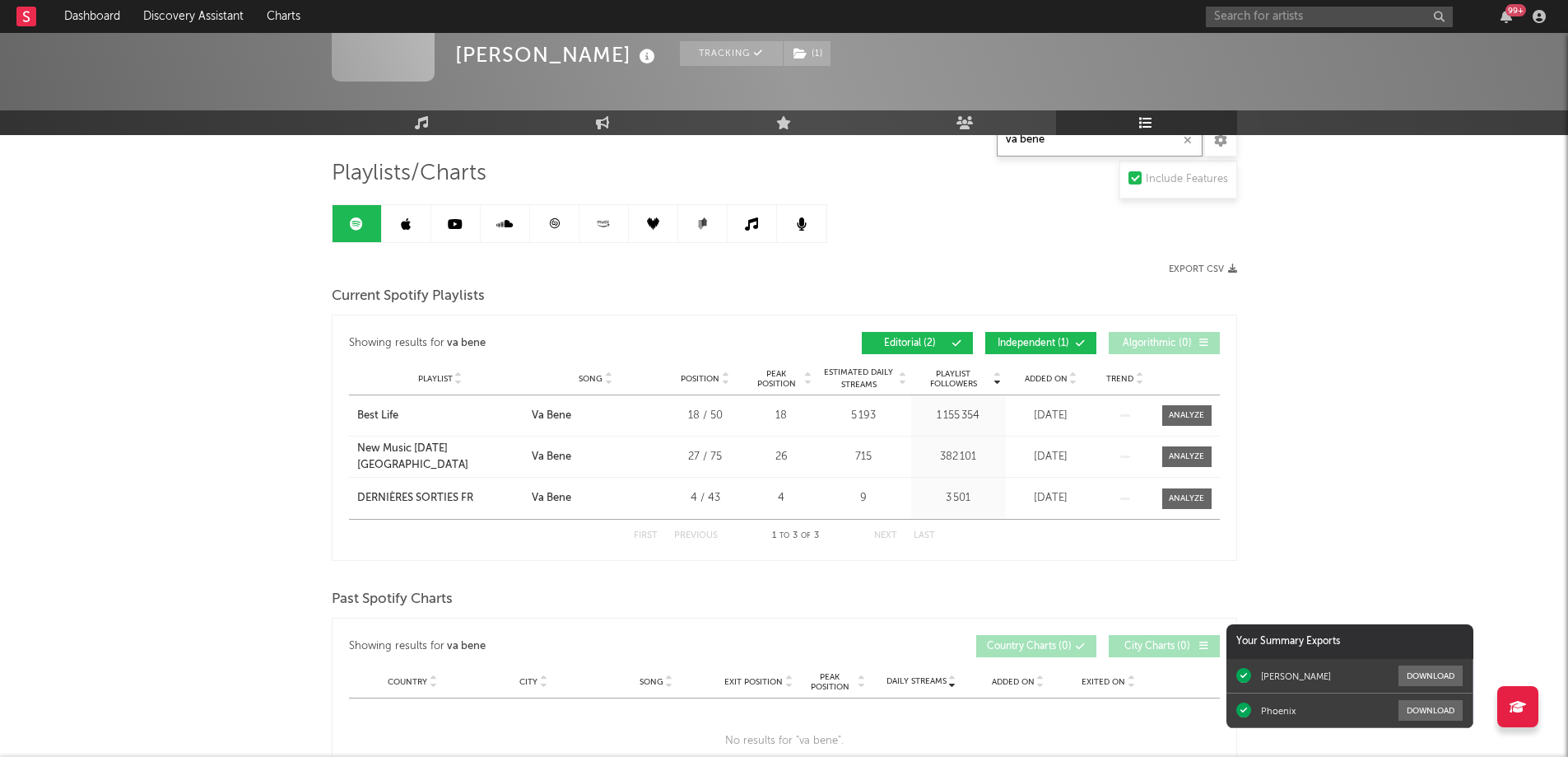
scroll to position [0, 0]
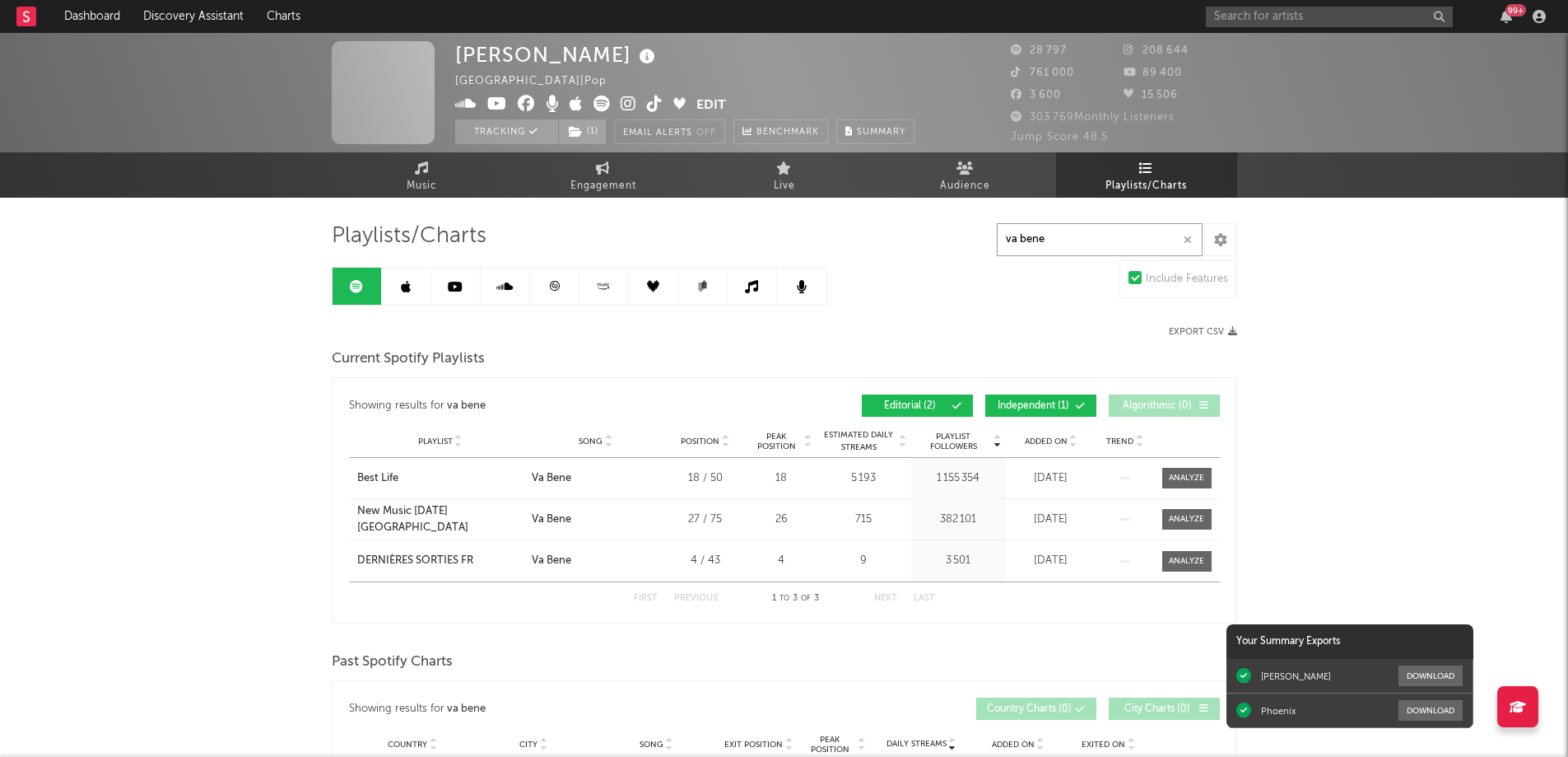
type input "va bene"
click at [443, 178] on link "Music" at bounding box center [422, 175] width 181 height 45
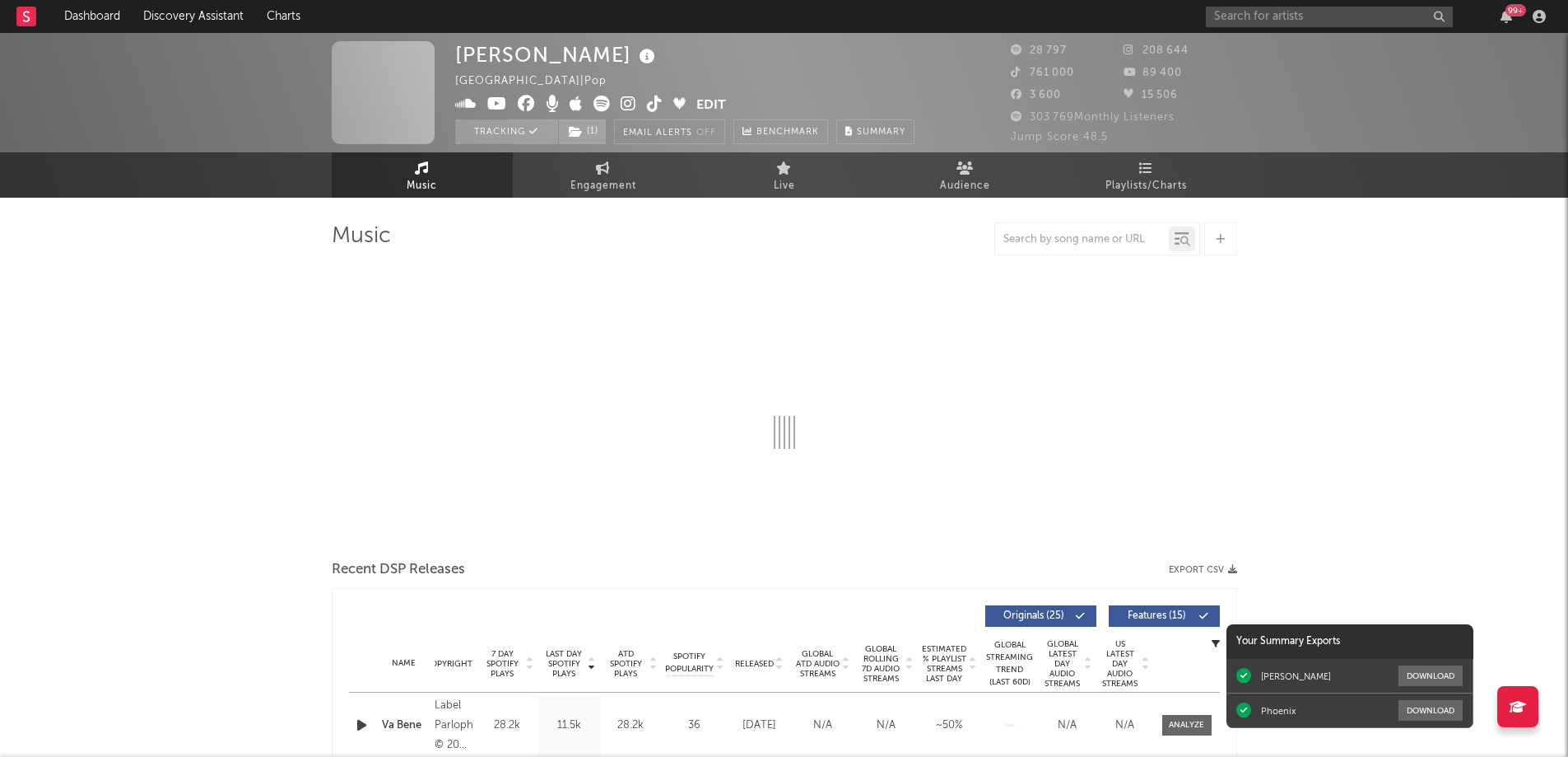
select select "6m"
